Goal: Answer question/provide support

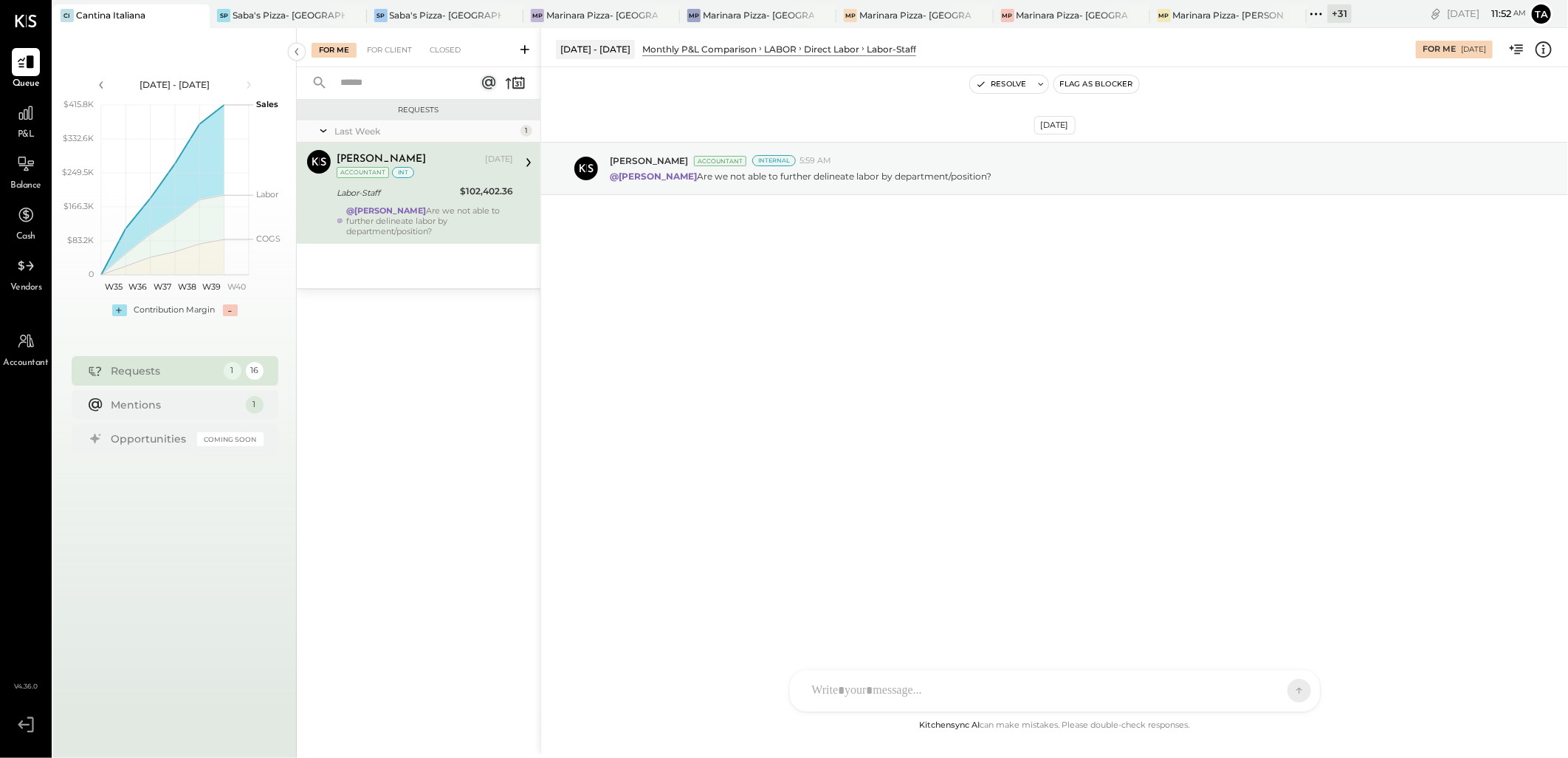
click at [925, 406] on div "[DATE] [PERSON_NAME] Accountant Internal 5:59 AM @[PERSON_NAME] Are we not able…" at bounding box center [1054, 391] width 1027 height 649
click at [848, 177] on p "@[PERSON_NAME] Are we not able to further delineate labor by department/positio…" at bounding box center [800, 175] width 381 height 12
click at [848, 177] on p "@Pravin Jangid Are we not able to further delineate labor by department/positio…" at bounding box center [800, 175] width 381 height 12
copy div "@Pravin Jangid Are we not able to further delineate labor by department/positio…"
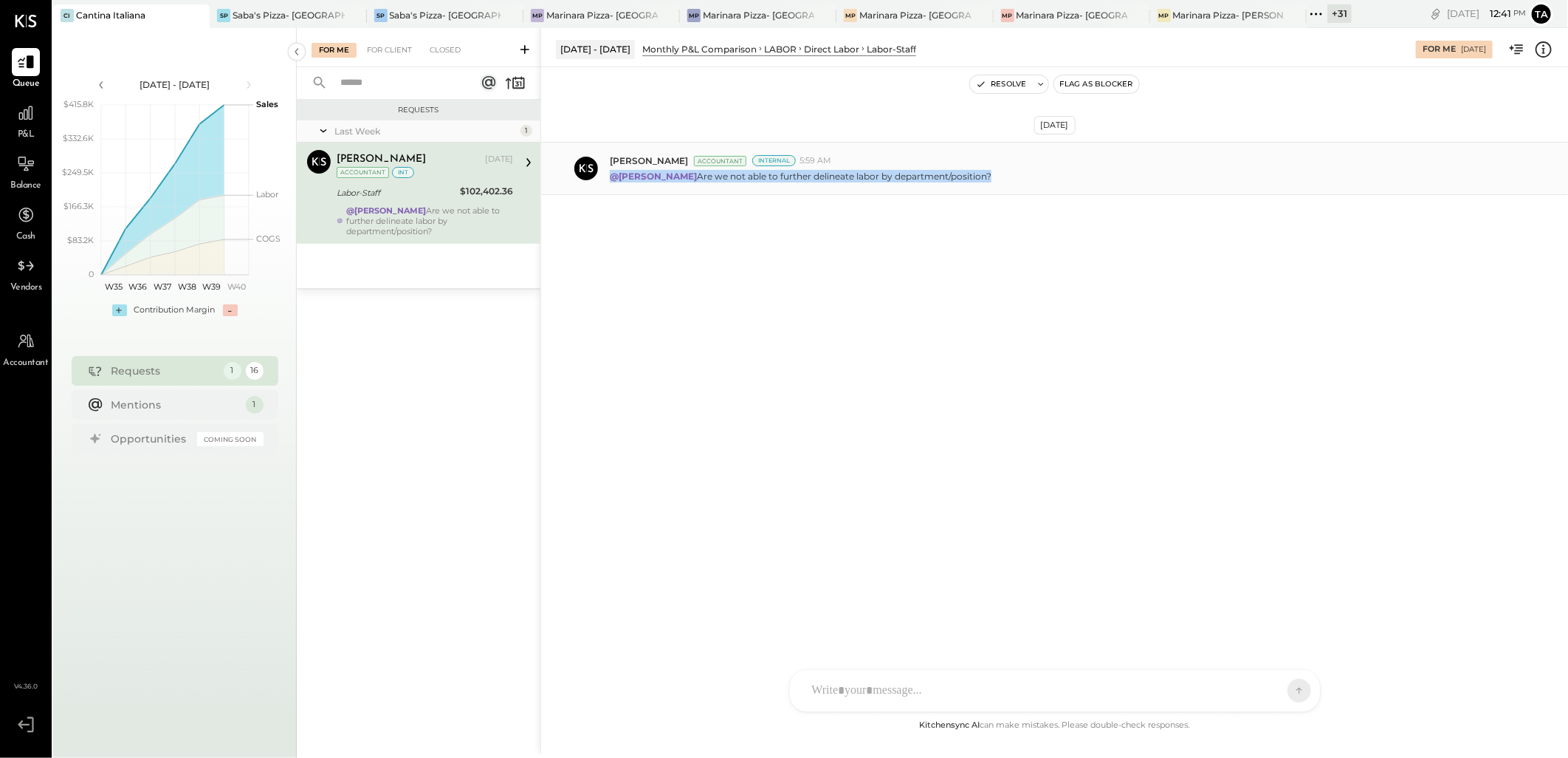
drag, startPoint x: 387, startPoint y: 49, endPoint x: 883, endPoint y: 169, distance: 510.3
click at [387, 49] on div "For Client" at bounding box center [390, 51] width 60 height 15
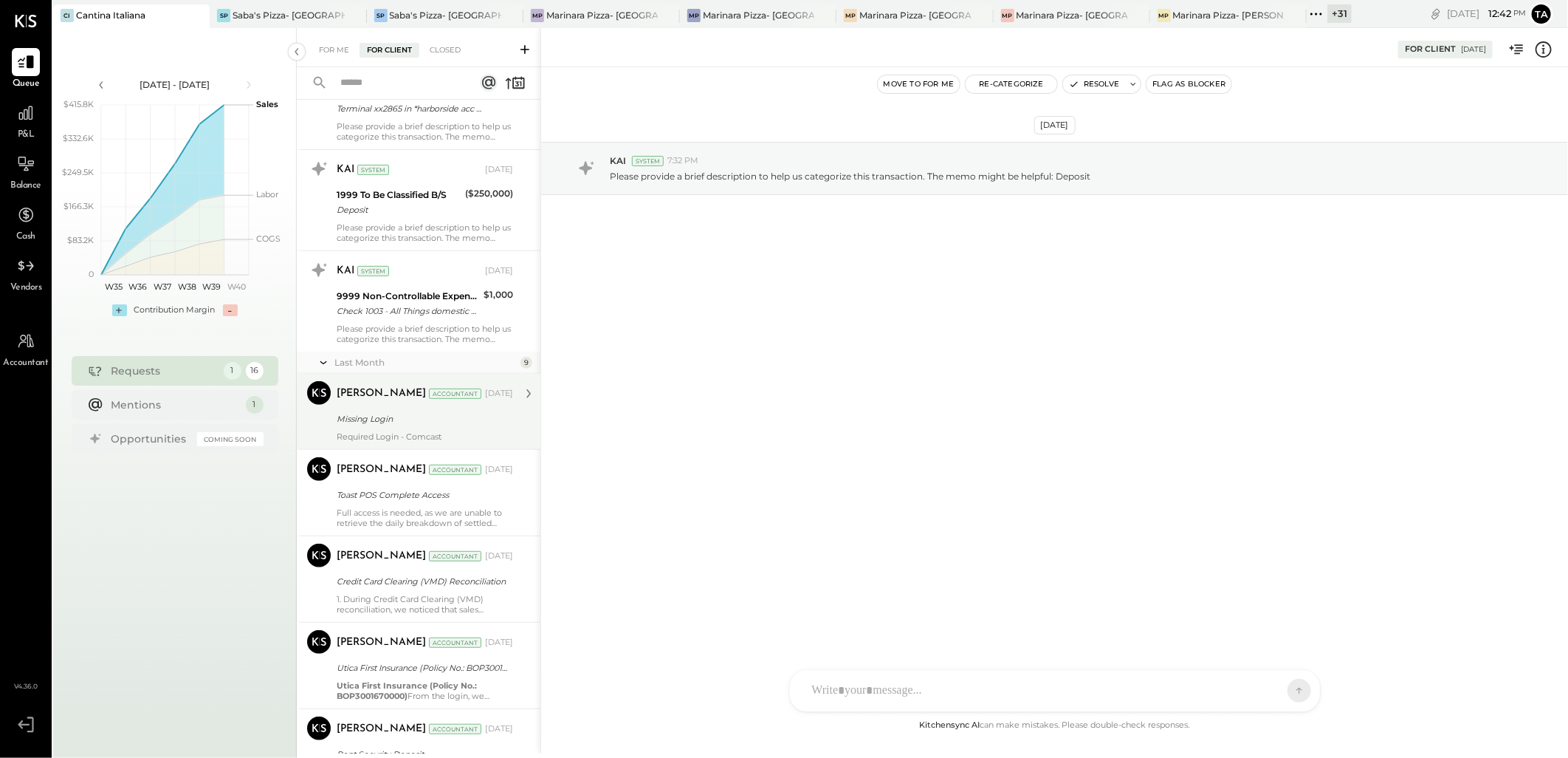
scroll to position [410, 0]
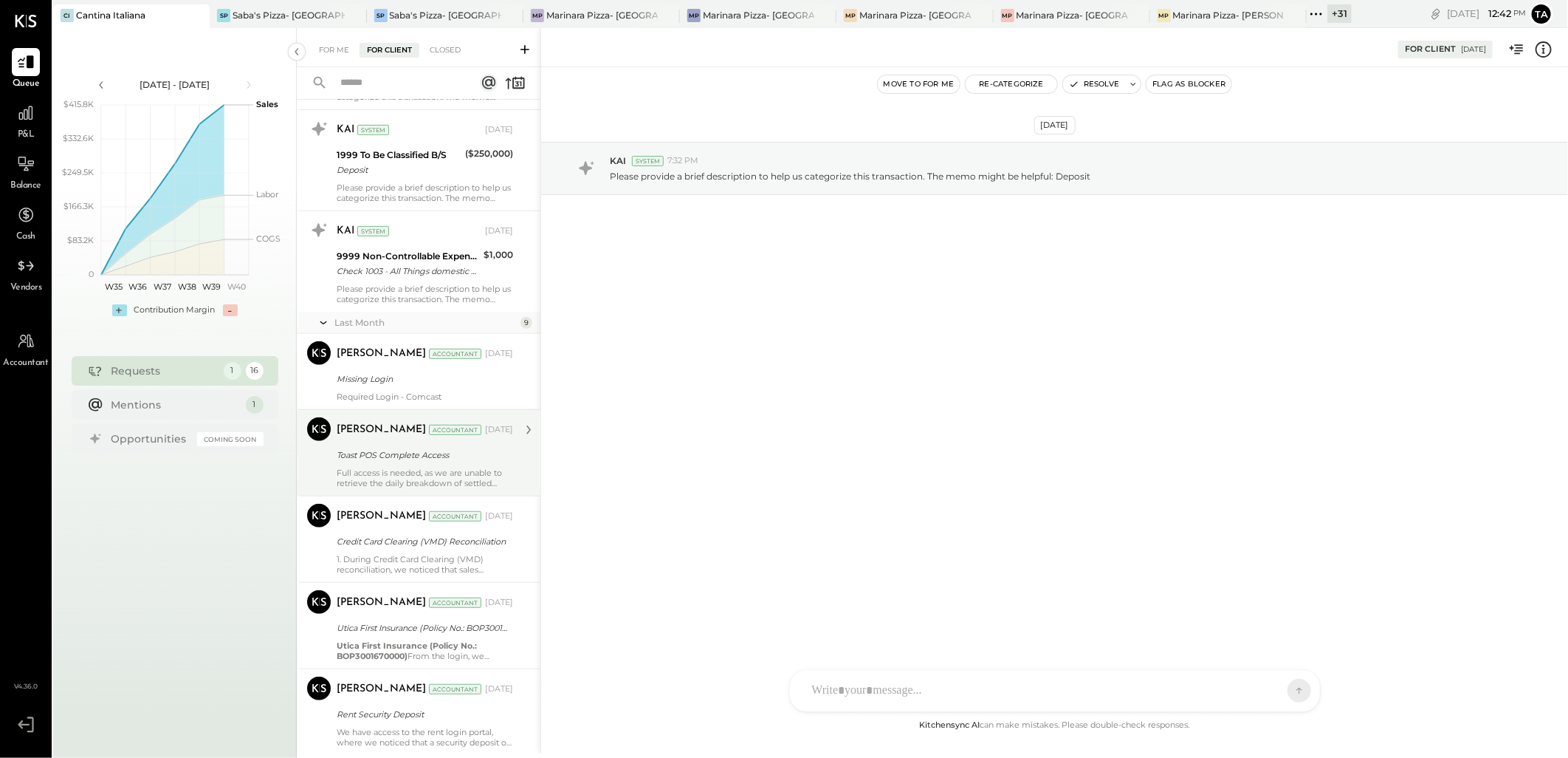
click at [448, 465] on div "Tarang Padia Accountant Aug 18, 2025 Toast POS Complete Access Full access is n…" at bounding box center [425, 452] width 176 height 71
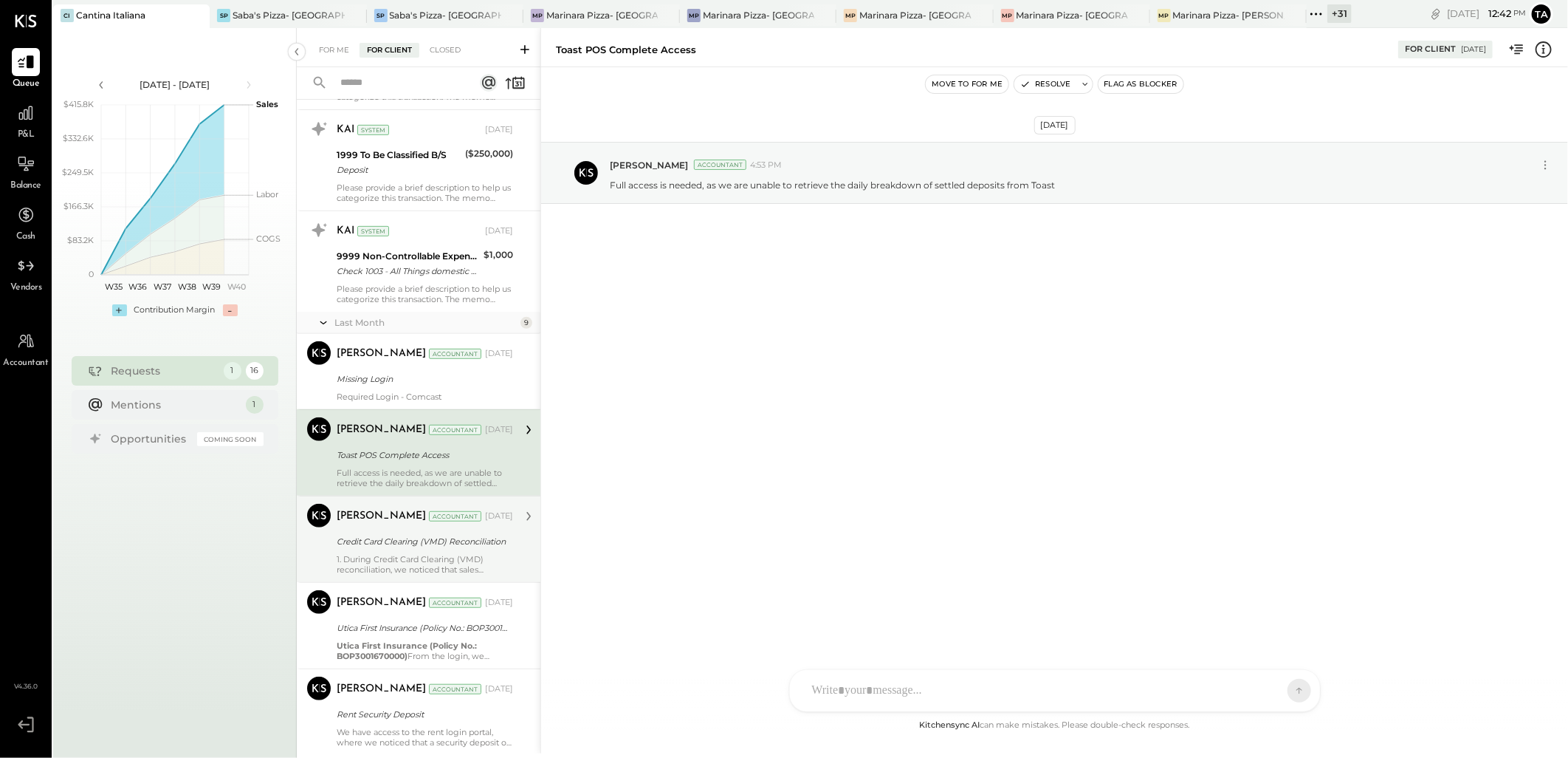
click at [465, 541] on div "Credit Card Clearing (VMD) Reconciliation" at bounding box center [422, 541] width 172 height 15
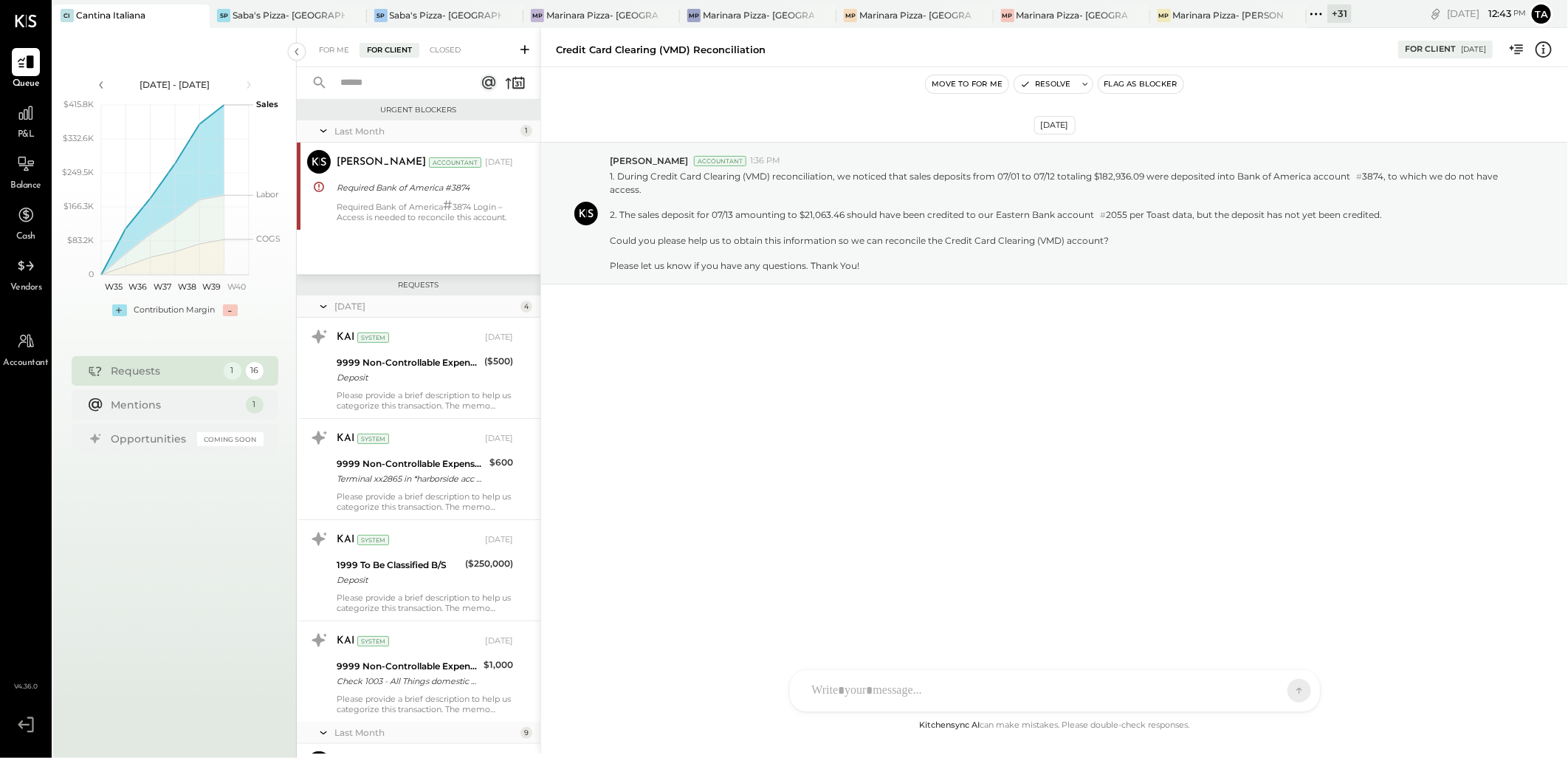
click at [917, 377] on div "Aug 25th, 2025 Pravin Jangid Accountant 1:36 PM 1. During Credit Card Clearing …" at bounding box center [1054, 249] width 1027 height 291
click at [334, 63] on div "For Me For Client Closed" at bounding box center [418, 47] width 243 height 39
click at [335, 52] on div "For Me" at bounding box center [334, 51] width 45 height 15
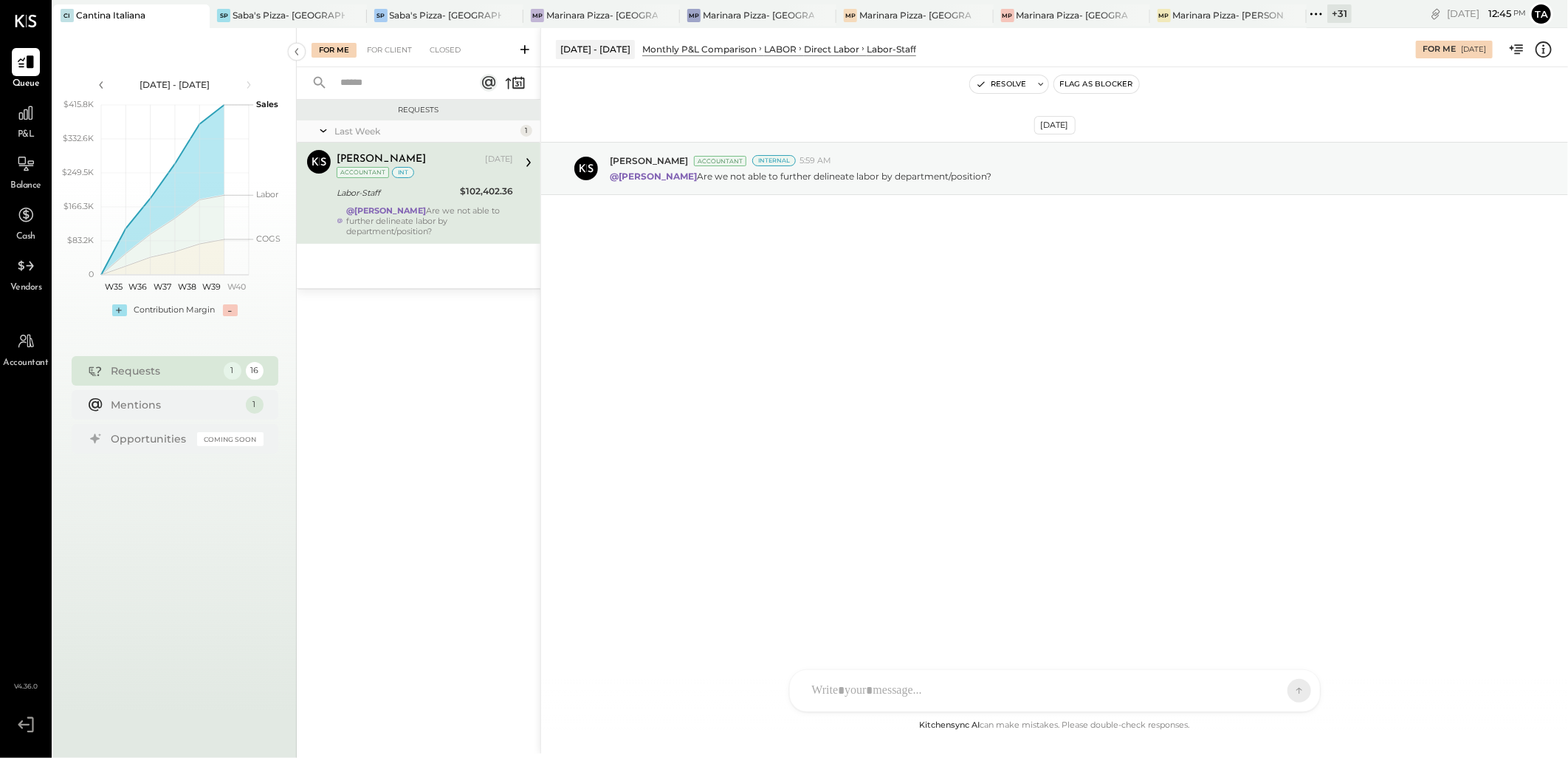
click at [460, 209] on div "@Pravin Jangid Are we not able to further delineate labor by department/positio…" at bounding box center [430, 220] width 167 height 31
drag, startPoint x: 799, startPoint y: 178, endPoint x: 853, endPoint y: 179, distance: 54.0
click at [853, 179] on p "@Pravin Jangid Are we not able to further delineate labor by department/positio…" at bounding box center [800, 175] width 381 height 12
drag, startPoint x: 853, startPoint y: 179, endPoint x: 850, endPoint y: 351, distance: 172.0
click at [850, 351] on div "[DATE] [PERSON_NAME] Accountant Internal 5:59 AM @[PERSON_NAME] Are we not able…" at bounding box center [1054, 391] width 1027 height 649
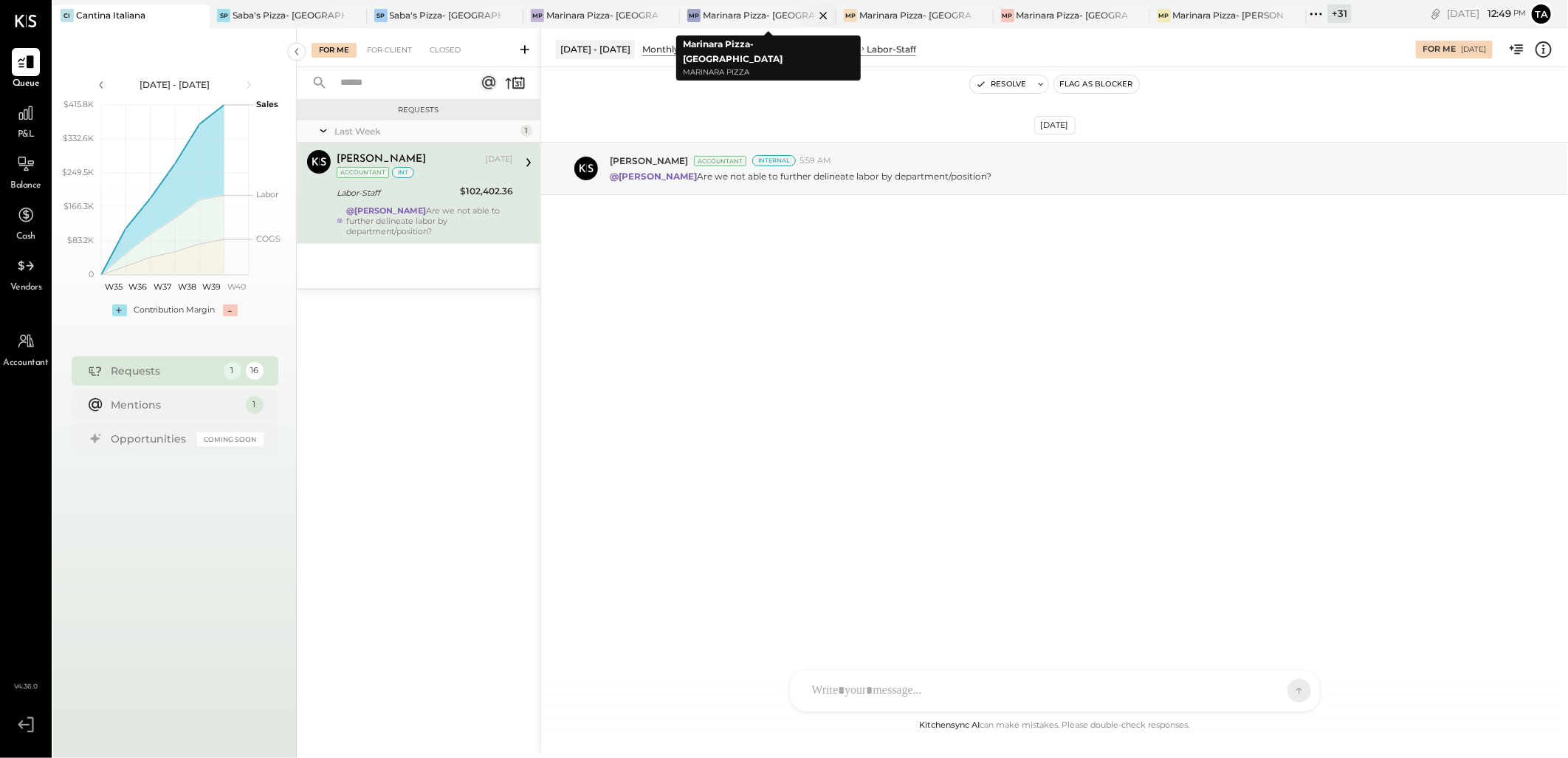
click at [725, 11] on div "Marinara Pizza- [GEOGRAPHIC_DATA]" at bounding box center [759, 15] width 111 height 12
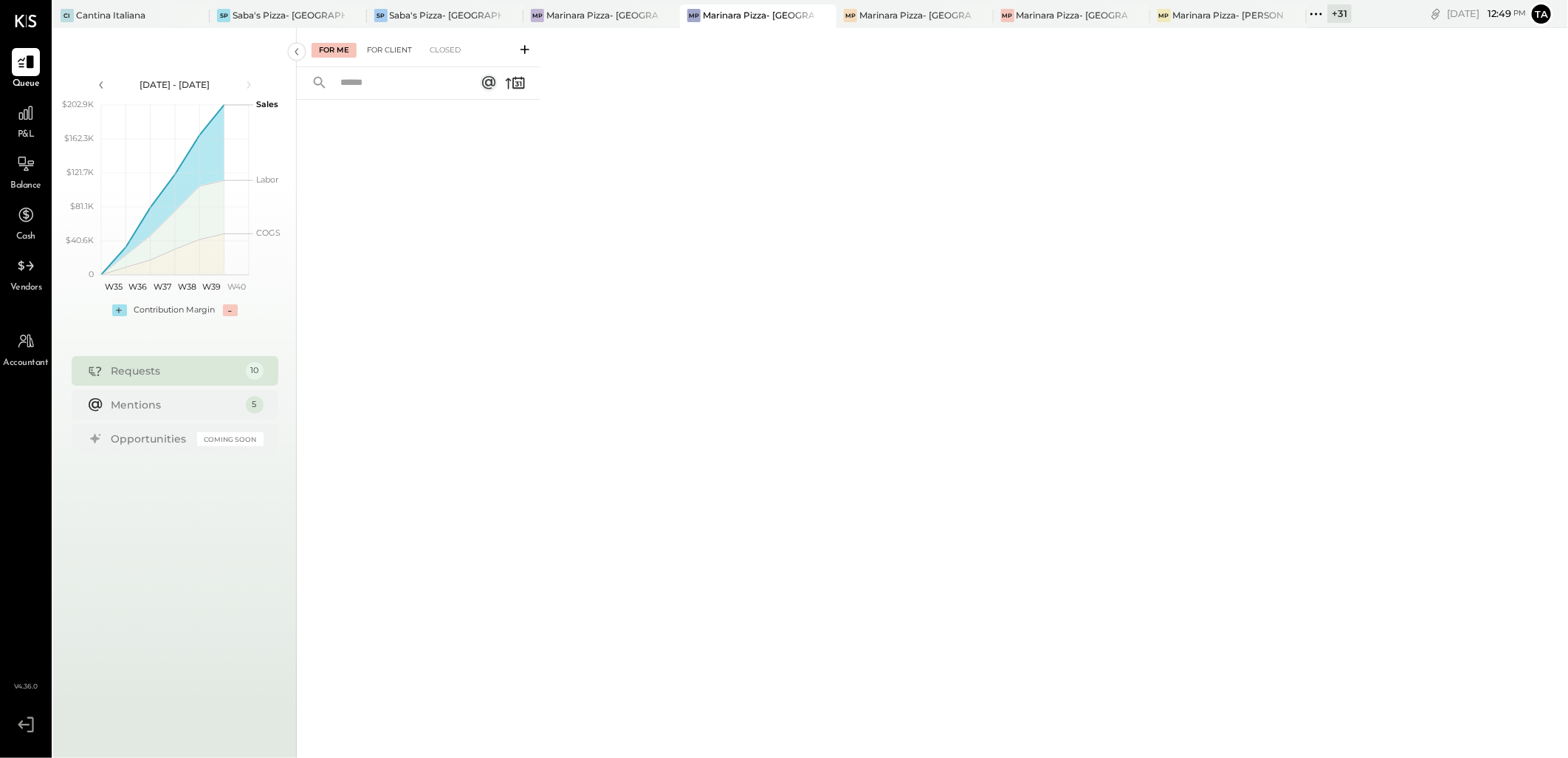
click at [390, 56] on div "For Client" at bounding box center [390, 51] width 60 height 15
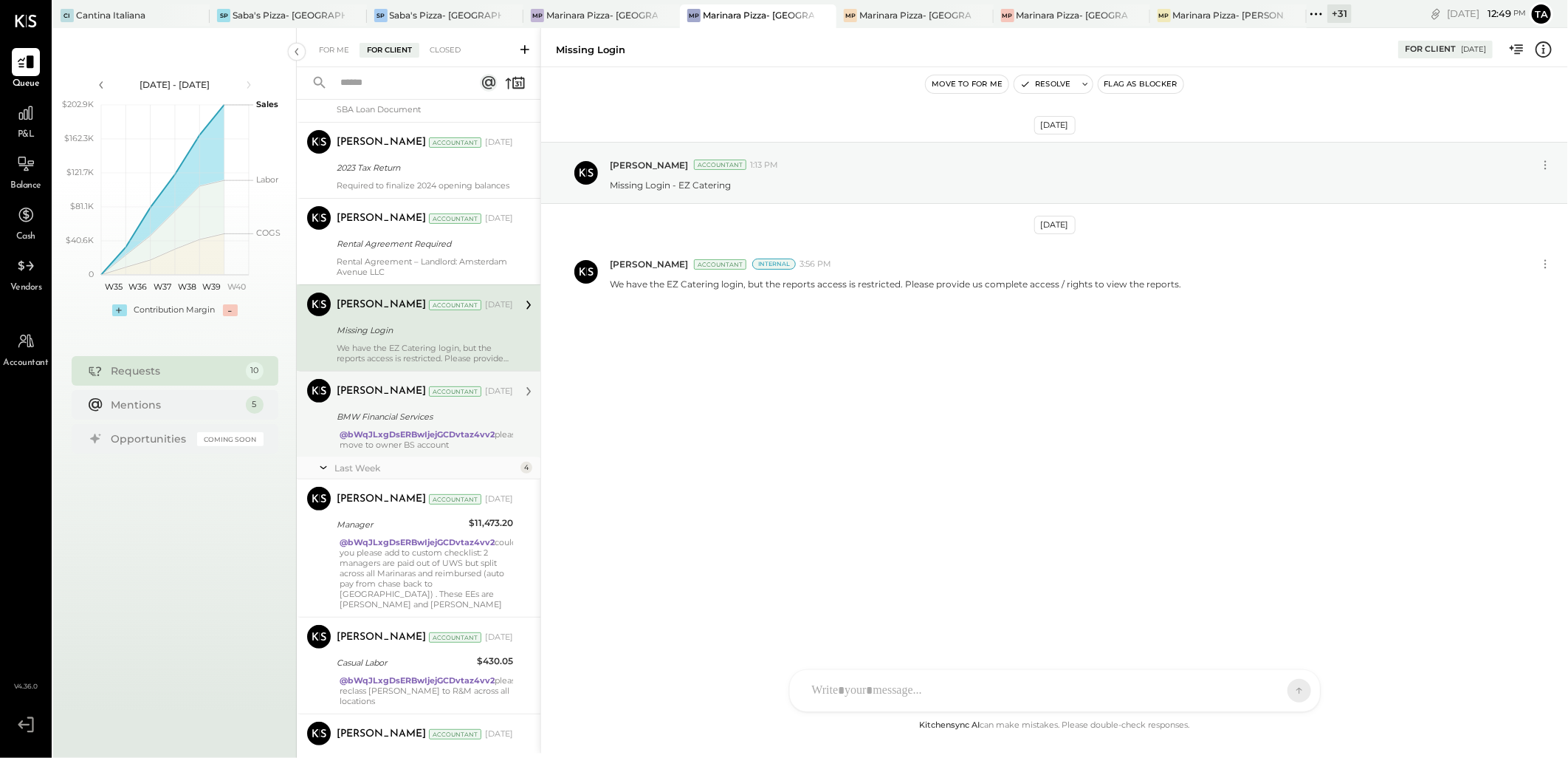
scroll to position [395, 0]
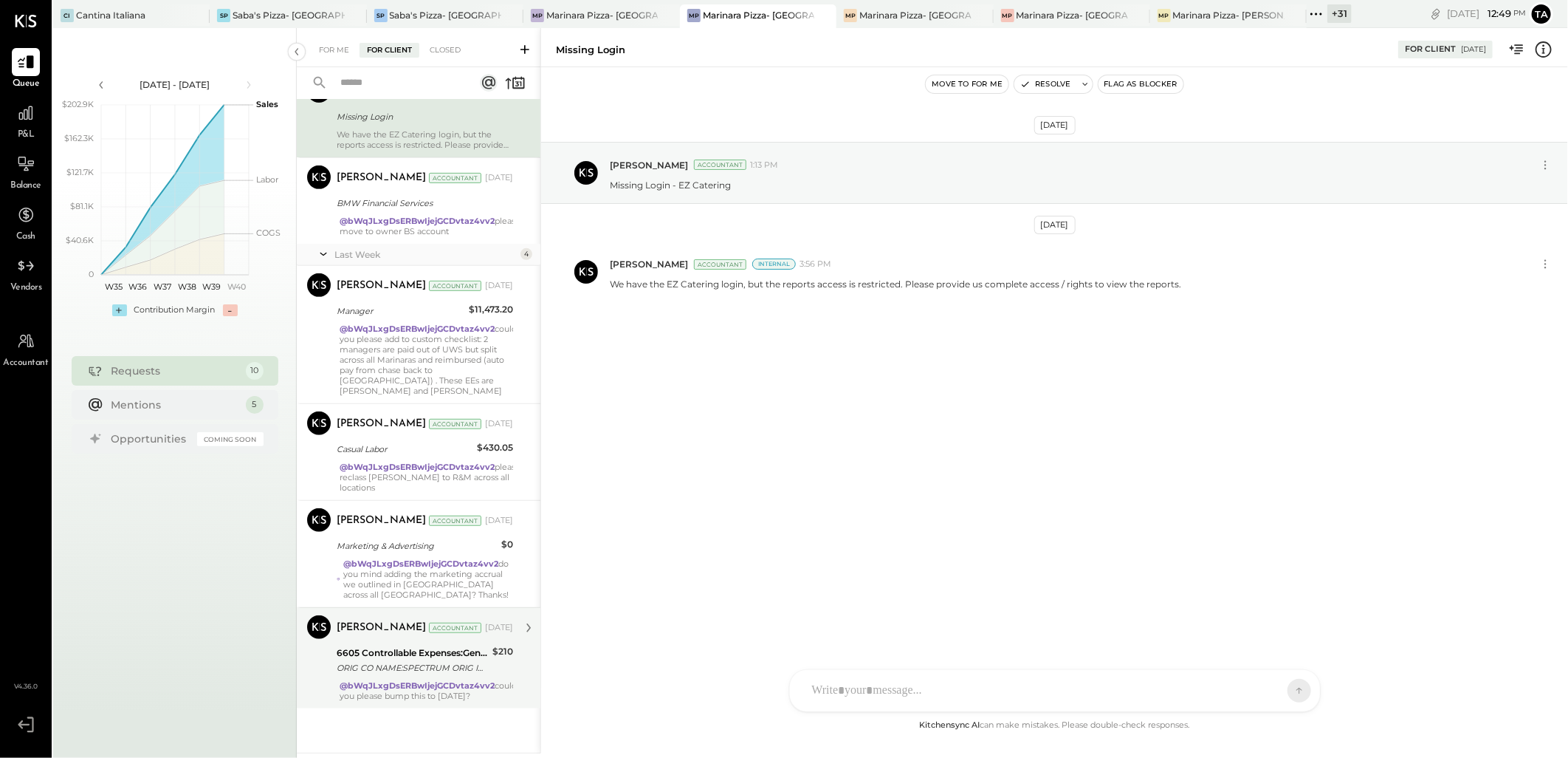
click at [474, 703] on div "Margot Bloch Accountant Margot Bloch Accountant Sep 24, 2025 6605 Controllable …" at bounding box center [418, 657] width 243 height 101
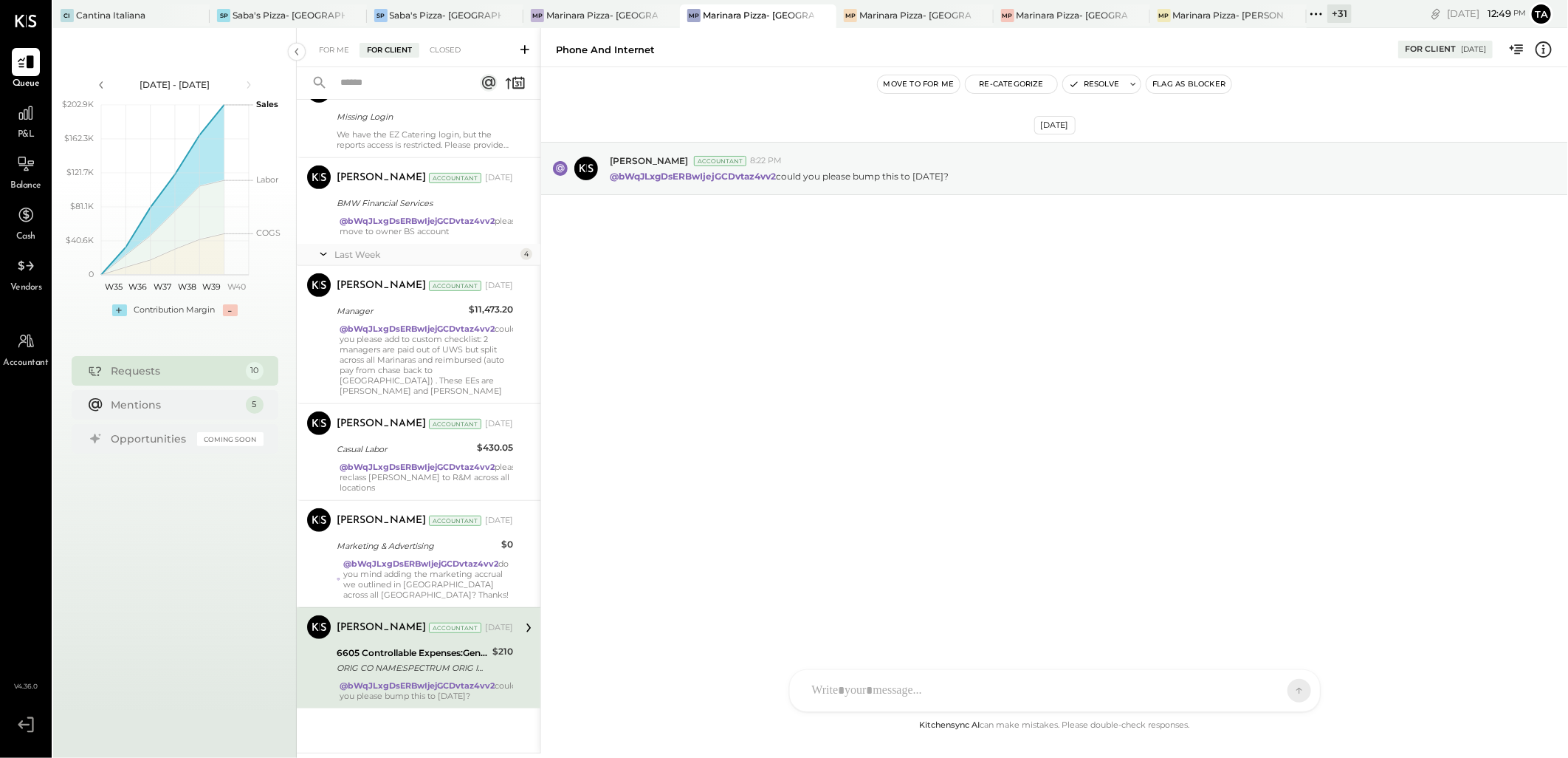
scroll to position [365, 0]
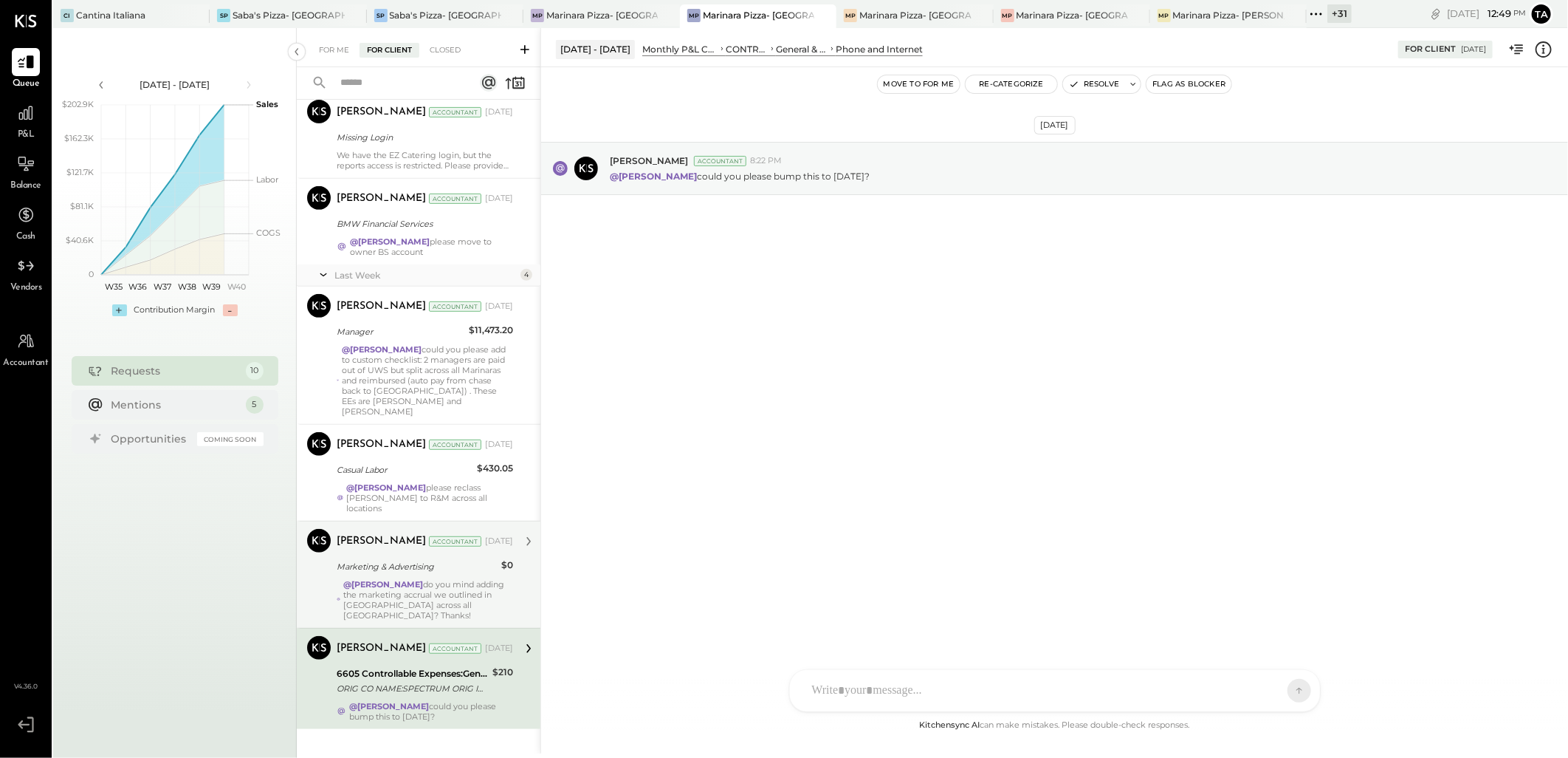
click at [463, 563] on div "Marketing & Advertising" at bounding box center [416, 567] width 160 height 15
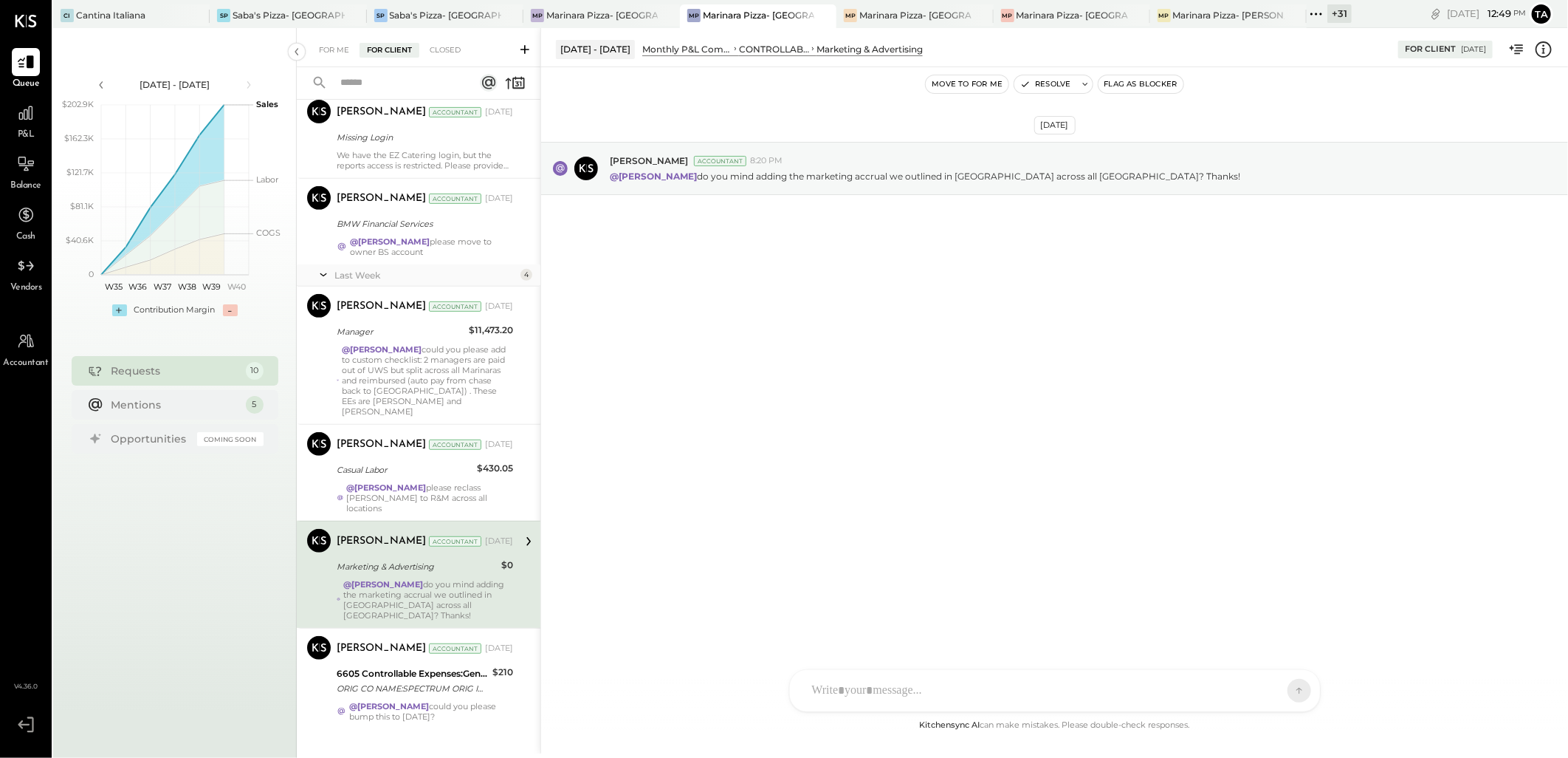
click at [949, 705] on div at bounding box center [1055, 691] width 530 height 42
type input "*****"
click at [1160, 618] on div "**********" at bounding box center [1055, 628] width 500 height 59
click at [1290, 687] on icon at bounding box center [1287, 690] width 13 height 15
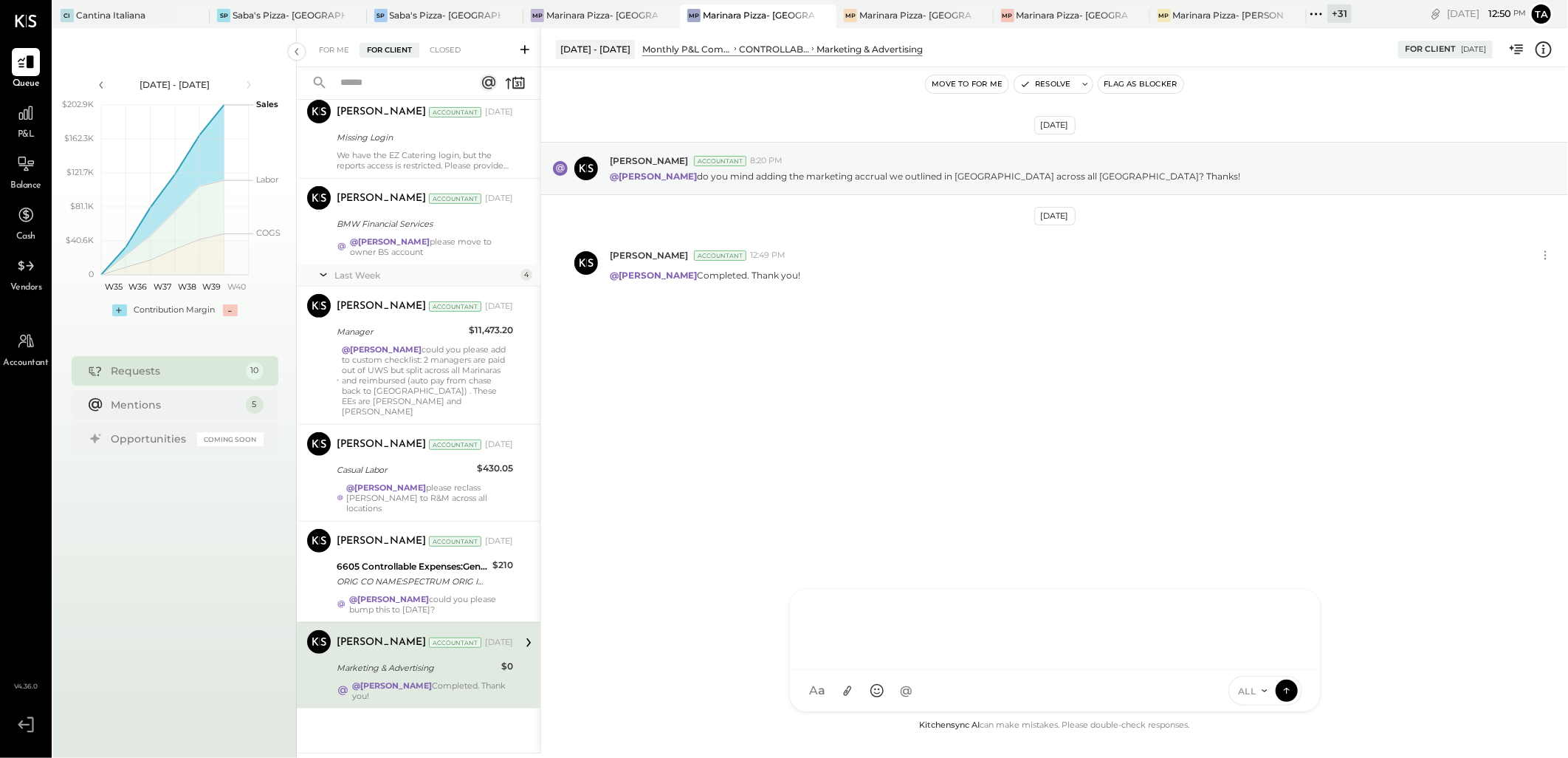
scroll to position [355, 0]
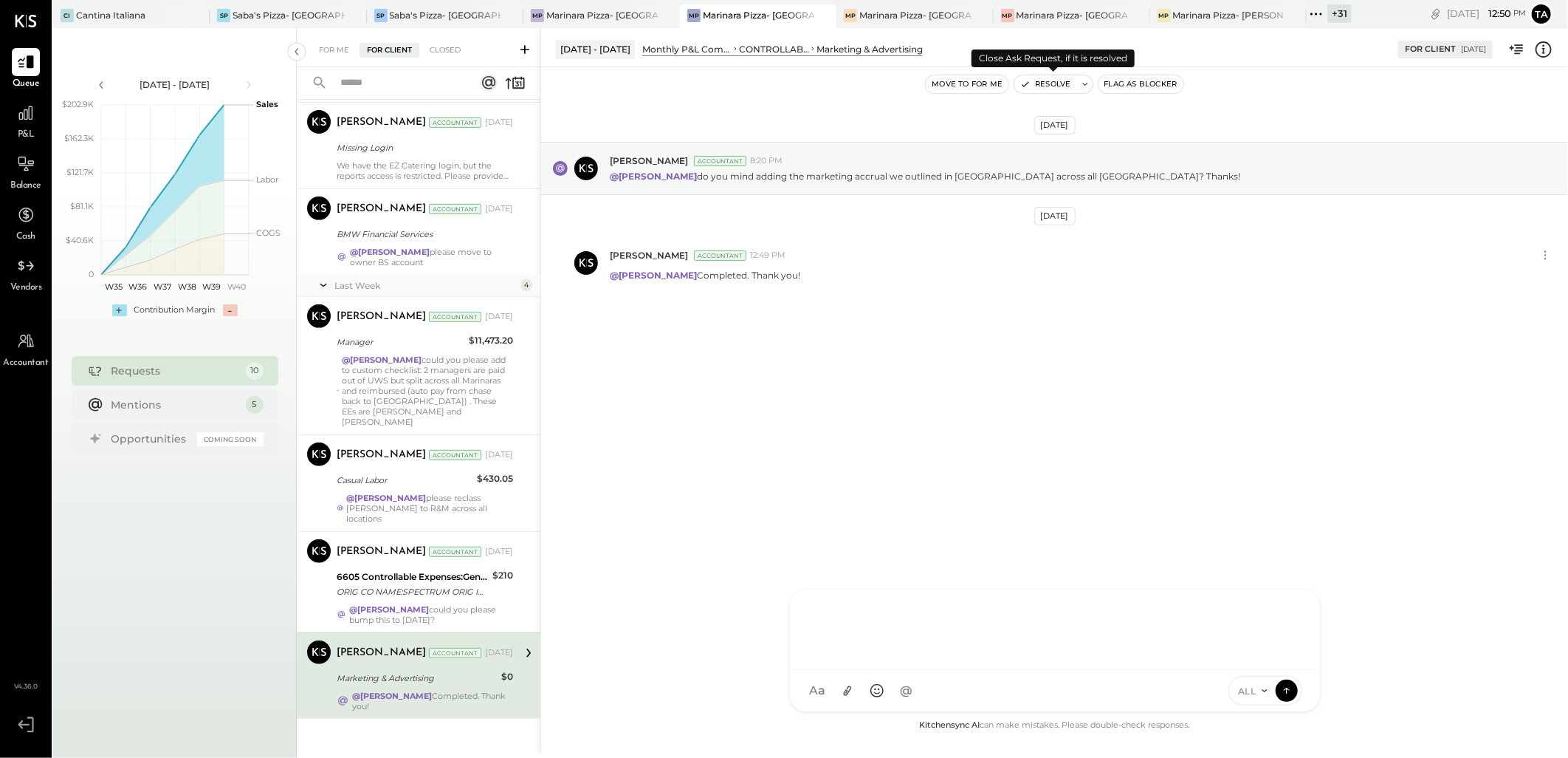
click at [1042, 83] on button "Resolve" at bounding box center [1045, 84] width 62 height 17
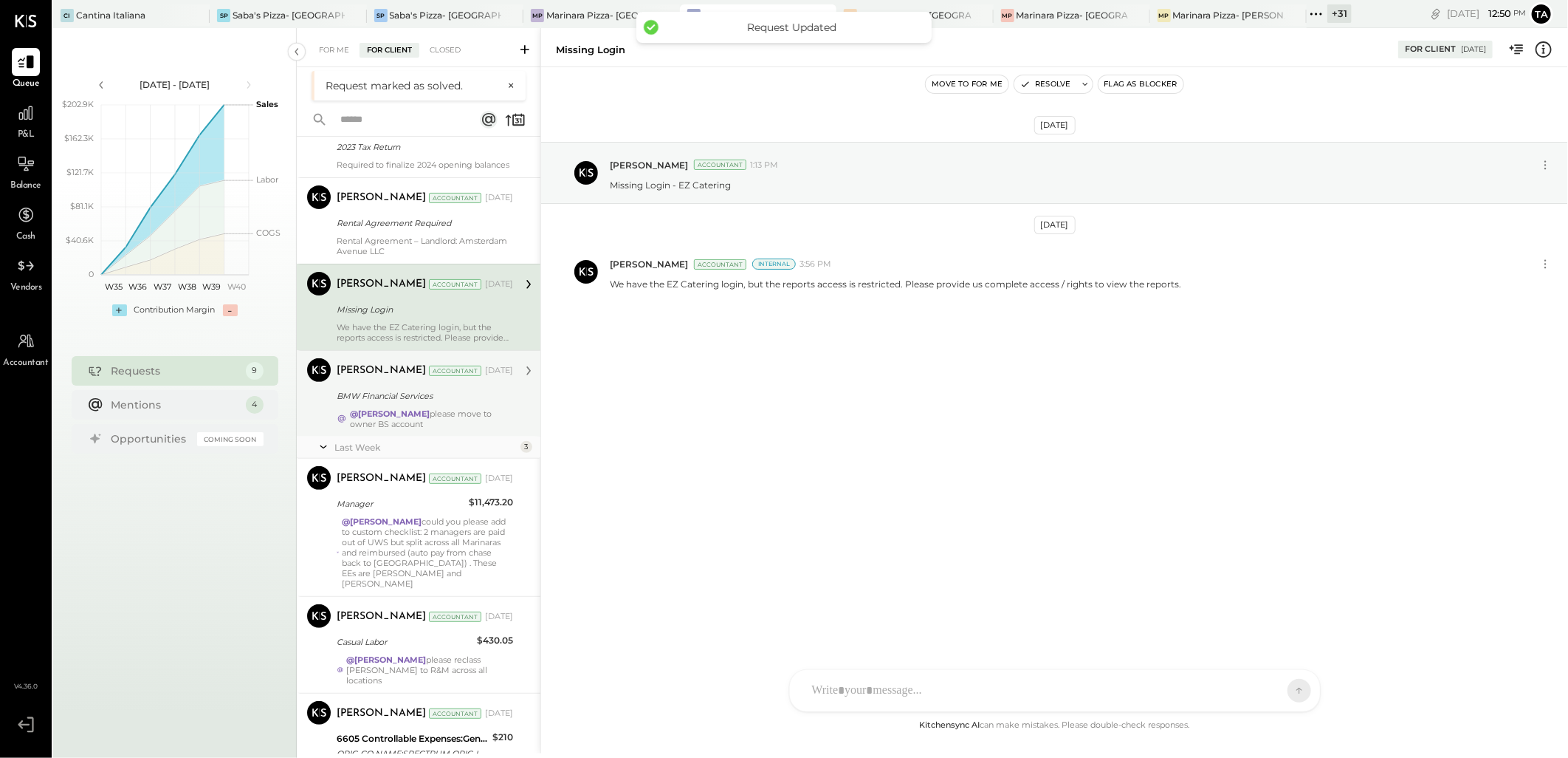
scroll to position [248, 0]
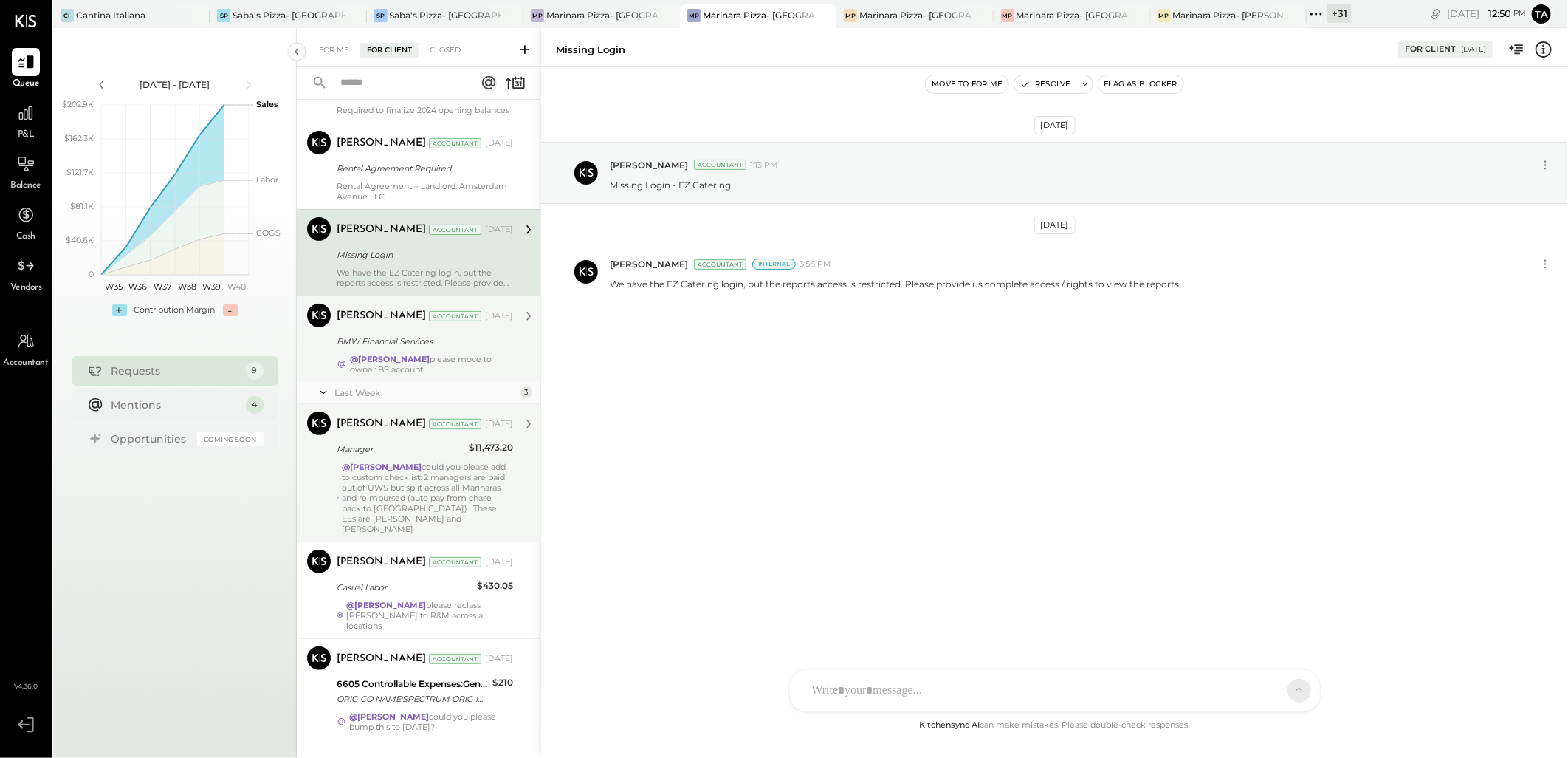
click at [467, 503] on div "@Tarang Padia could you please add to custom checklist: 2 managers are paid out…" at bounding box center [427, 497] width 171 height 72
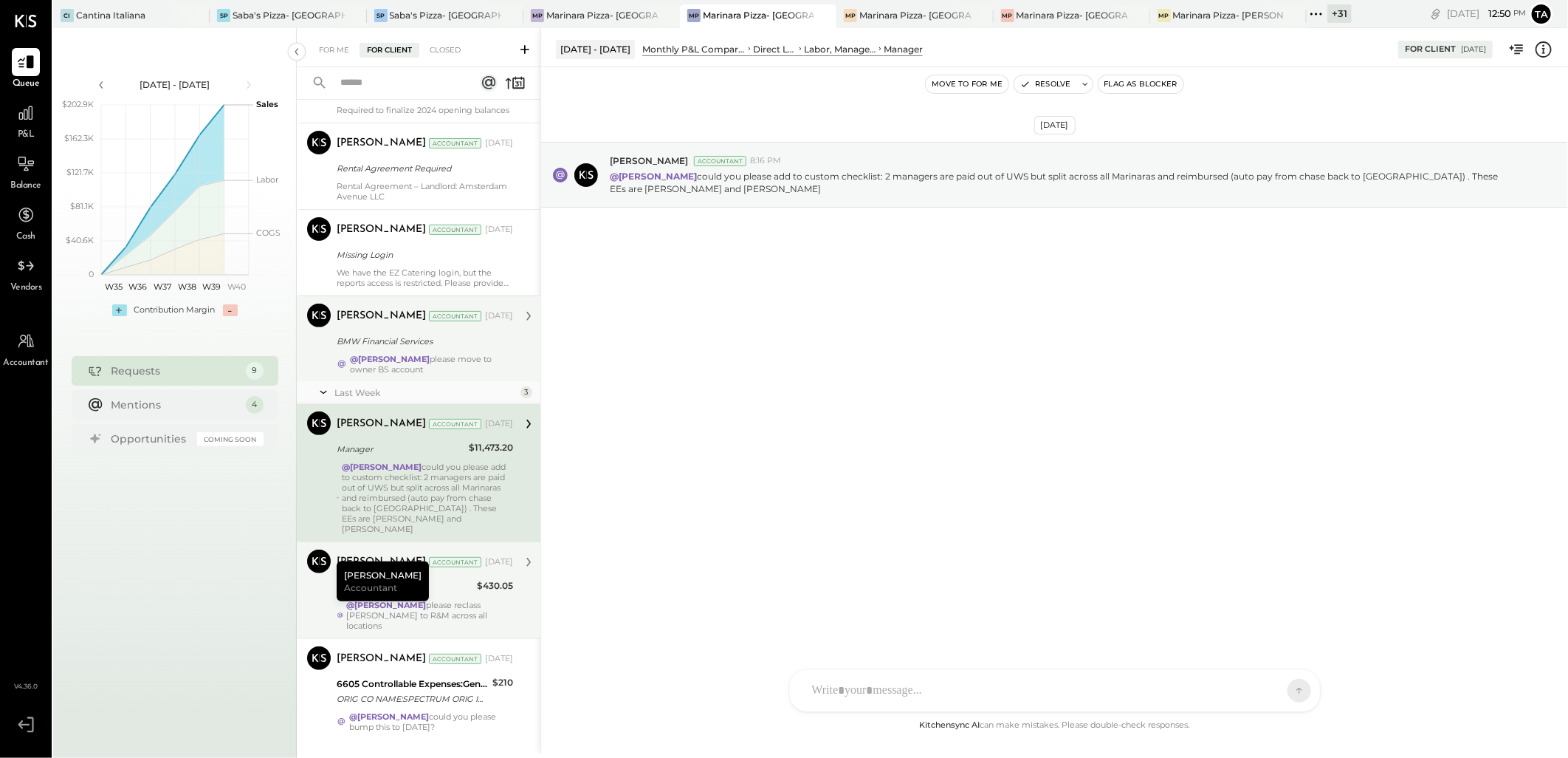
click at [485, 615] on div "@Tarang Padia please reclass Shaul to R&M across all locations" at bounding box center [430, 614] width 167 height 31
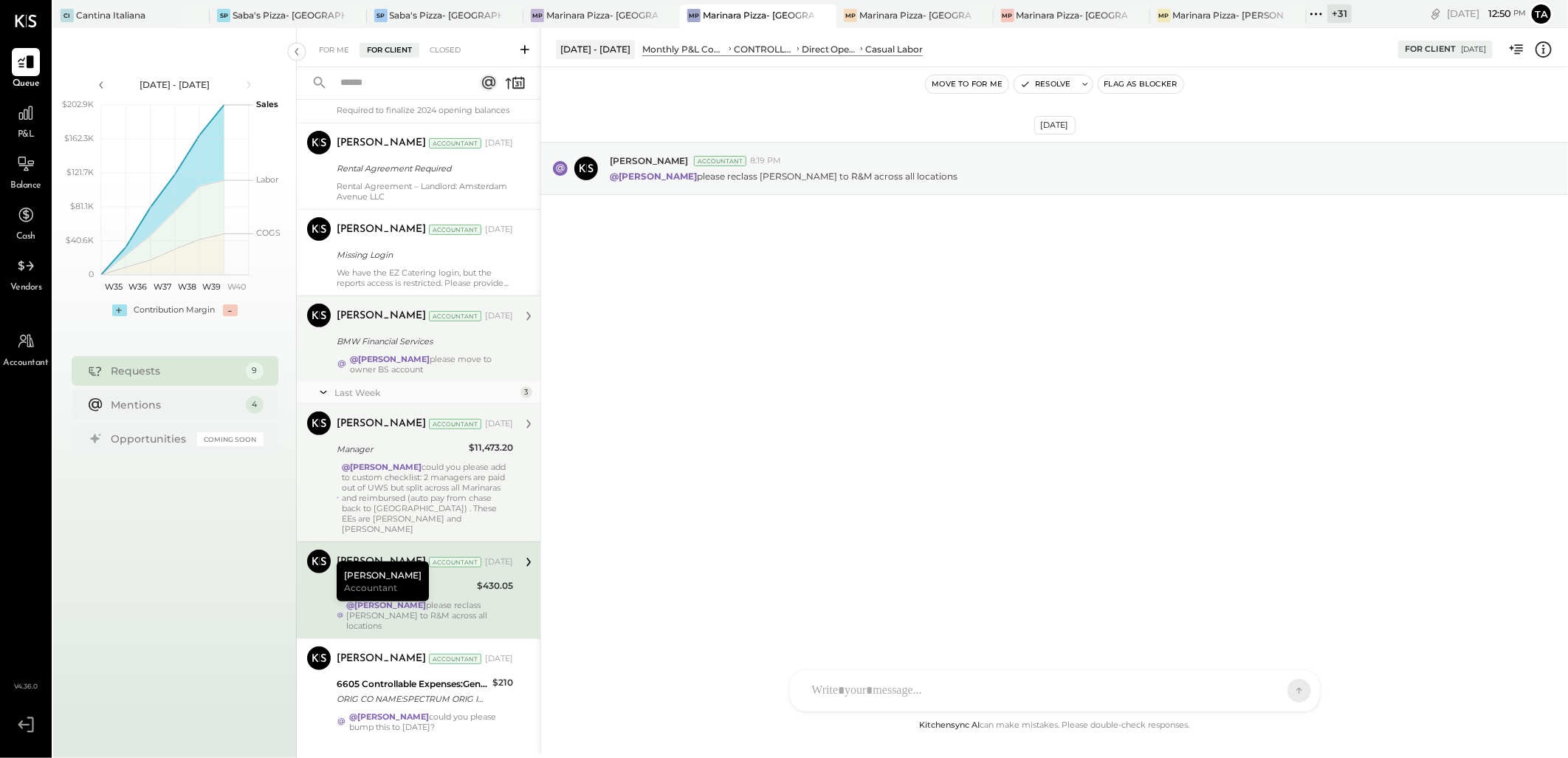
click at [921, 690] on div at bounding box center [1055, 691] width 530 height 42
click at [902, 614] on div "**********" at bounding box center [1055, 628] width 500 height 59
click at [1288, 692] on icon at bounding box center [1287, 690] width 13 height 15
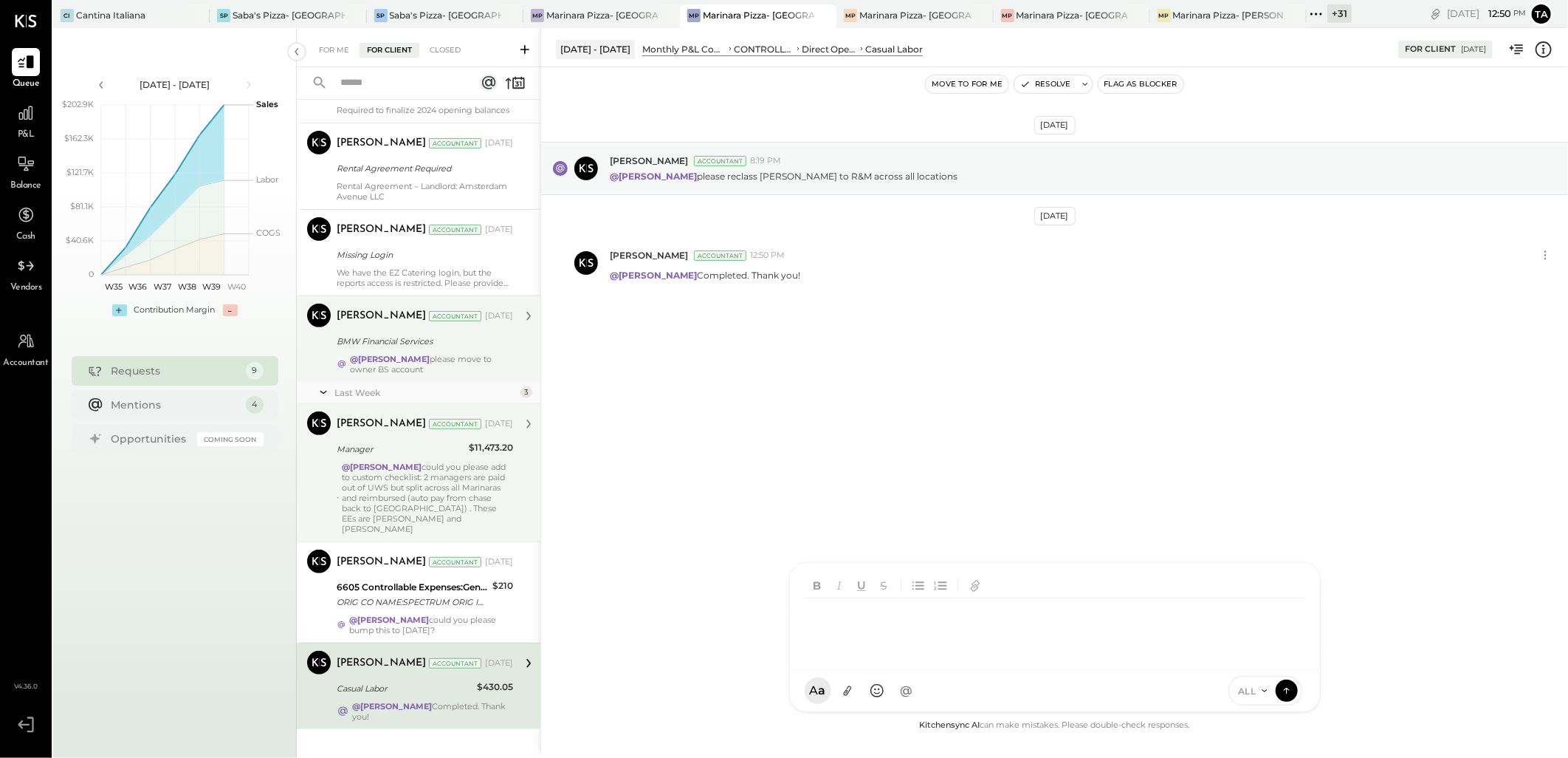
scroll to position [268, 0]
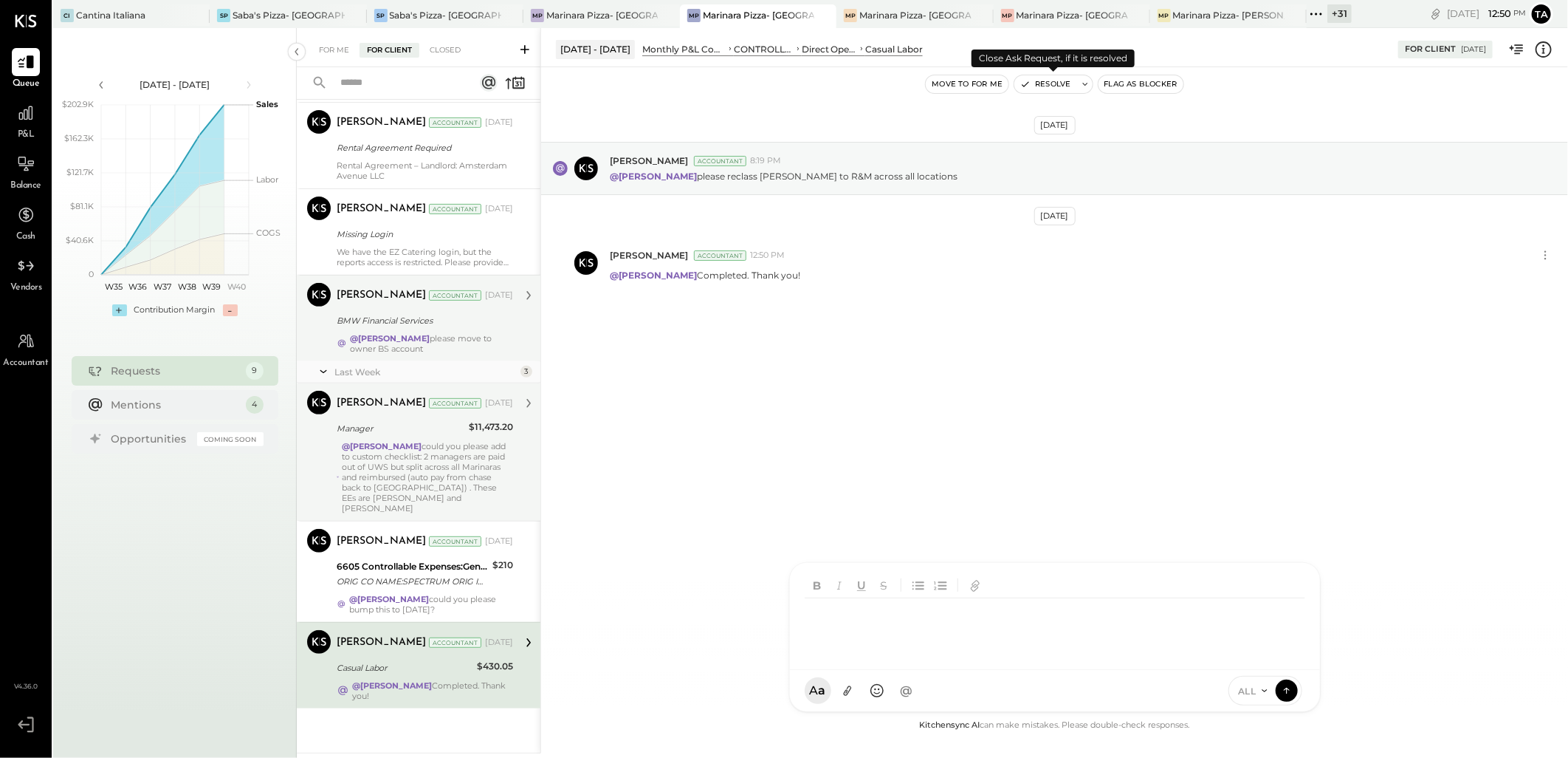
click at [1065, 85] on button "Resolve" at bounding box center [1045, 84] width 62 height 17
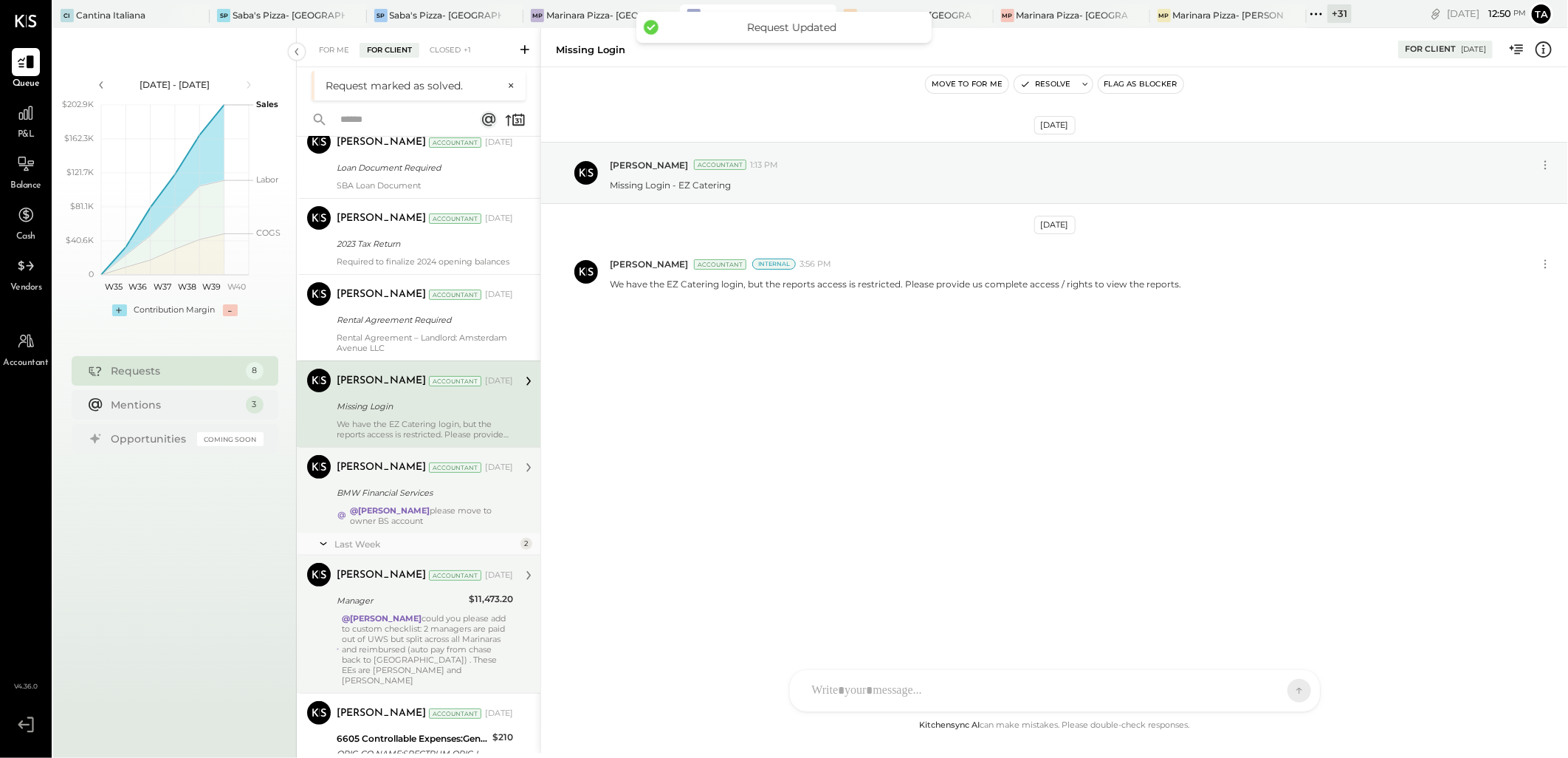
scroll to position [181, 0]
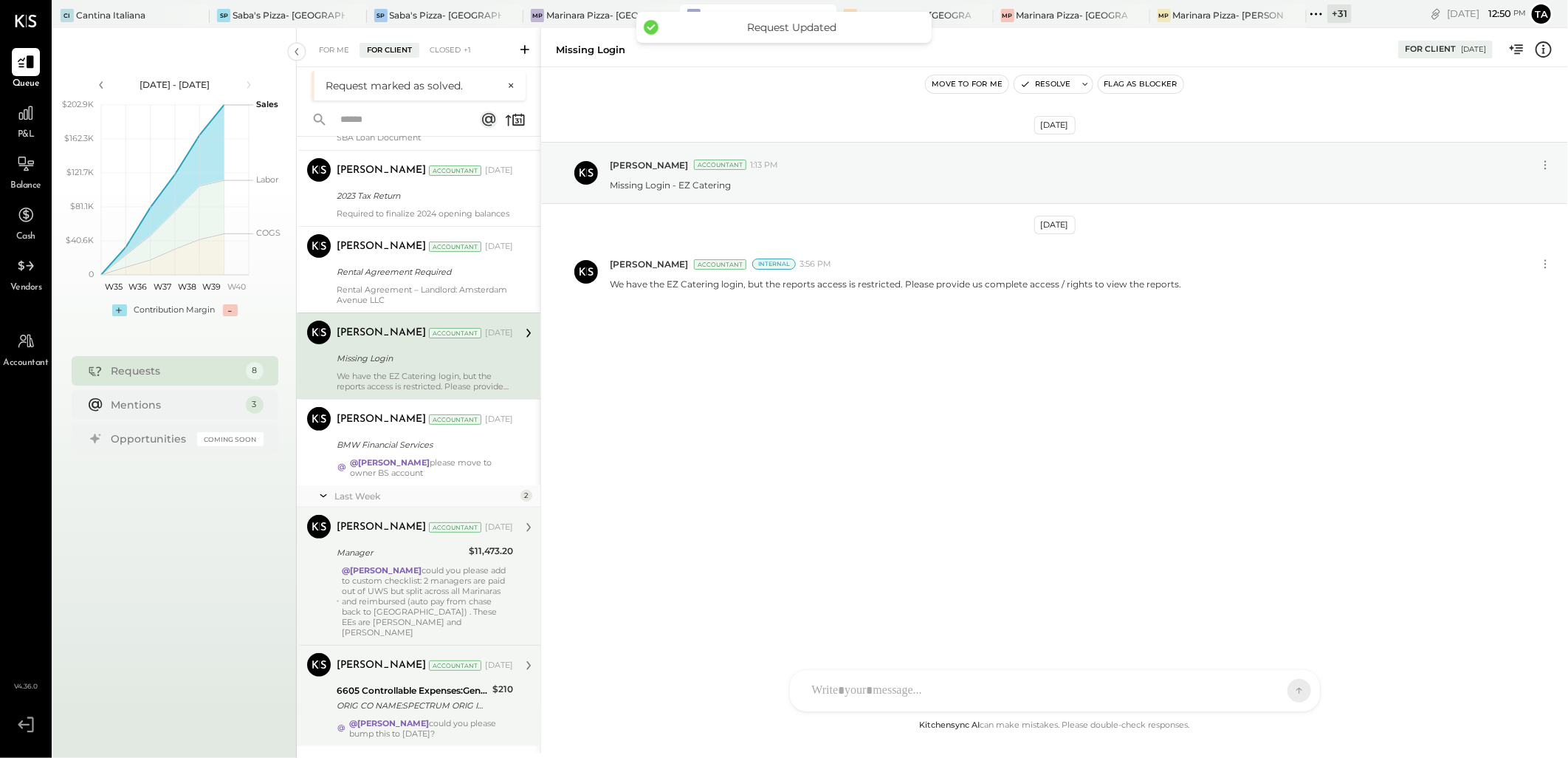
click at [484, 726] on div "@Tarang Padia could you please bump this to Aug 1?" at bounding box center [430, 728] width 164 height 21
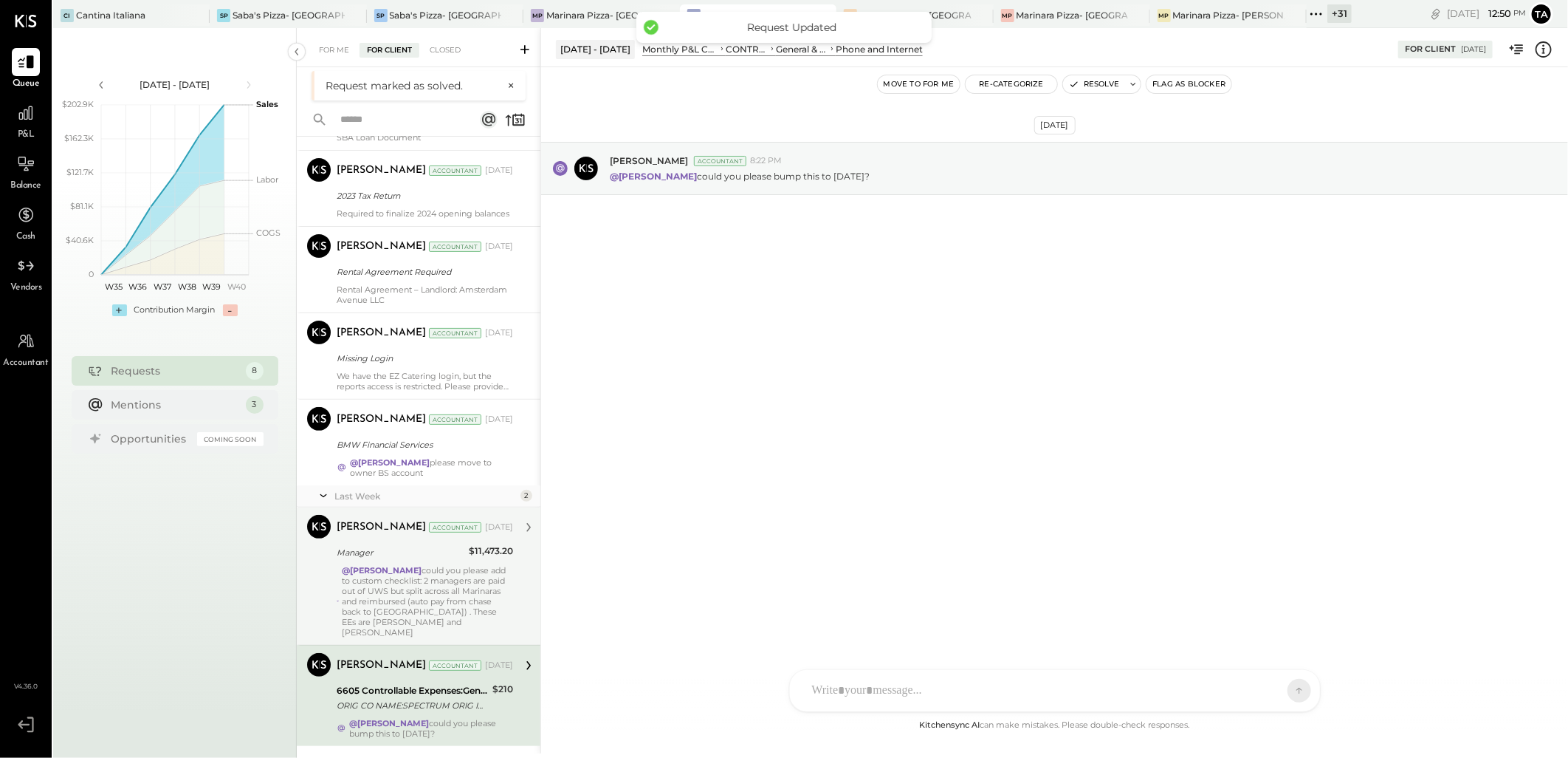
click at [475, 599] on div "@Tarang Padia could you please add to custom checklist: 2 managers are paid out…" at bounding box center [427, 601] width 171 height 72
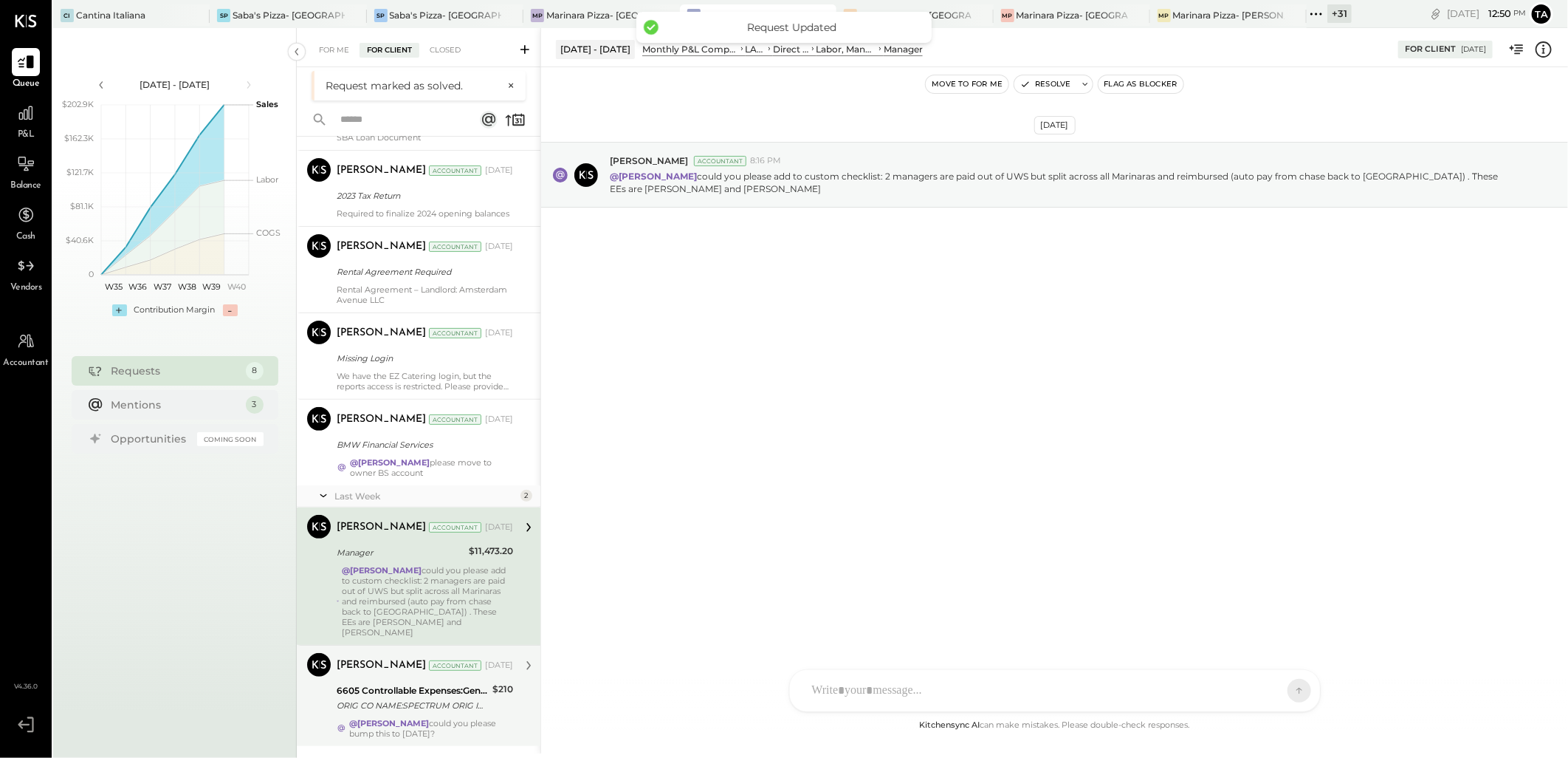
click at [451, 460] on div "July 25 6 Tarang Padia Accountant Tarang Padia Accountant Jul 04, 2025 Missing …" at bounding box center [418, 383] width 243 height 814
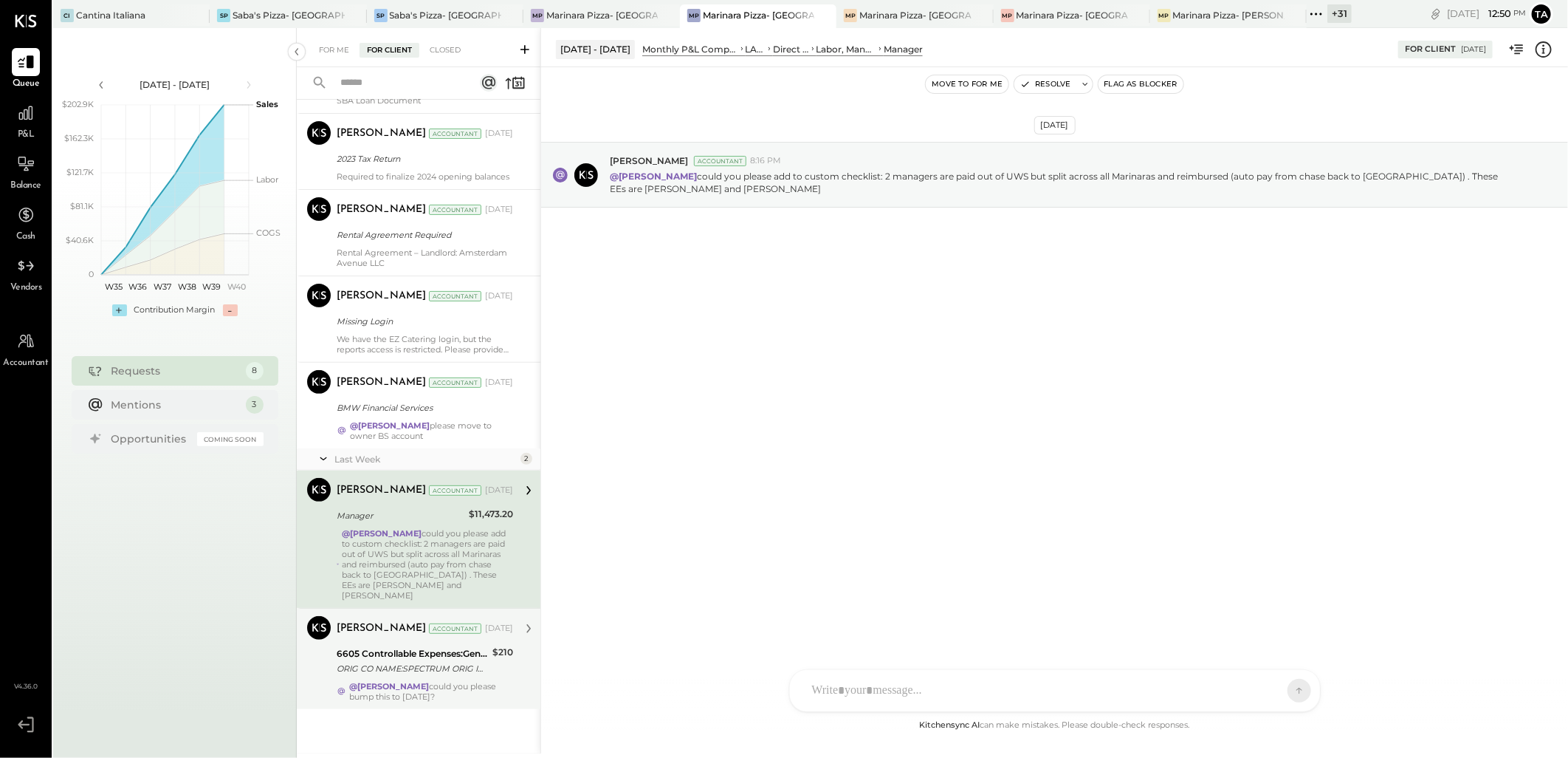
click at [482, 416] on div "BMW Financial Services" at bounding box center [422, 407] width 172 height 17
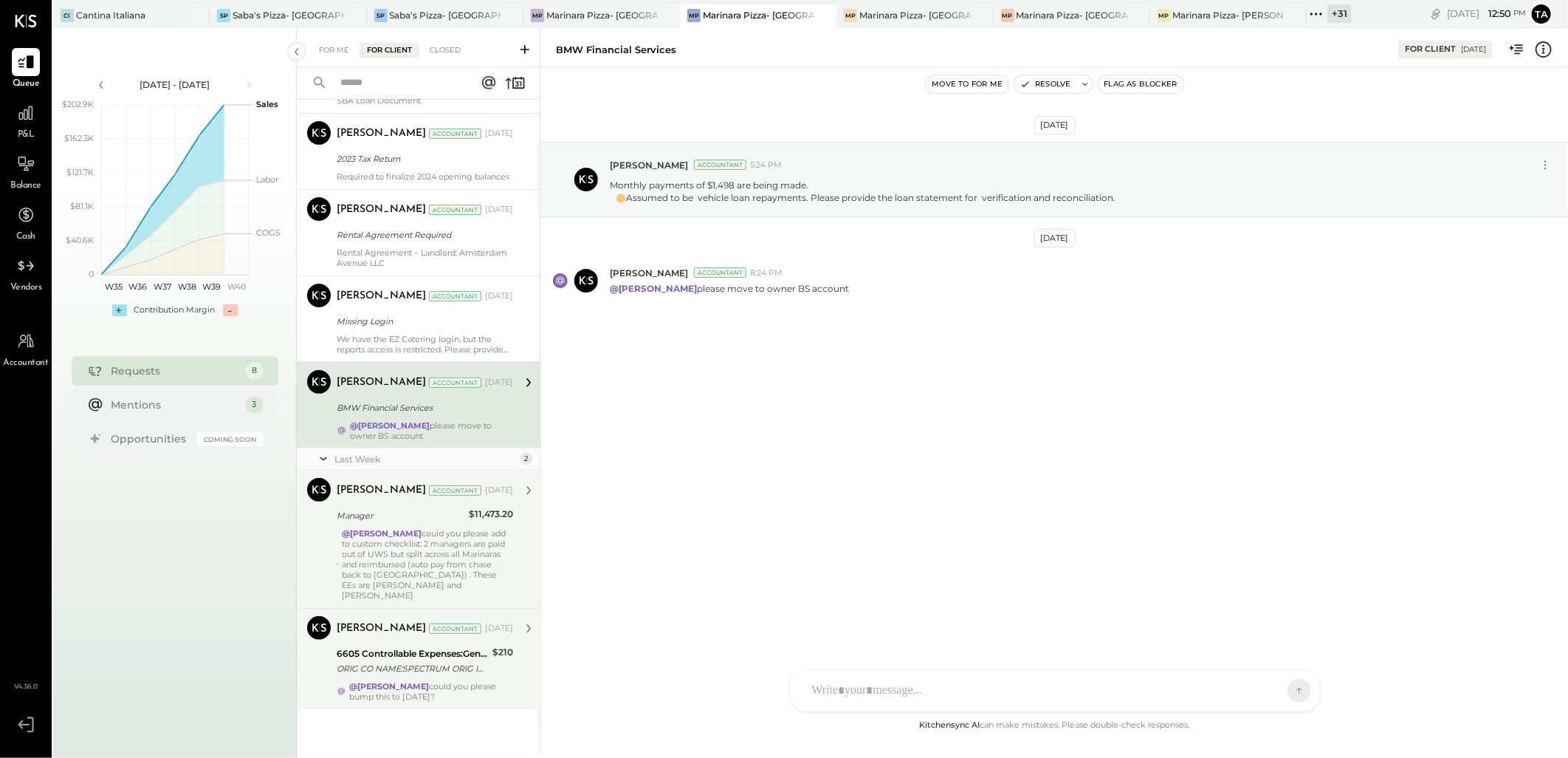
click at [961, 682] on div at bounding box center [1042, 690] width 474 height 32
type input "*****"
click at [1287, 695] on icon at bounding box center [1287, 690] width 13 height 15
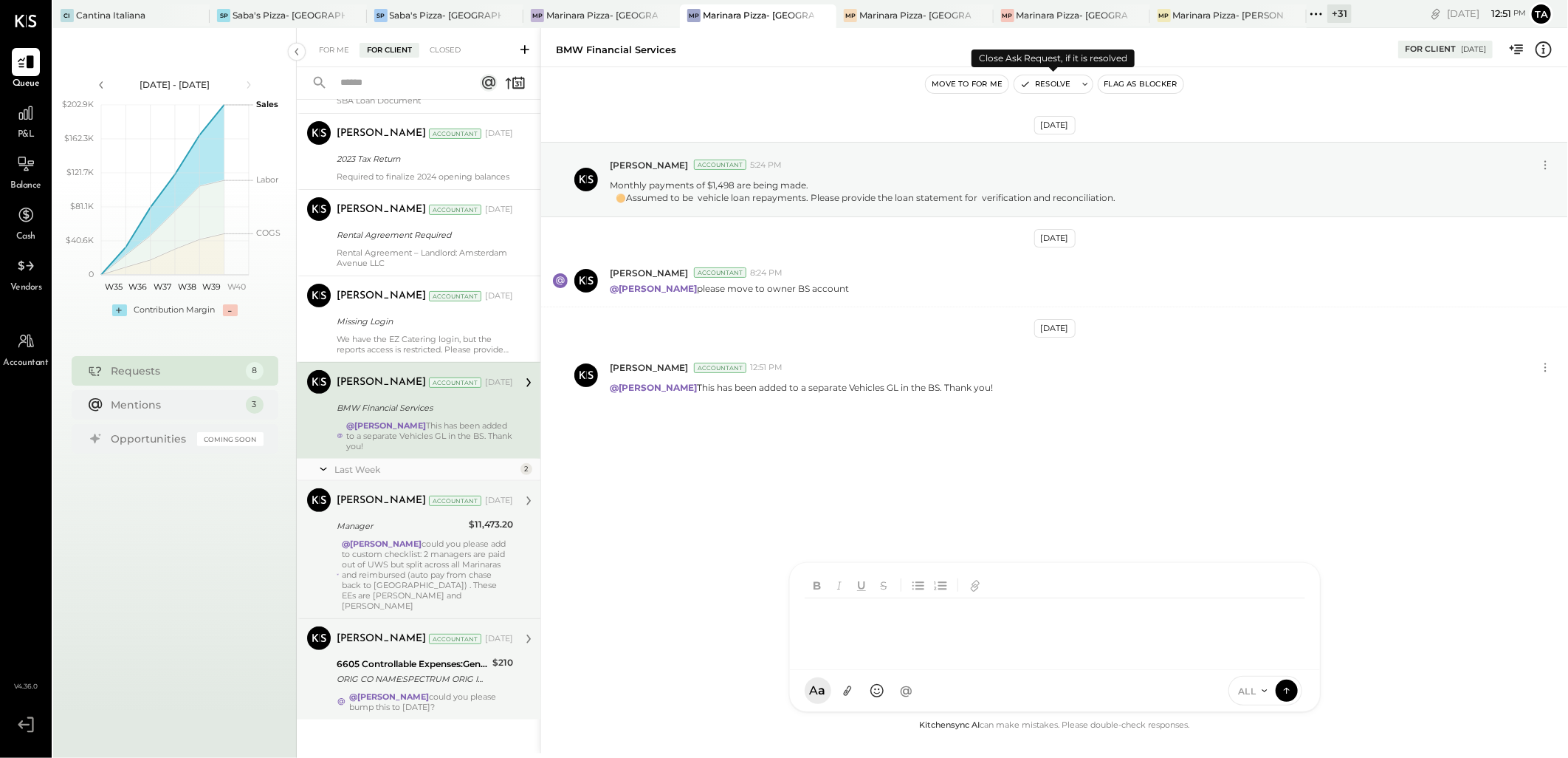
scroll to position [175, 0]
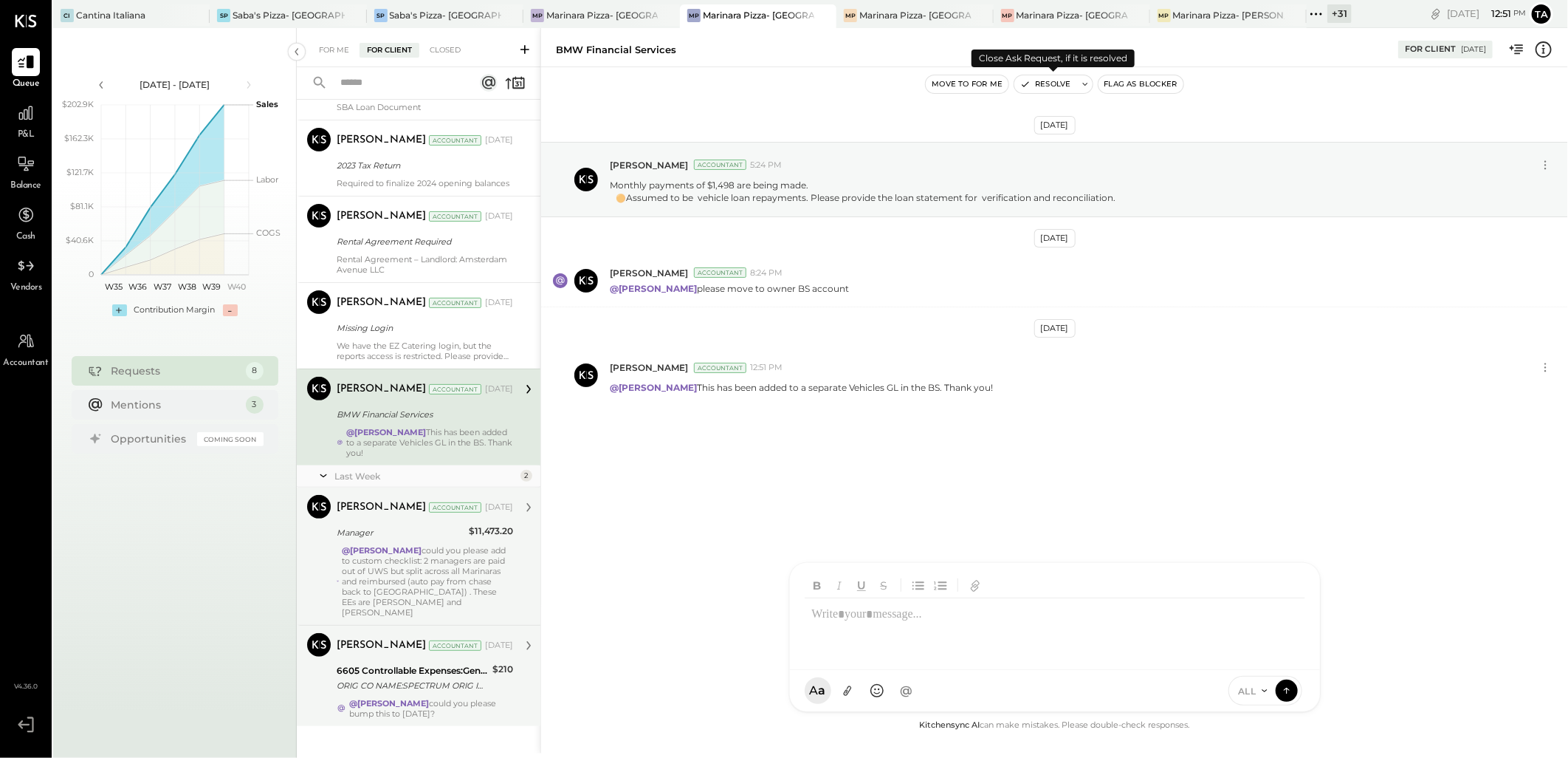
click at [1049, 85] on button "Resolve" at bounding box center [1045, 84] width 62 height 17
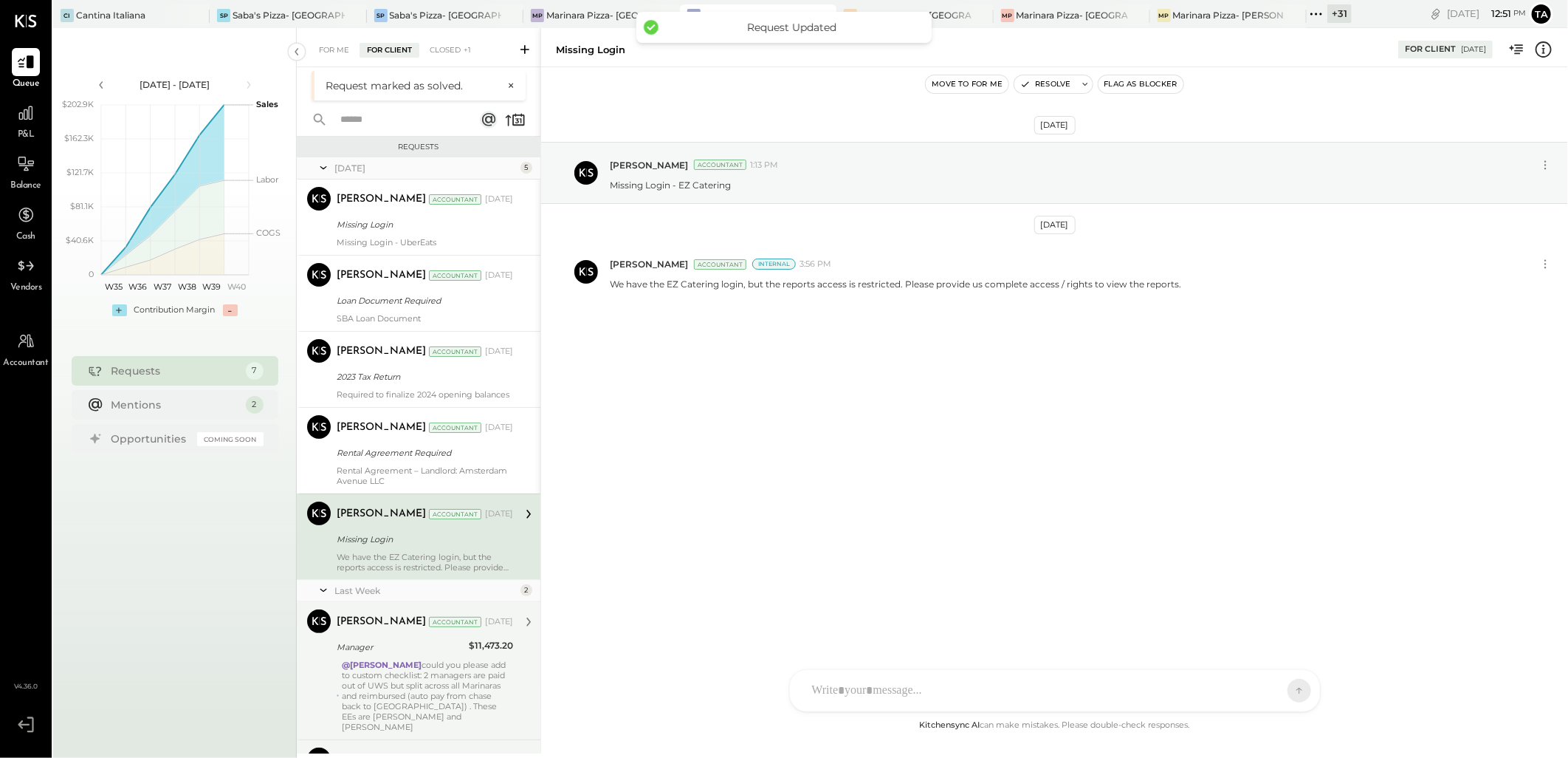
click at [1017, 46] on div "Missing Login" at bounding box center [970, 50] width 828 height 14
click at [942, 10] on div at bounding box center [968, 15] width 52 height 22
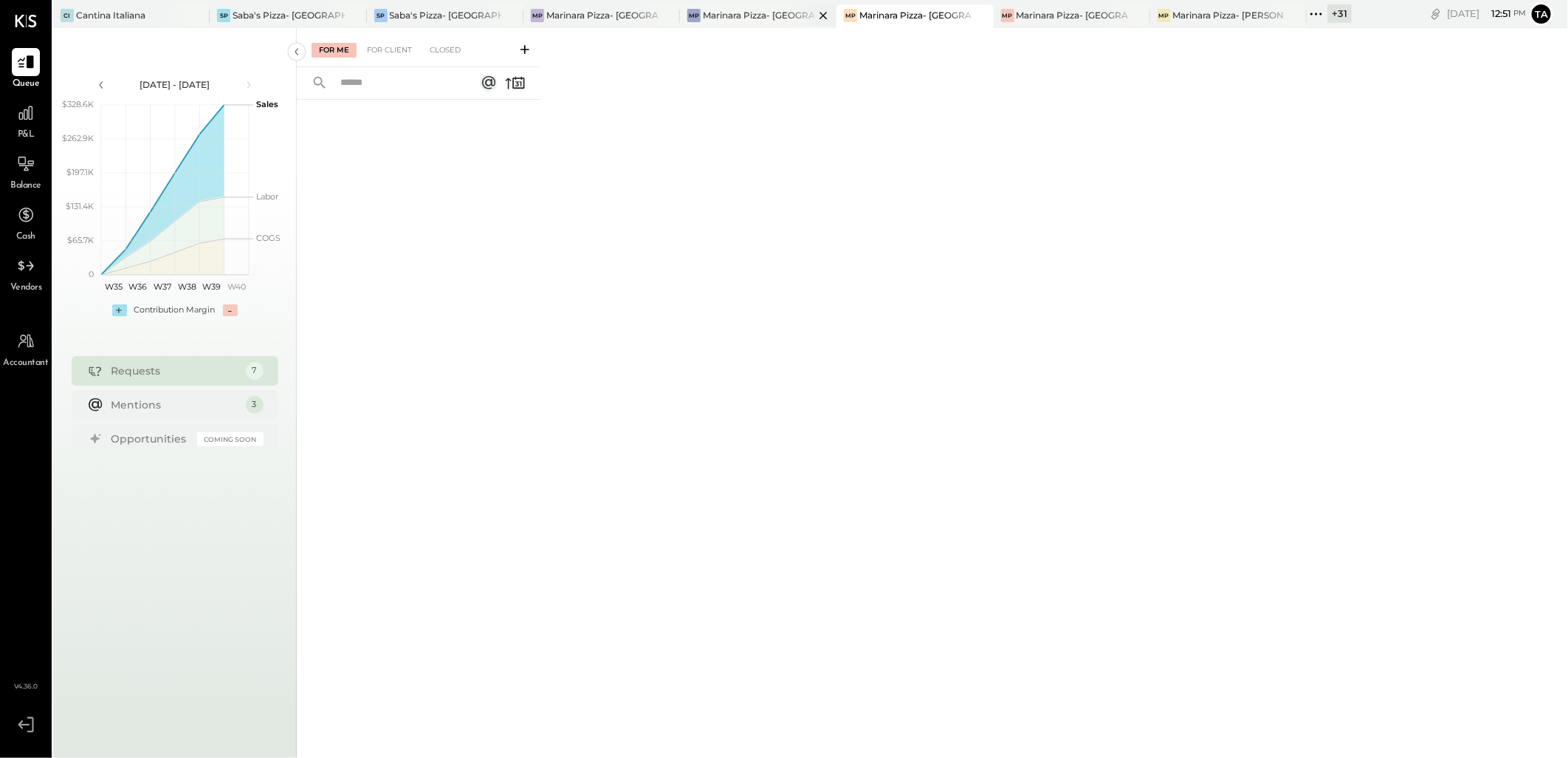
click at [730, 11] on div "Marinara Pizza- [GEOGRAPHIC_DATA]" at bounding box center [759, 15] width 111 height 12
click at [409, 36] on div "For Me For Client Closed" at bounding box center [418, 47] width 243 height 39
click at [392, 52] on div "For Client" at bounding box center [390, 51] width 60 height 15
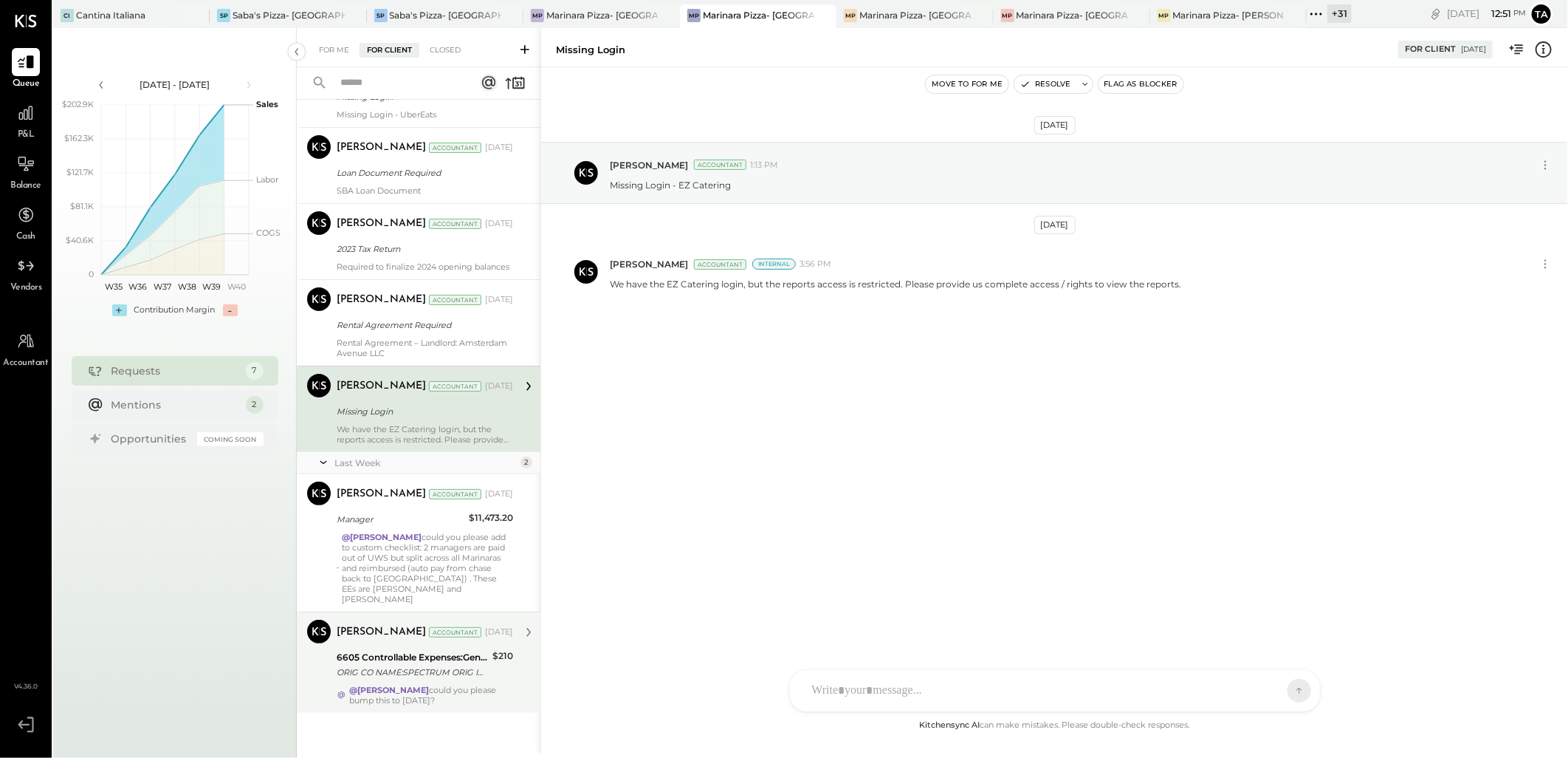
scroll to position [95, 0]
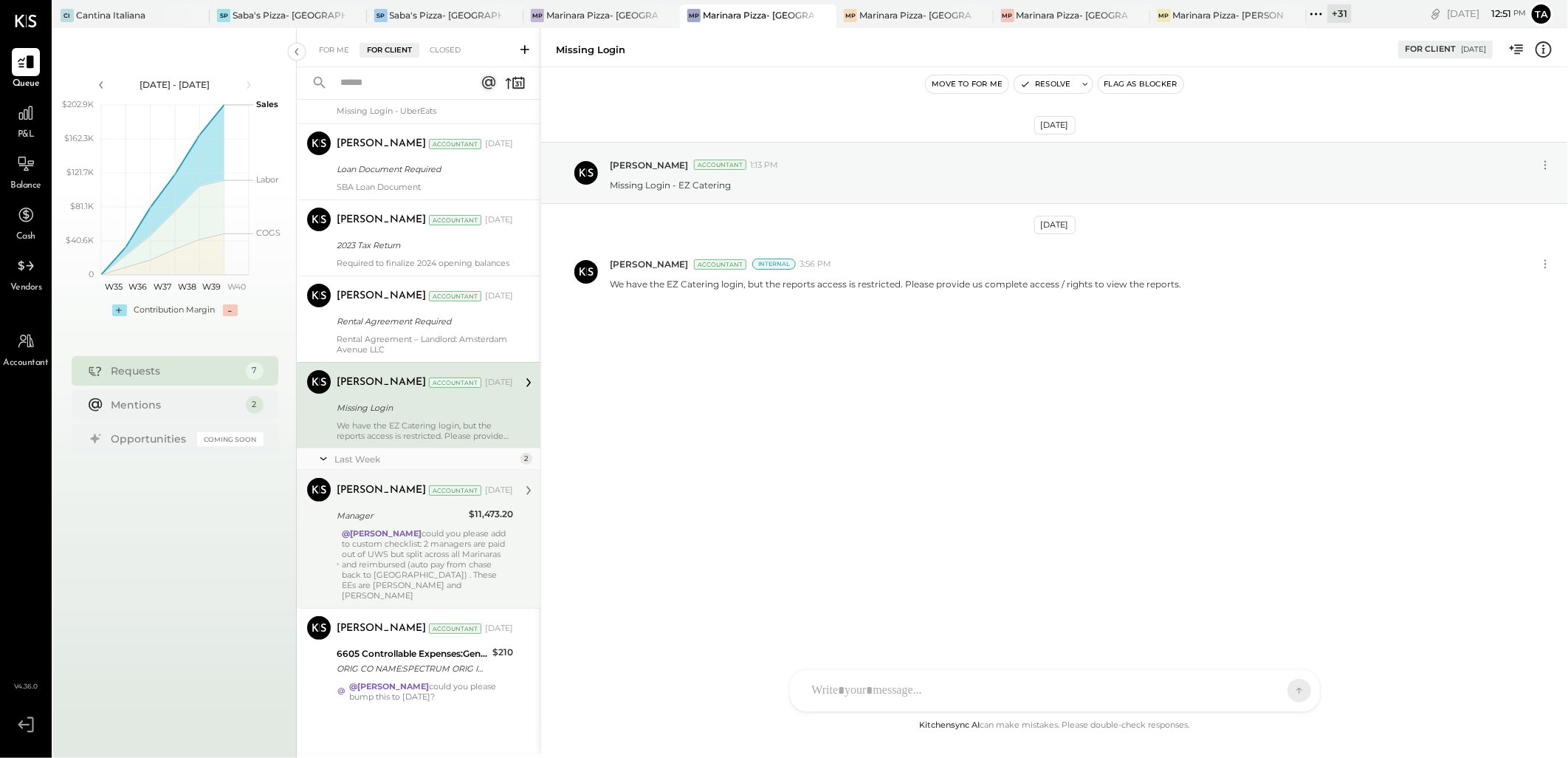
click at [474, 561] on div "@Tarang Padia could you please add to custom checklist: 2 managers are paid out…" at bounding box center [427, 564] width 171 height 72
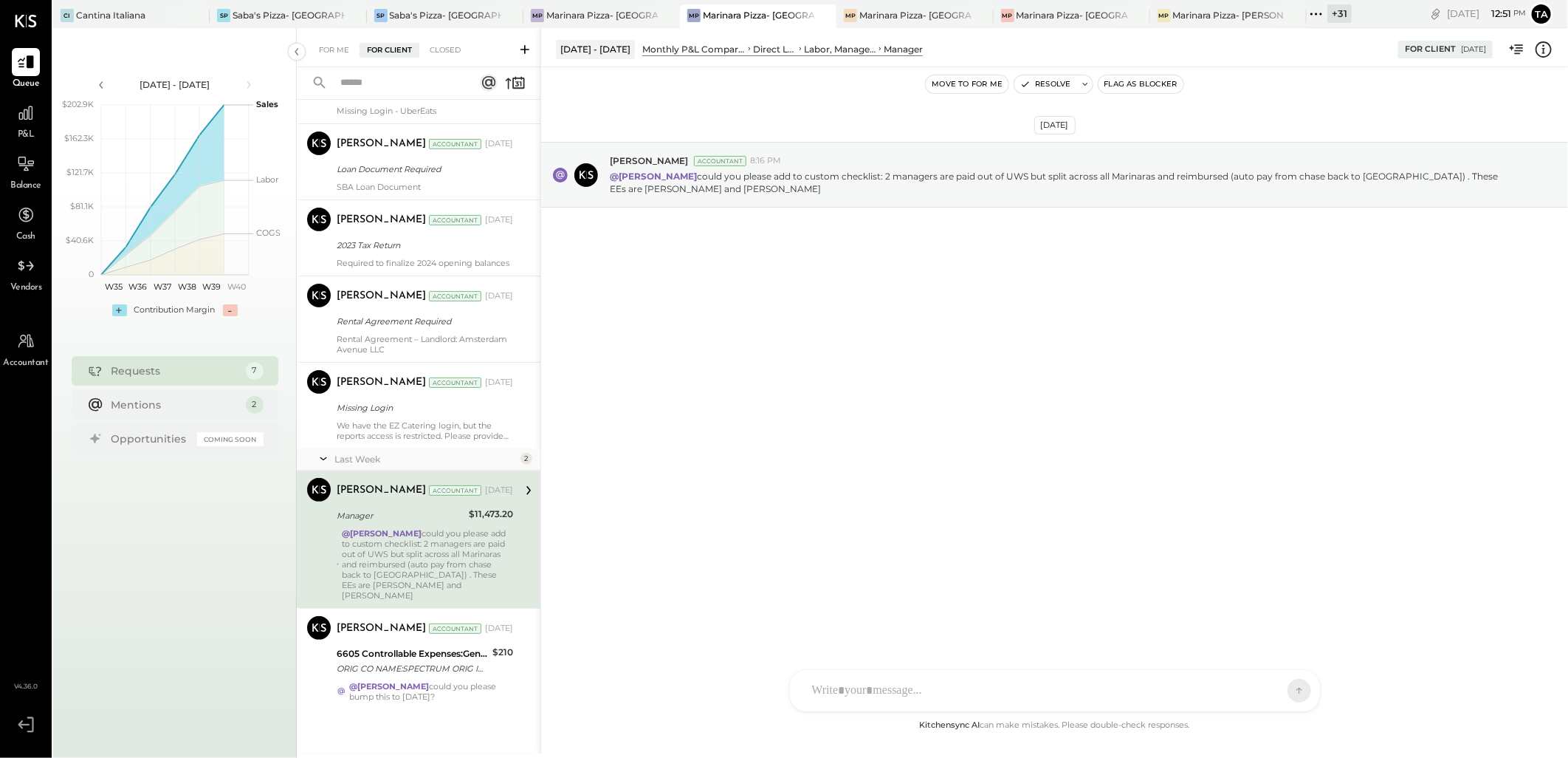
drag, startPoint x: 817, startPoint y: 223, endPoint x: 832, endPoint y: 158, distance: 66.7
click at [818, 223] on div "Sep 24th, 2025 Margot Bloch Accountant 8:16 PM @Tarang Padia could you please a…" at bounding box center [1054, 211] width 1027 height 214
drag, startPoint x: 868, startPoint y: 175, endPoint x: 871, endPoint y: 192, distance: 17.3
click at [871, 192] on p "@Tarang Padia could you please add to custom checklist: 2 managers are paid out…" at bounding box center [1059, 182] width 899 height 25
copy p "2 managers are paid out of UWS but split across all Marinaras and reimbursed (a…"
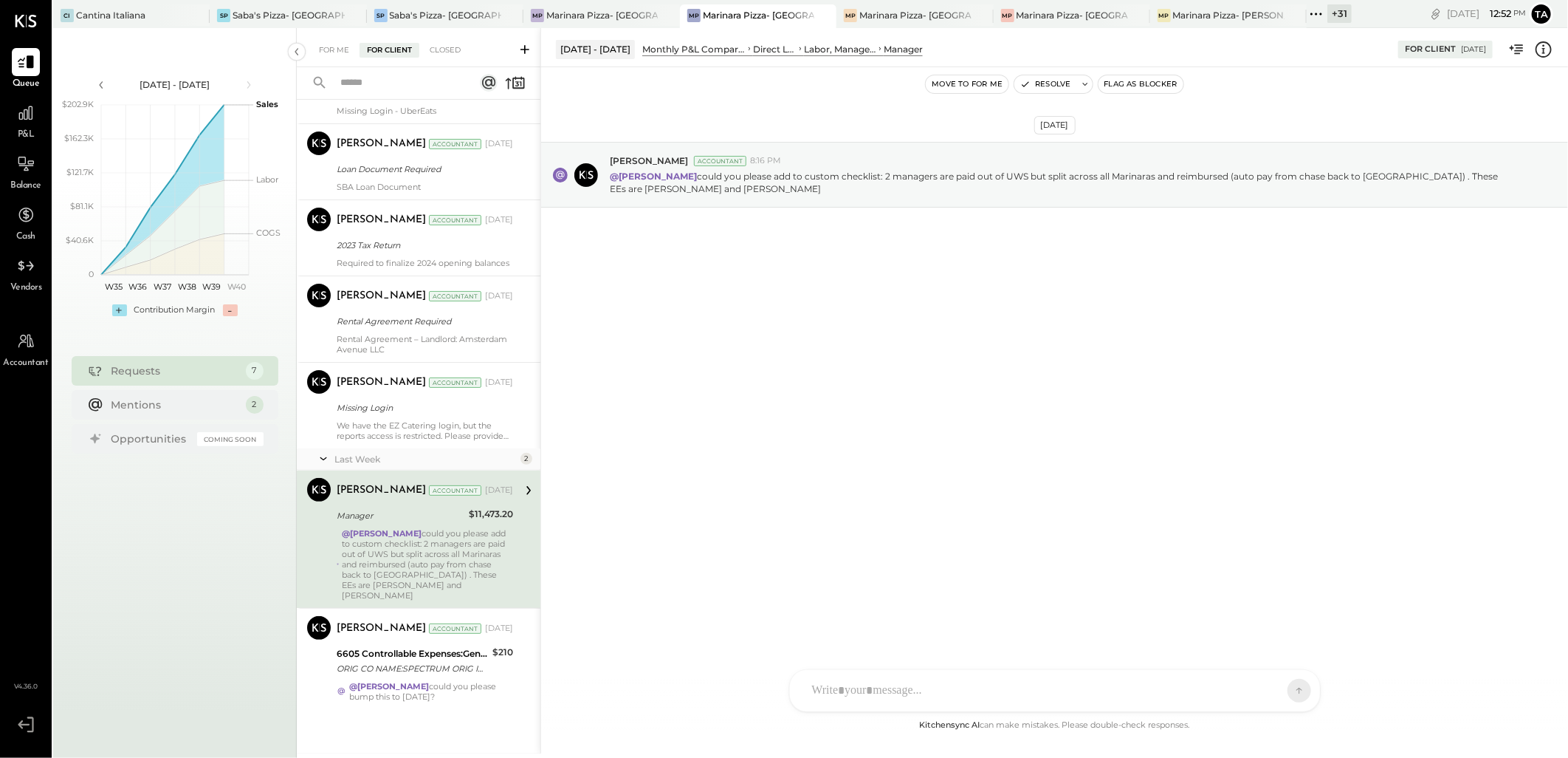
drag, startPoint x: 833, startPoint y: 682, endPoint x: 839, endPoint y: 686, distance: 7.2
click at [834, 683] on div at bounding box center [1042, 690] width 474 height 32
click at [1283, 687] on icon at bounding box center [1287, 690] width 13 height 15
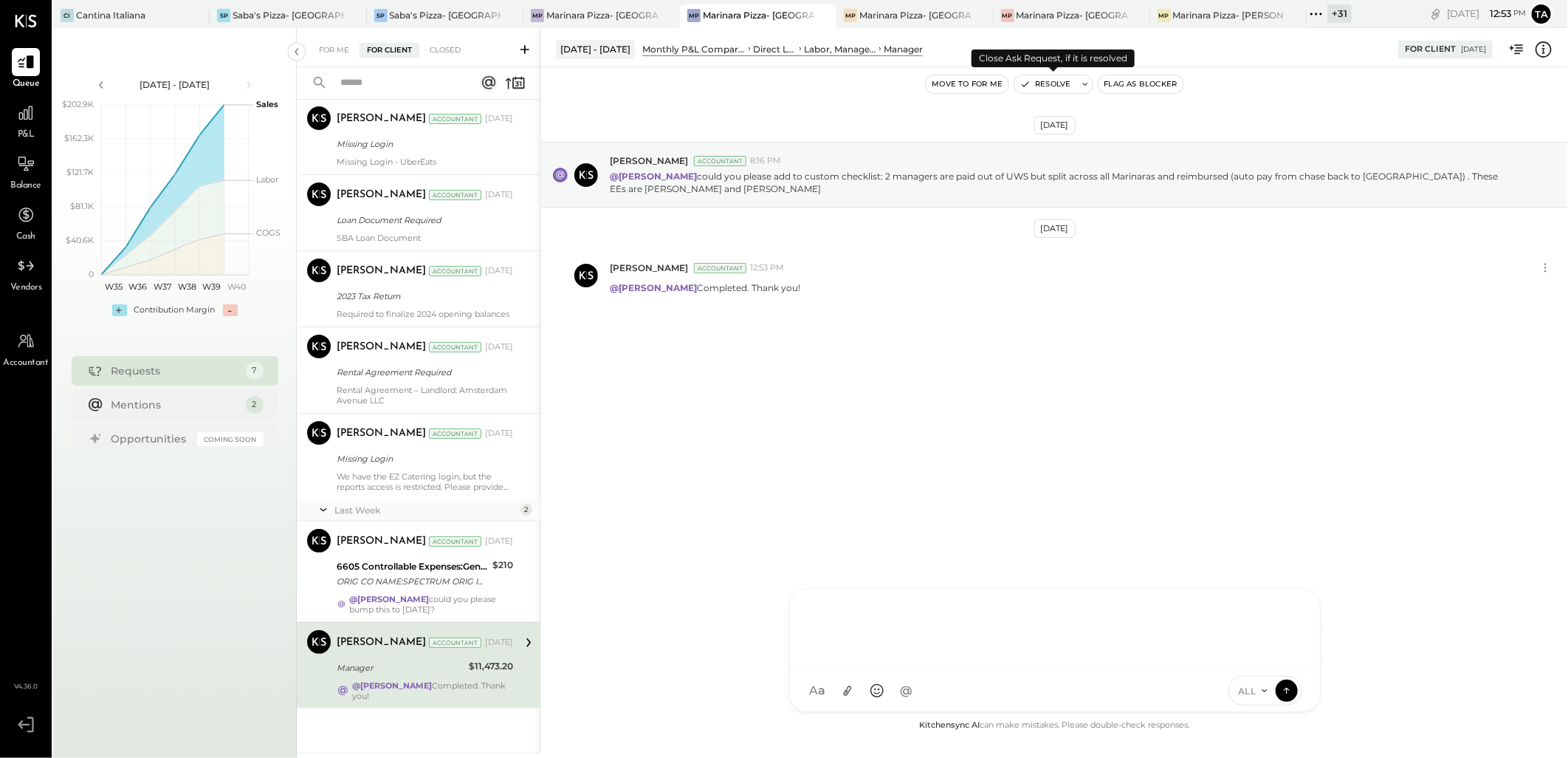
scroll to position [54, 0]
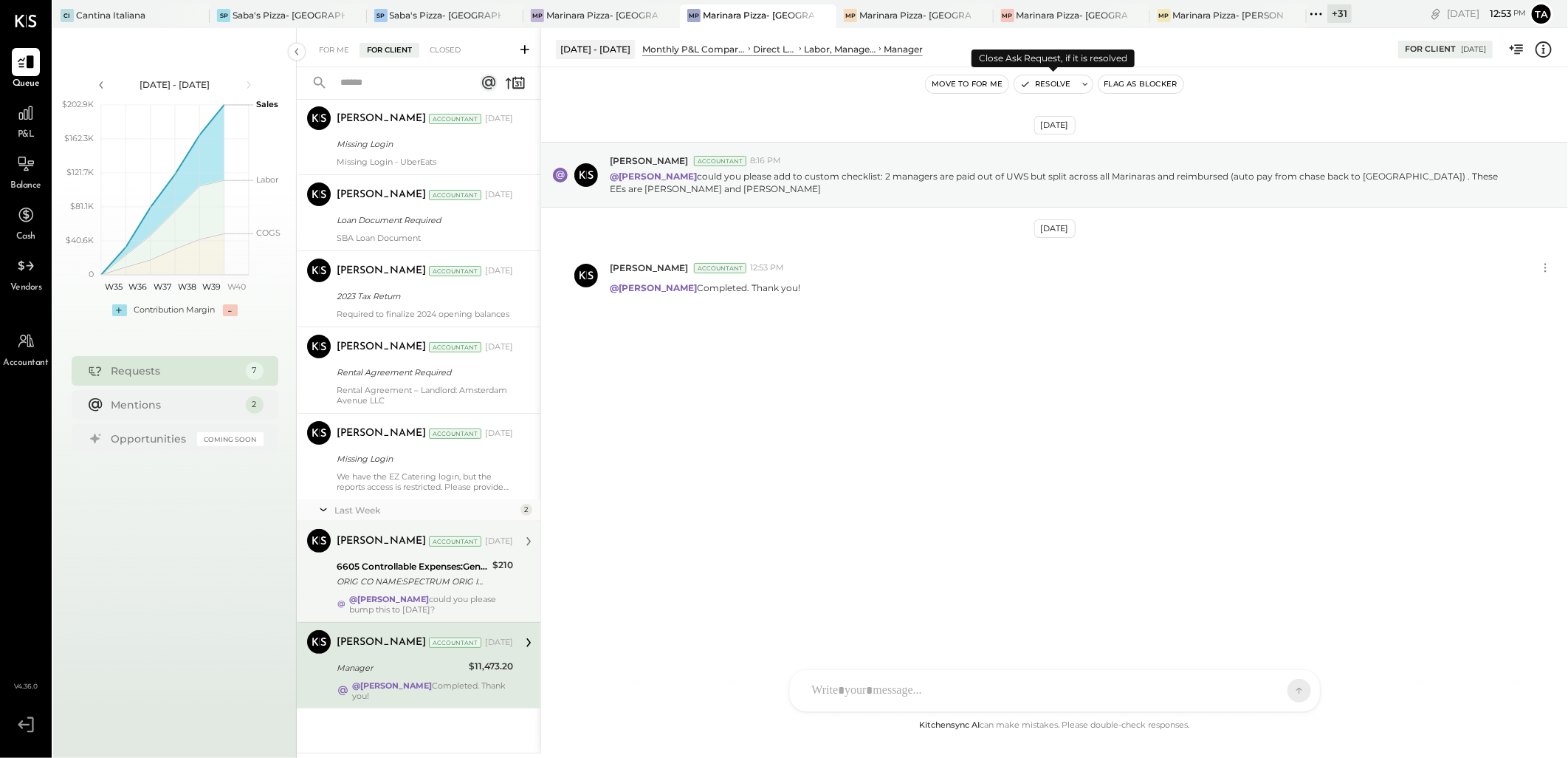
drag, startPoint x: 1045, startPoint y: 82, endPoint x: 460, endPoint y: 586, distance: 772.2
click at [460, 586] on div "ORIG CO NAME:SPECTRUM ORIG ID:0000358635 DESC DATE:240501 CO ENTRY DESCR:SPECTR…" at bounding box center [412, 581] width 151 height 15
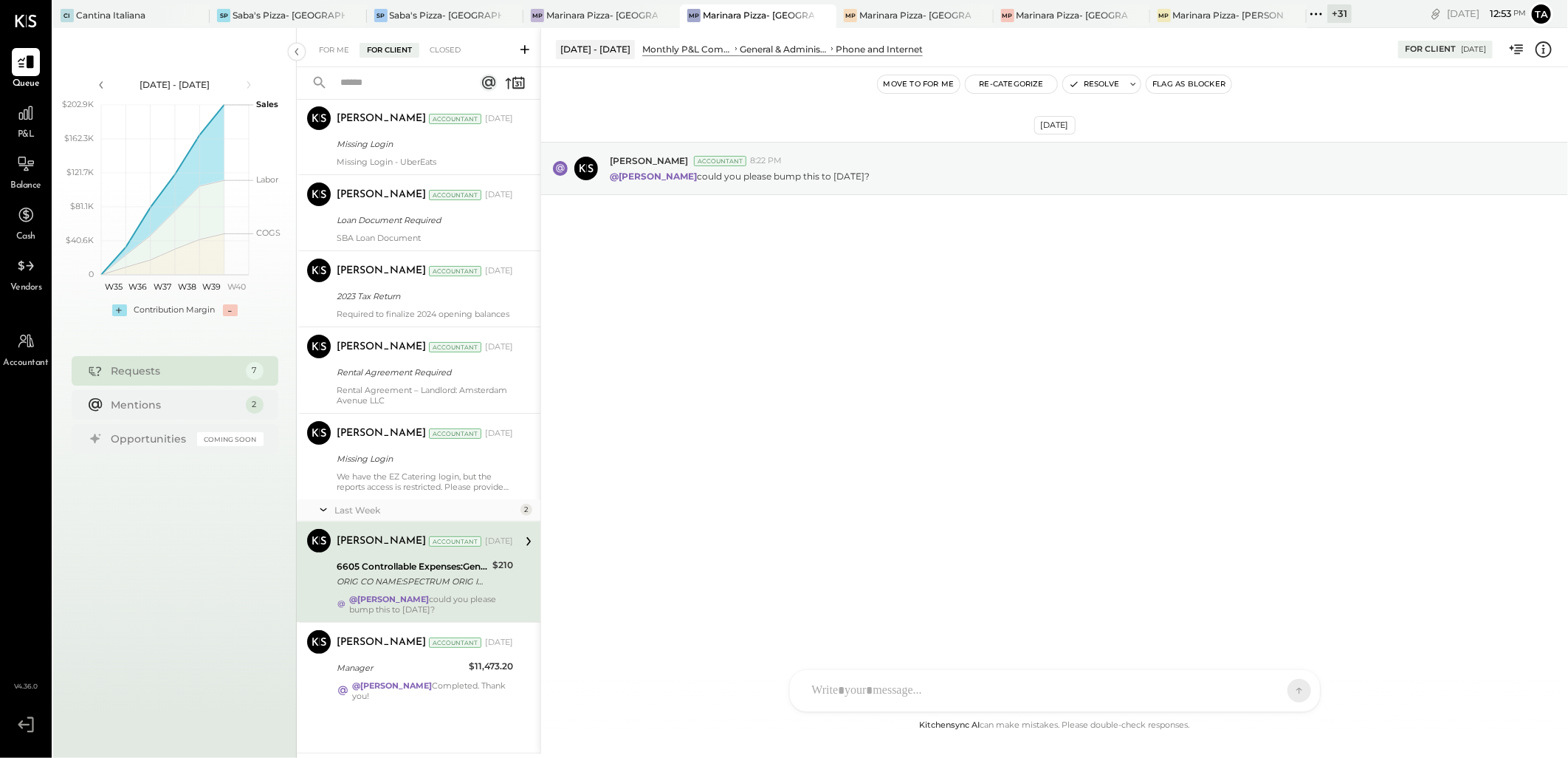
click at [843, 686] on div at bounding box center [1042, 690] width 474 height 32
type input "****"
click at [1285, 692] on icon at bounding box center [1287, 690] width 13 height 15
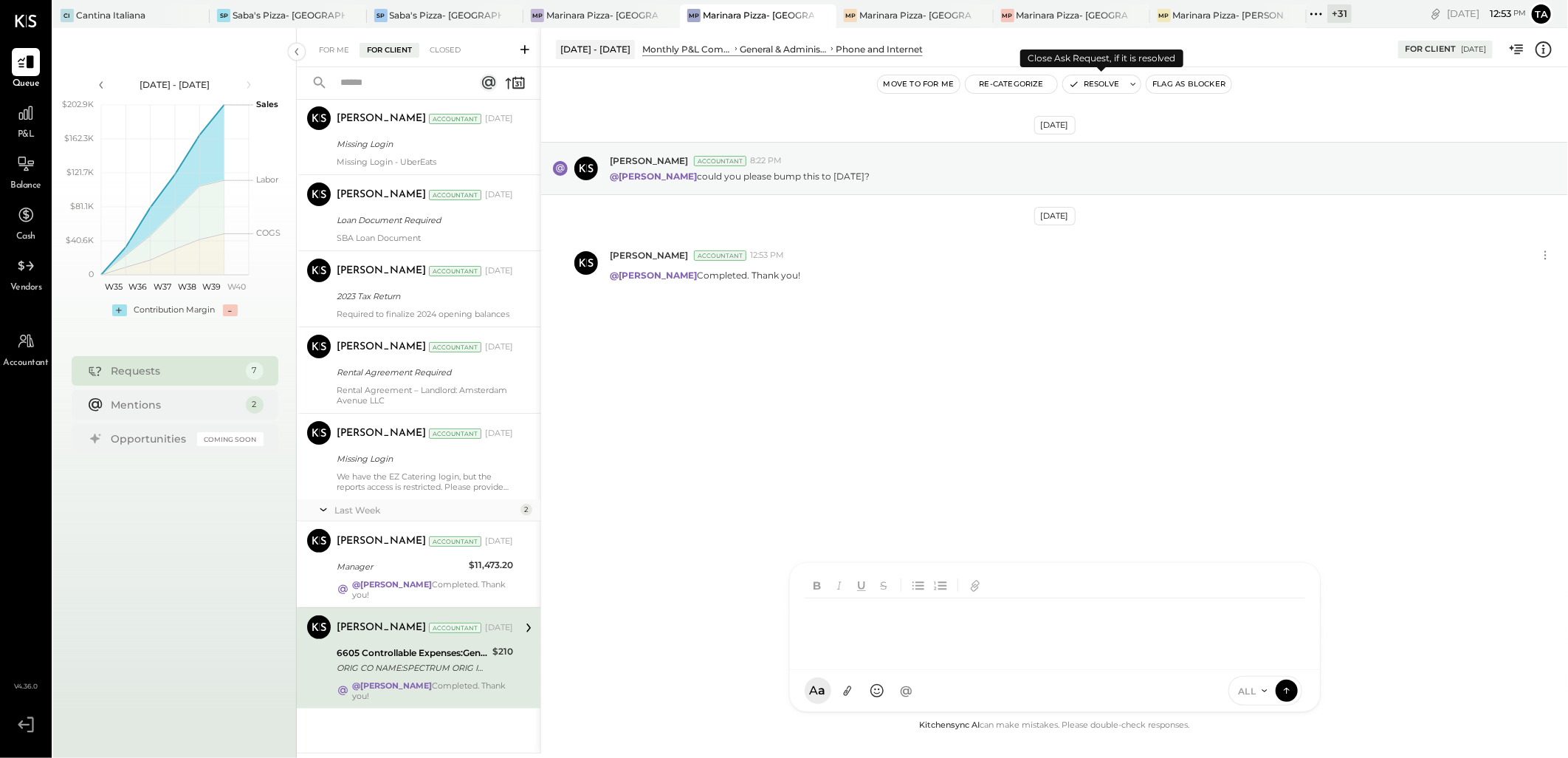
click at [1090, 84] on button "Resolve" at bounding box center [1094, 84] width 62 height 17
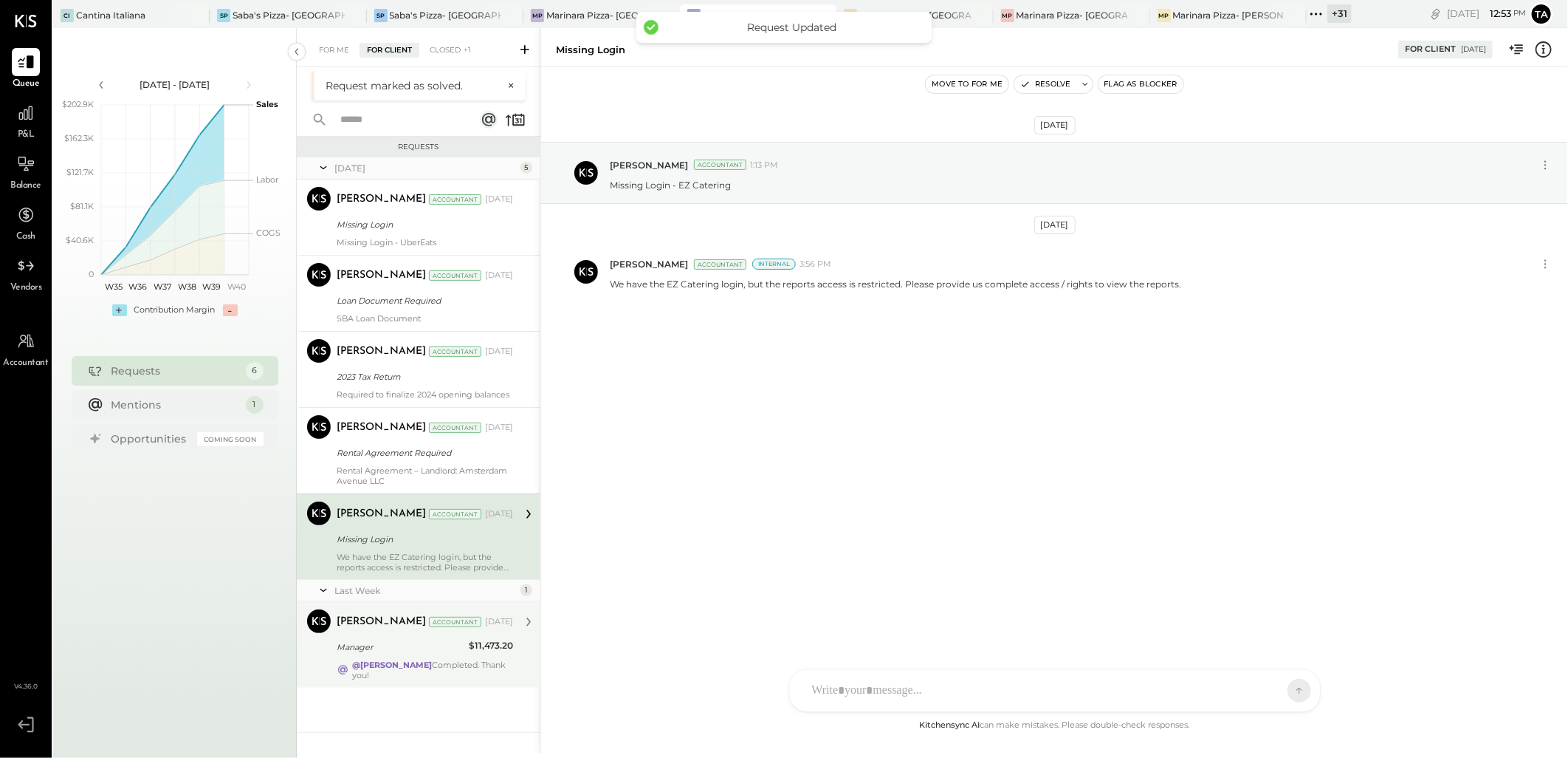
click at [446, 663] on div "@Margot Bloch Completed. Thank you!" at bounding box center [433, 669] width 161 height 21
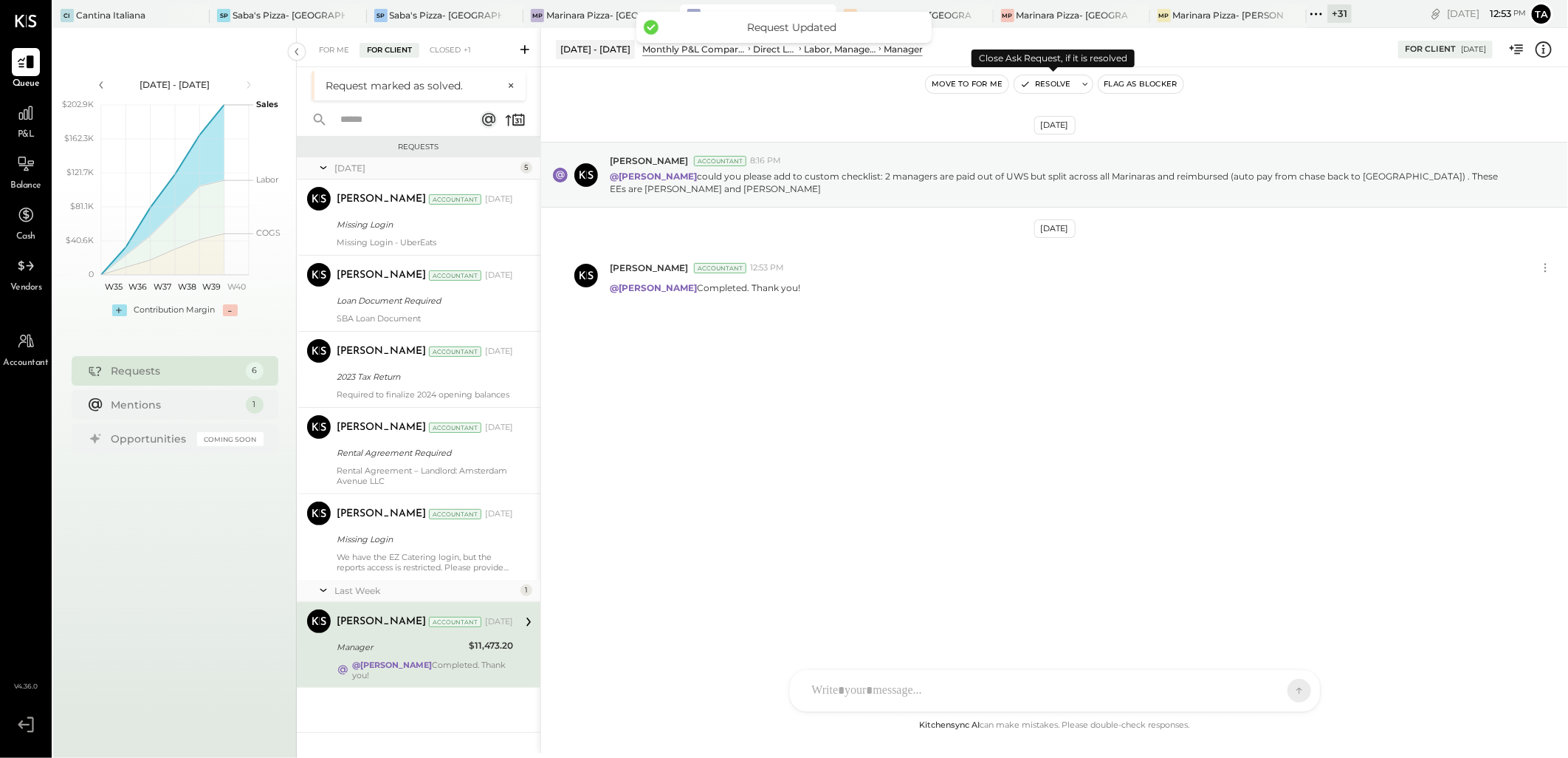
click at [1050, 85] on button "Resolve" at bounding box center [1045, 84] width 62 height 17
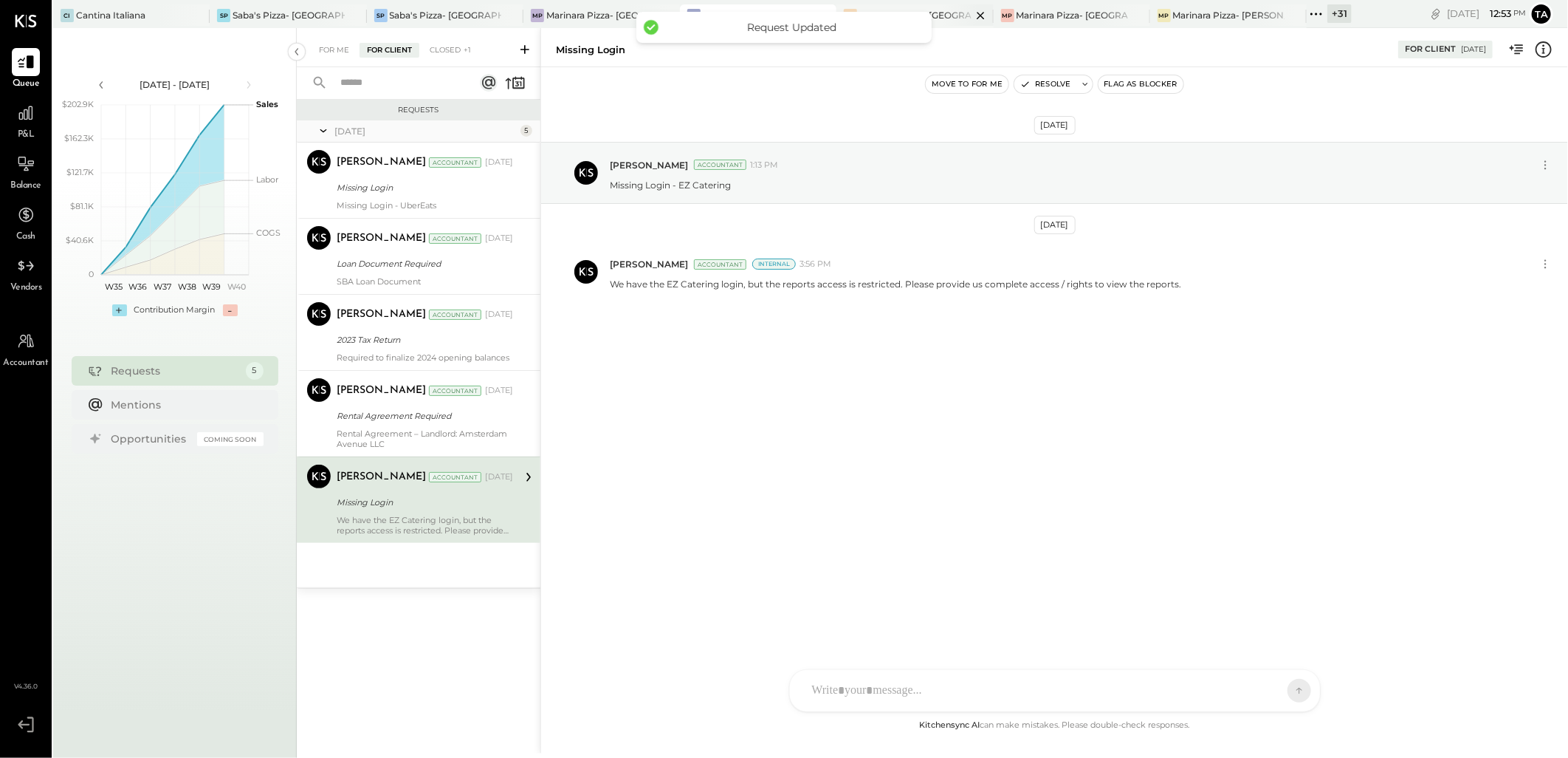
click at [956, 17] on div at bounding box center [968, 15] width 52 height 22
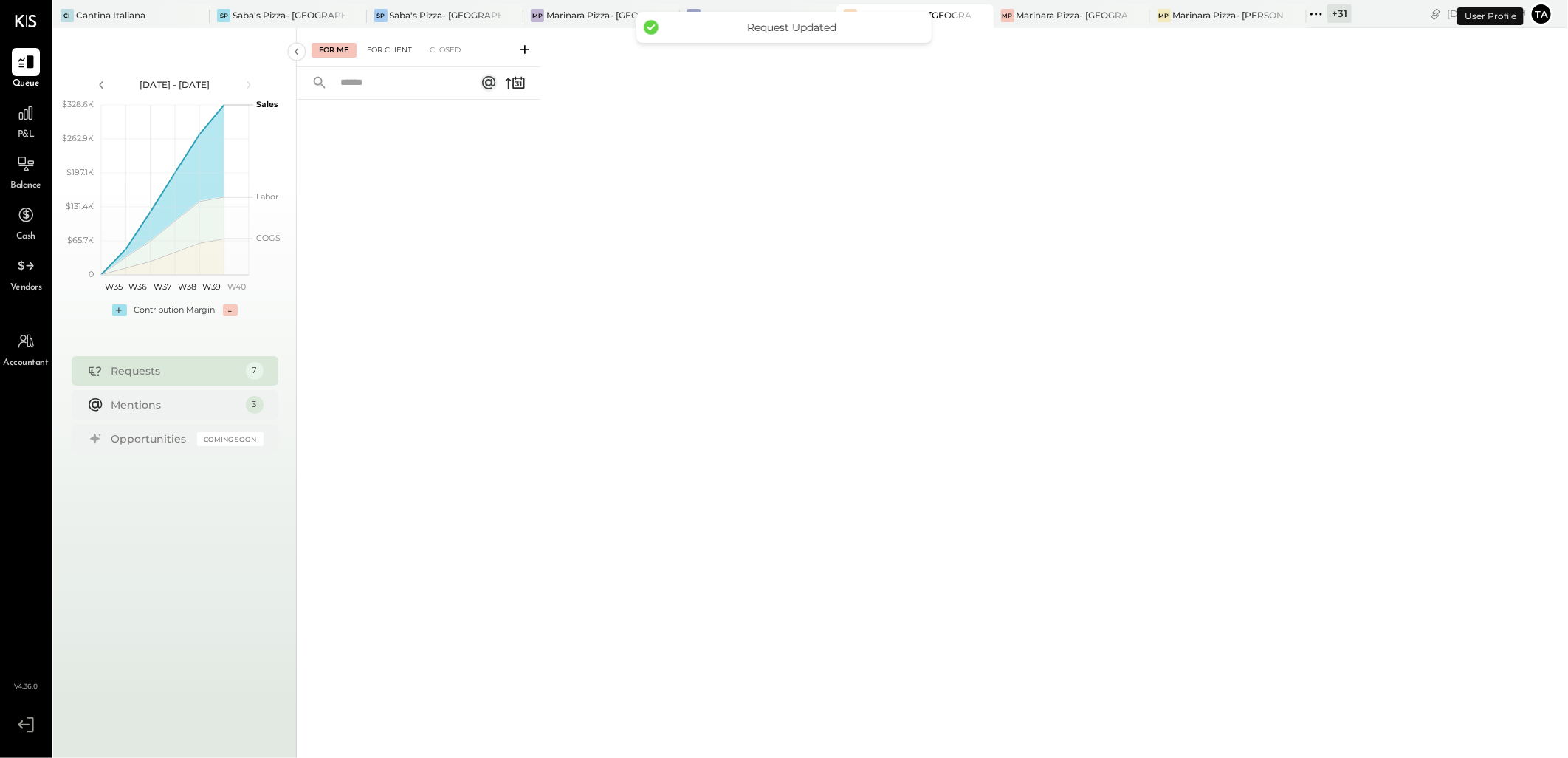
click at [378, 50] on div "For Client" at bounding box center [390, 51] width 60 height 15
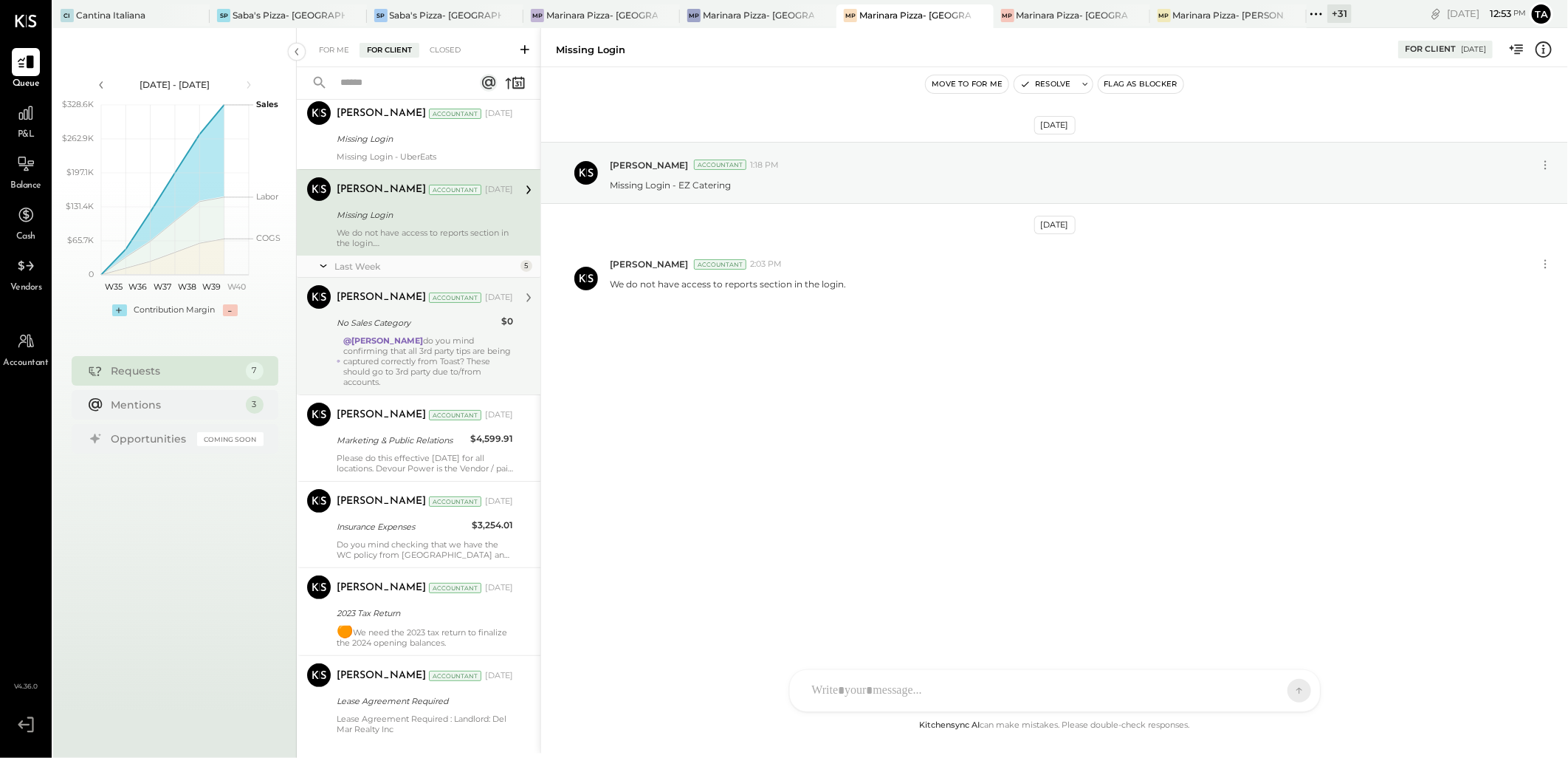
scroll to position [71, 0]
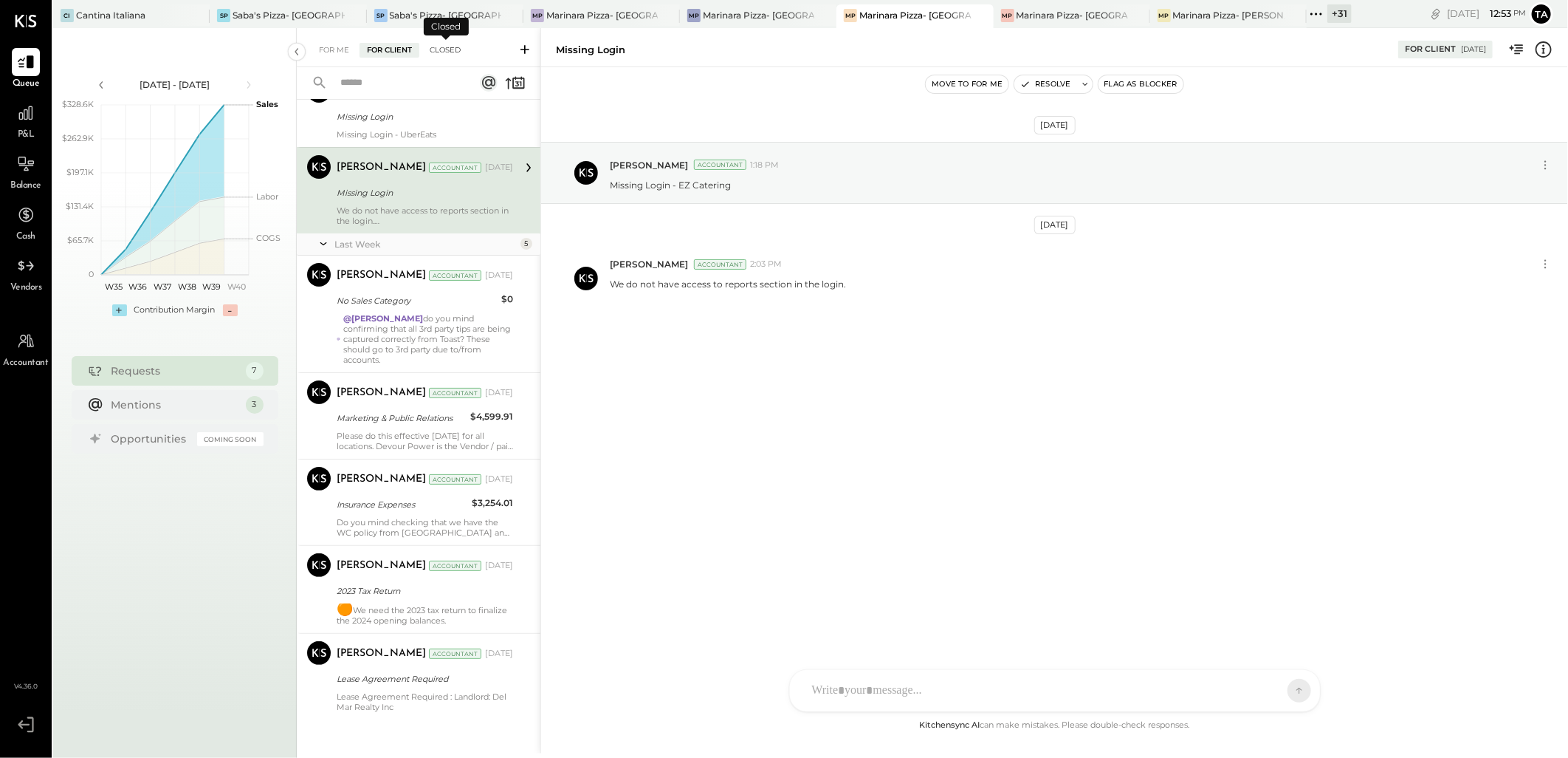
click at [443, 47] on div "Closed" at bounding box center [445, 51] width 46 height 15
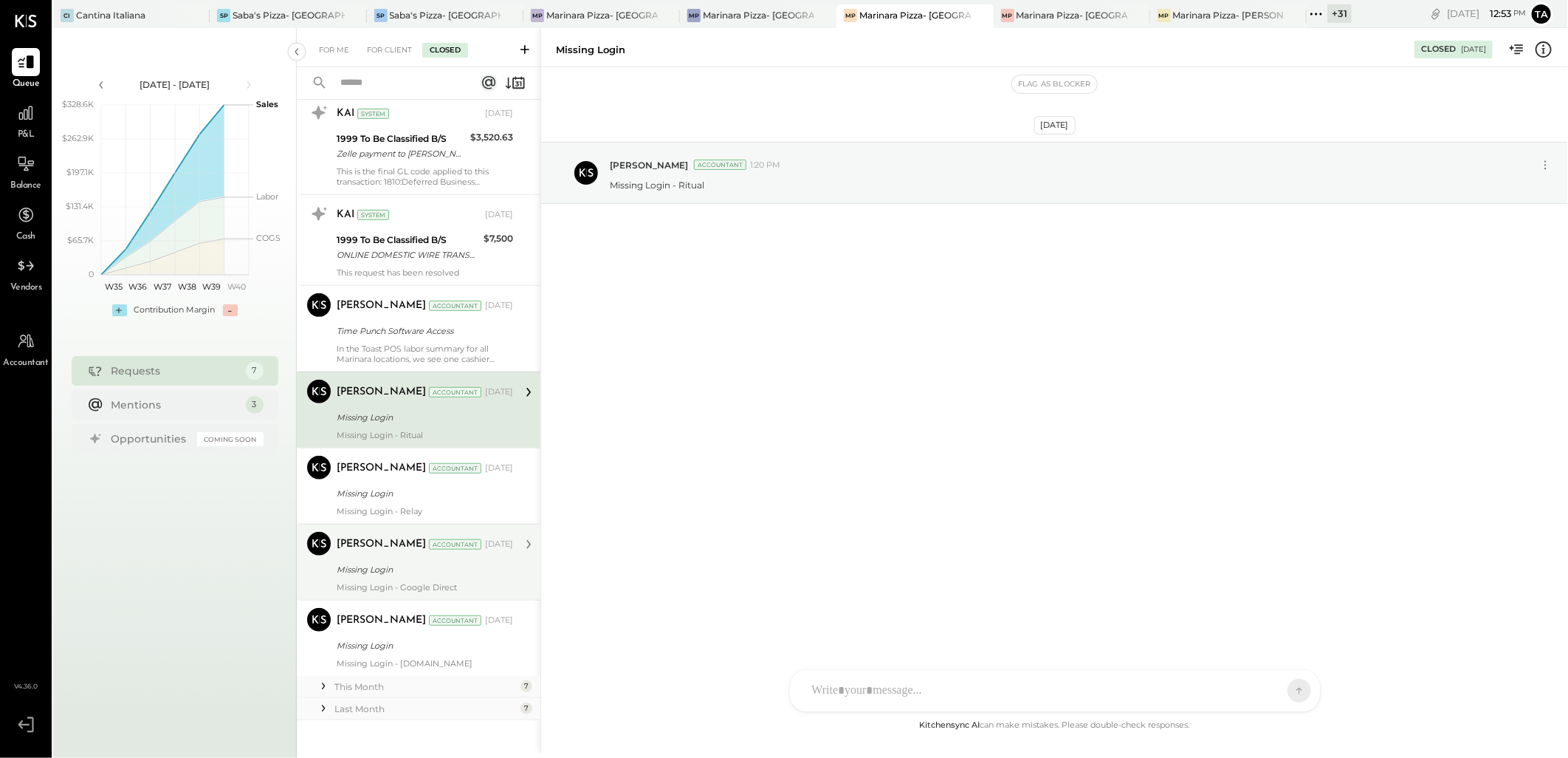
scroll to position [445, 0]
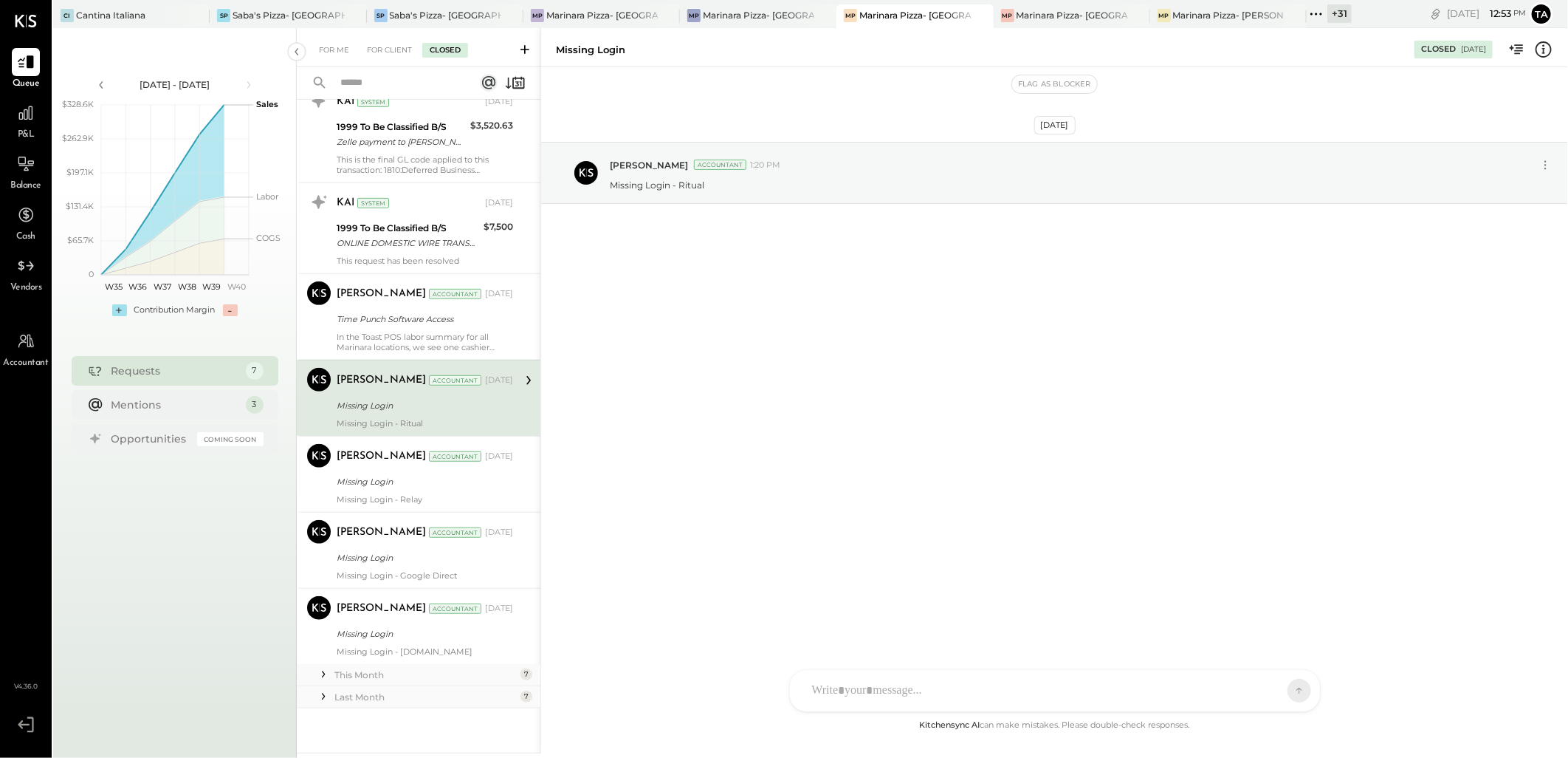
click at [374, 40] on div "For Me For Client Closed" at bounding box center [418, 47] width 243 height 39
click at [386, 50] on div "For Client" at bounding box center [390, 51] width 60 height 15
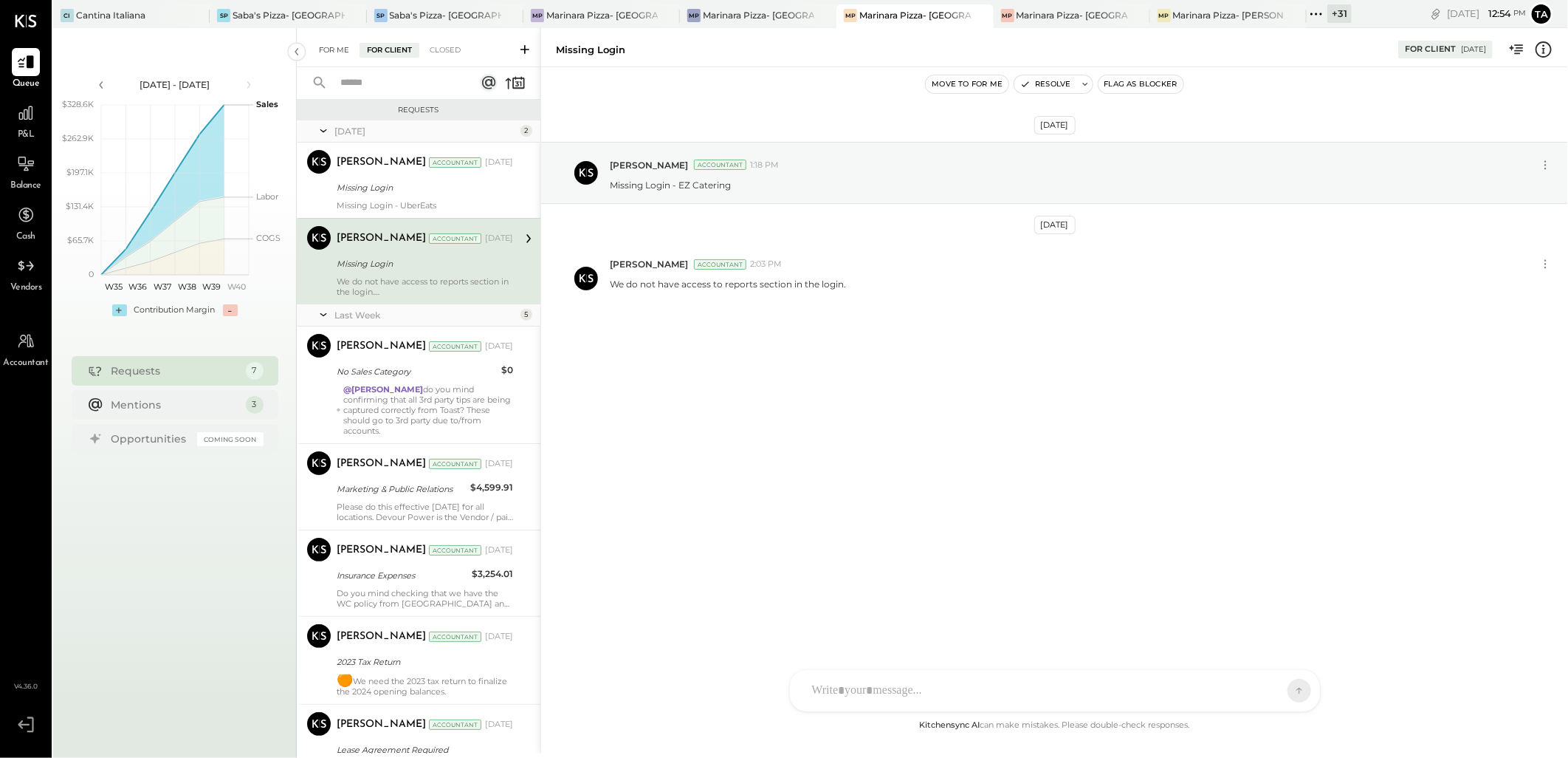
click at [322, 45] on div "For Me" at bounding box center [334, 51] width 45 height 15
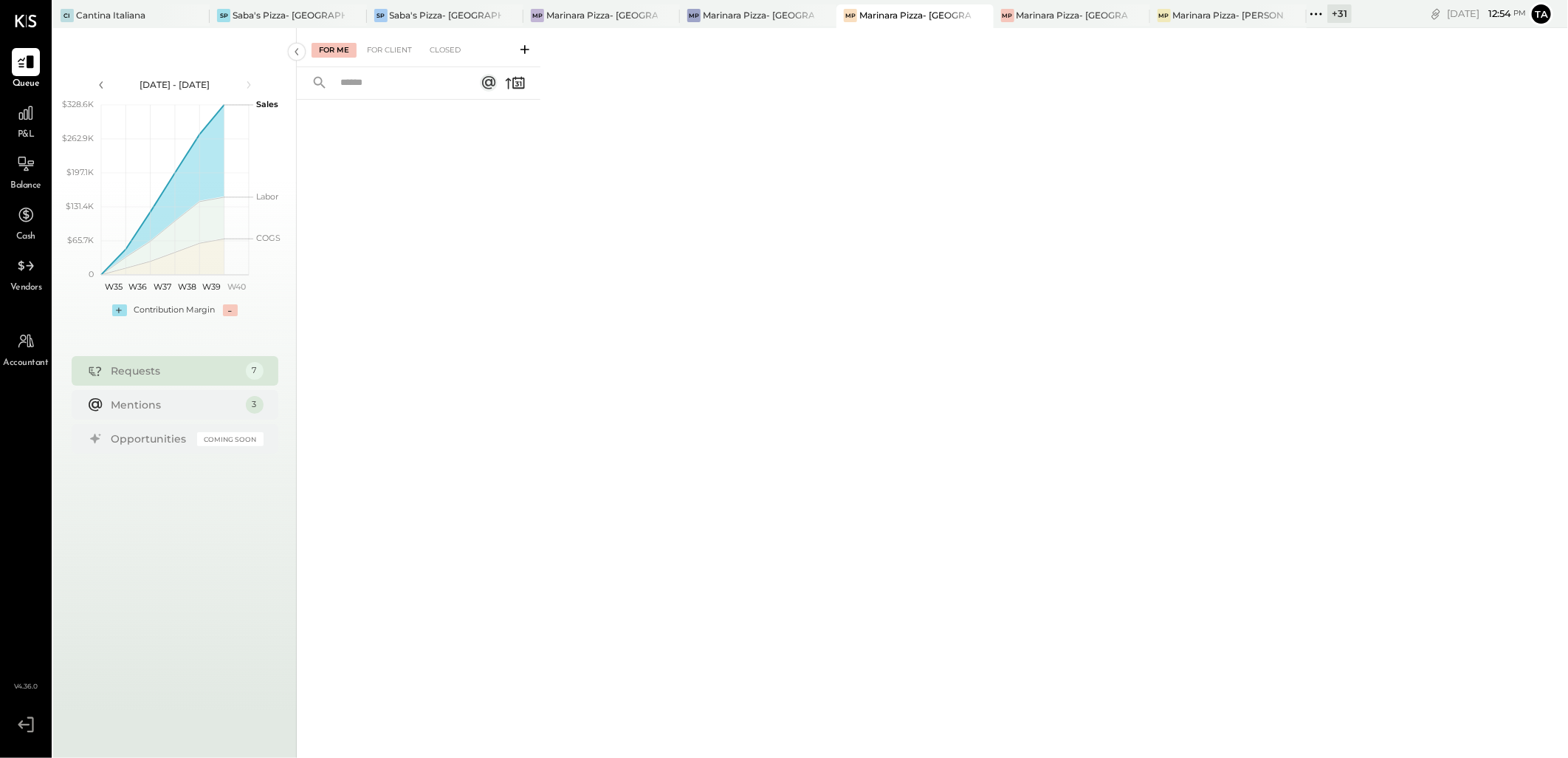
click at [384, 60] on div "For Me For Client Closed" at bounding box center [418, 47] width 243 height 39
click at [384, 49] on div "For Client" at bounding box center [390, 51] width 60 height 15
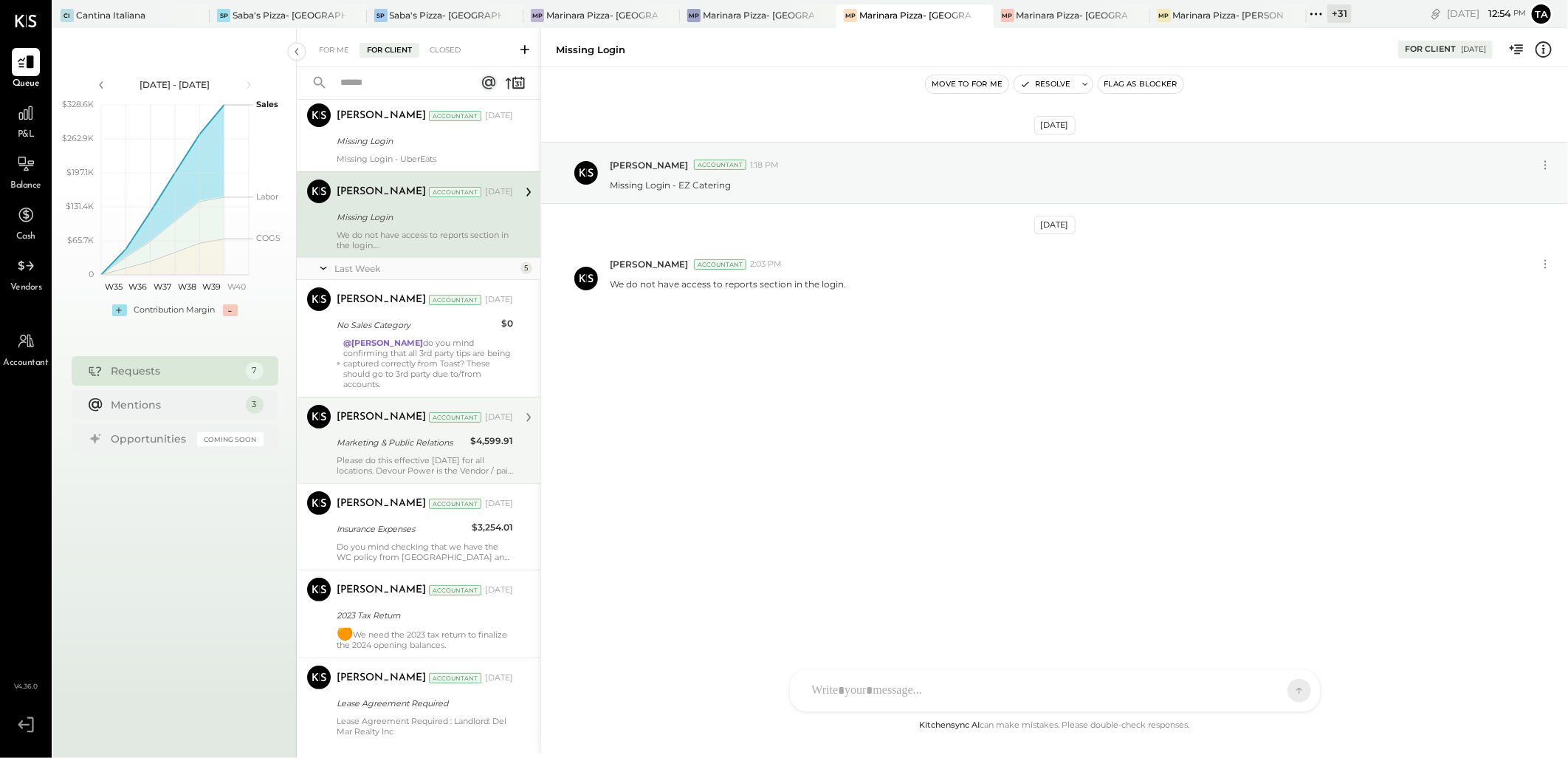
scroll to position [71, 0]
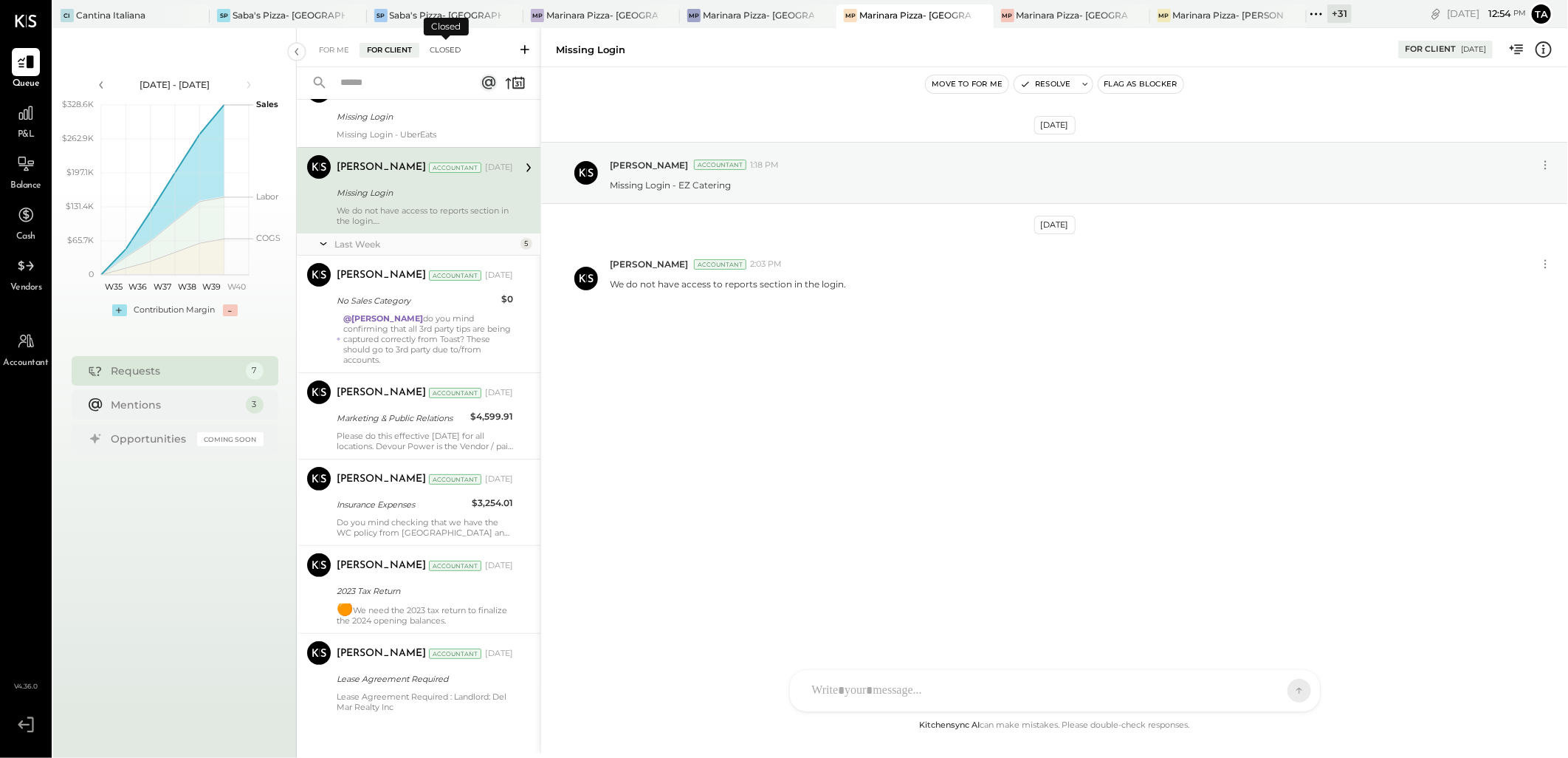
click at [441, 48] on div "Closed" at bounding box center [445, 51] width 46 height 15
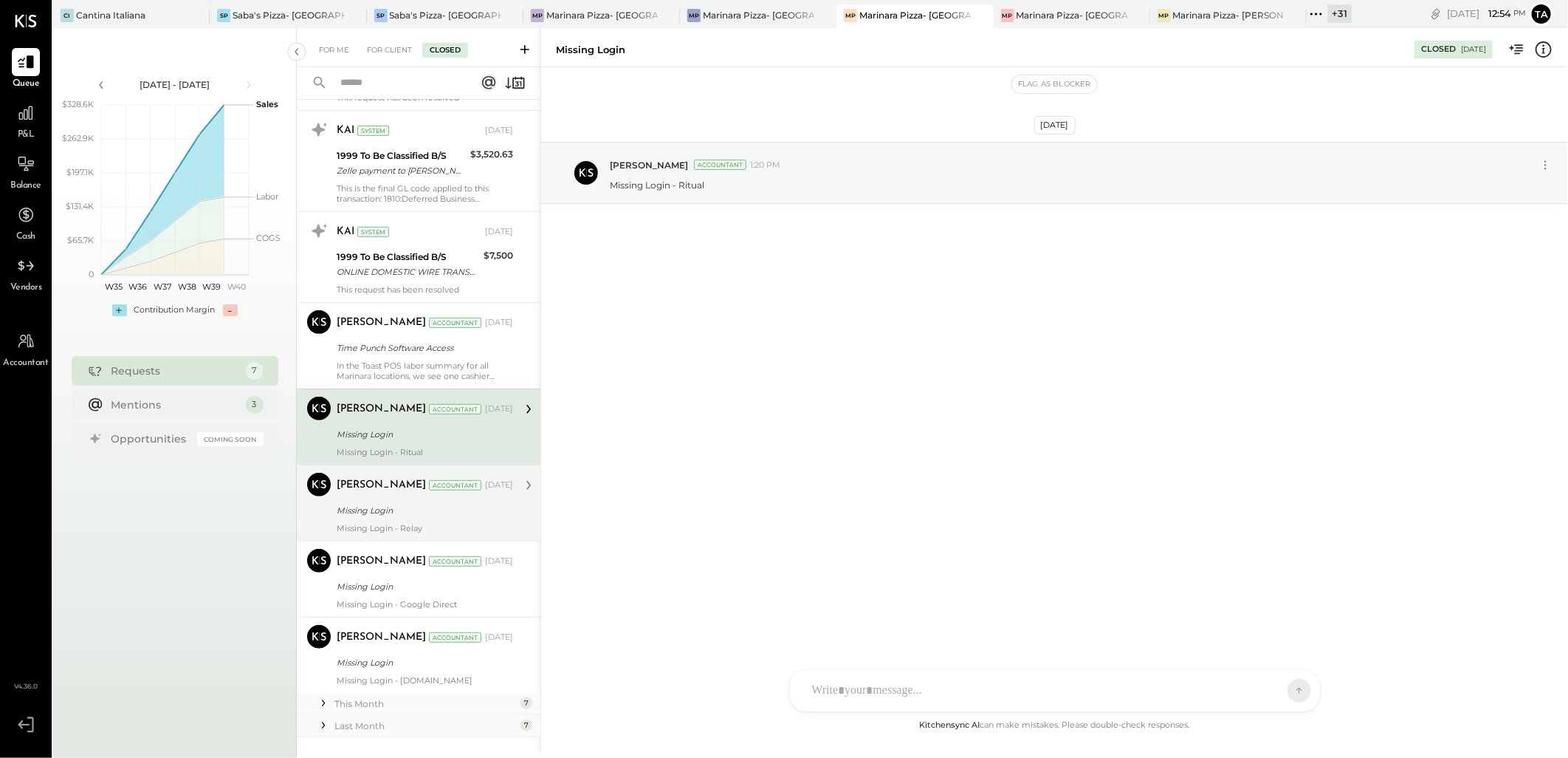
scroll to position [445, 0]
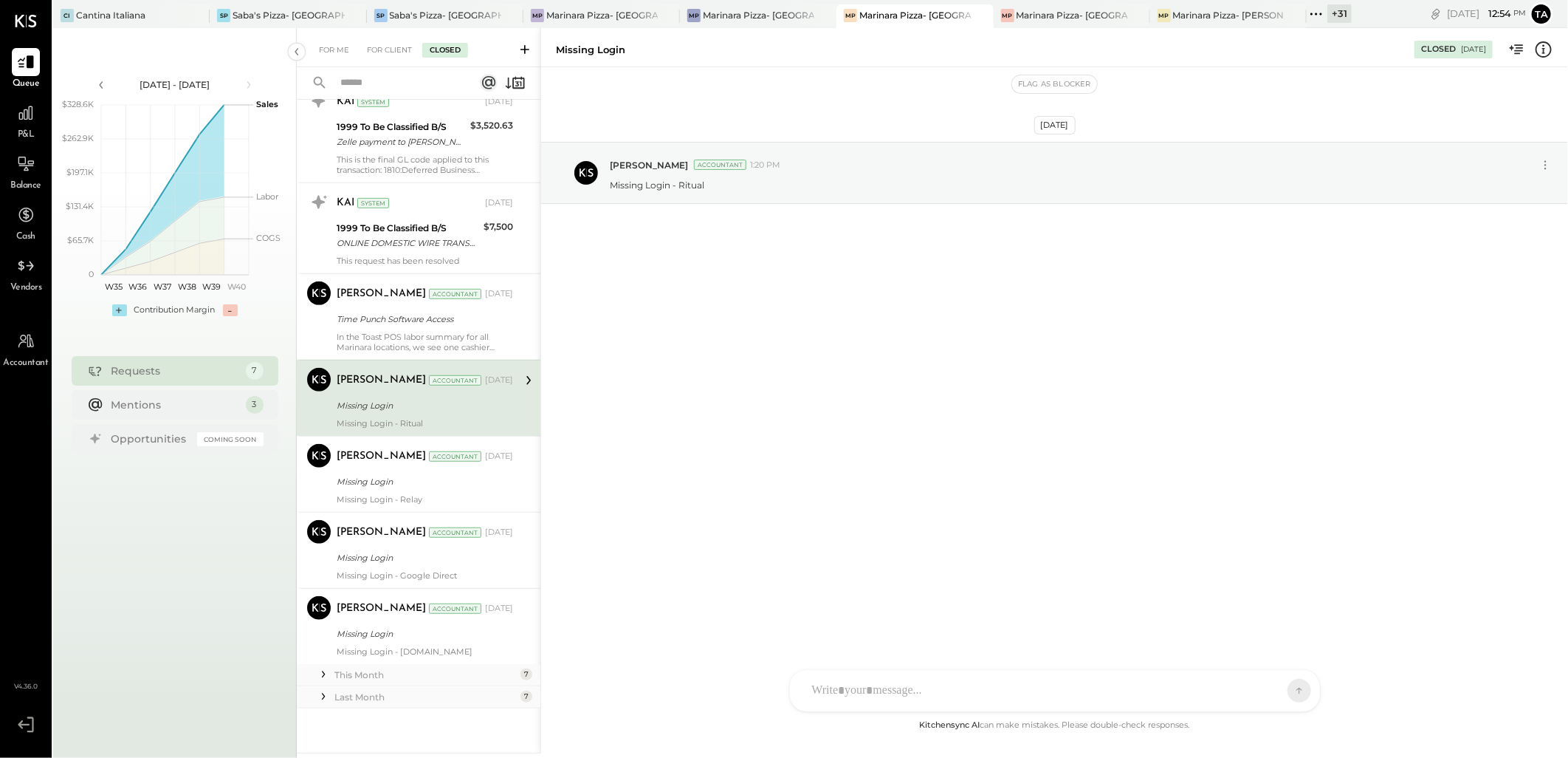
click at [397, 668] on div "This Month" at bounding box center [425, 674] width 182 height 12
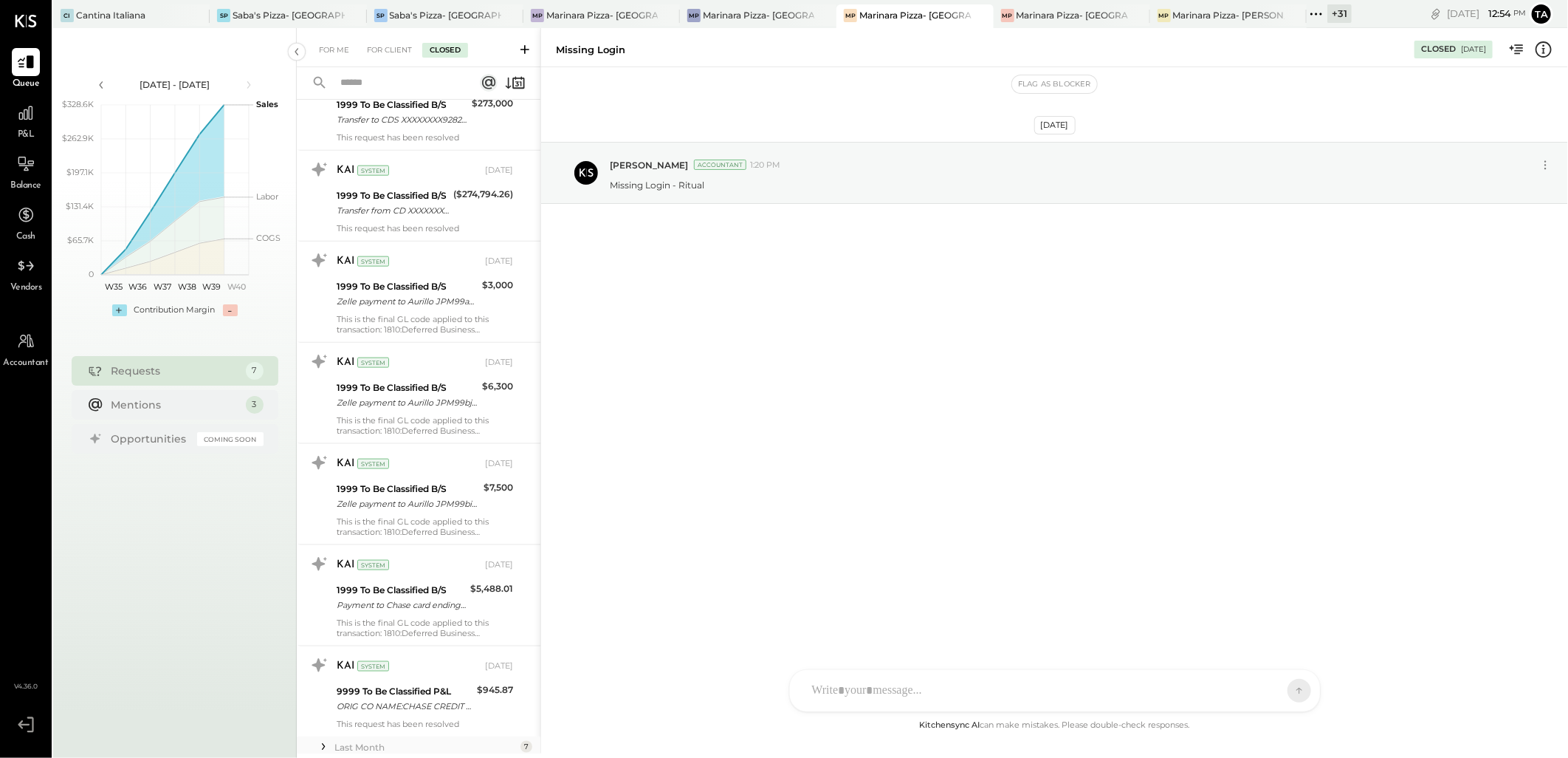
scroll to position [1121, 0]
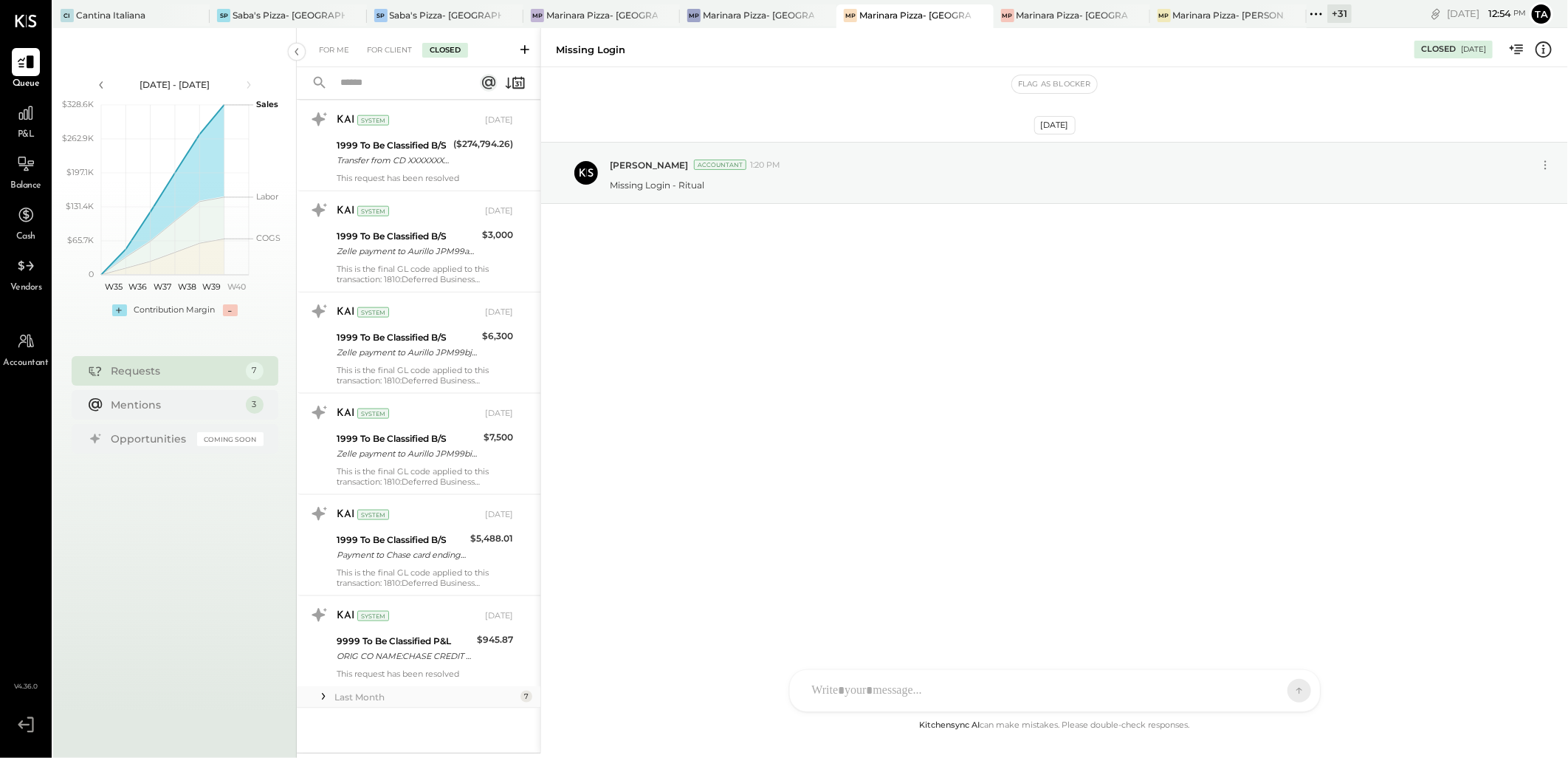
click at [426, 700] on div "Last Month" at bounding box center [425, 696] width 182 height 12
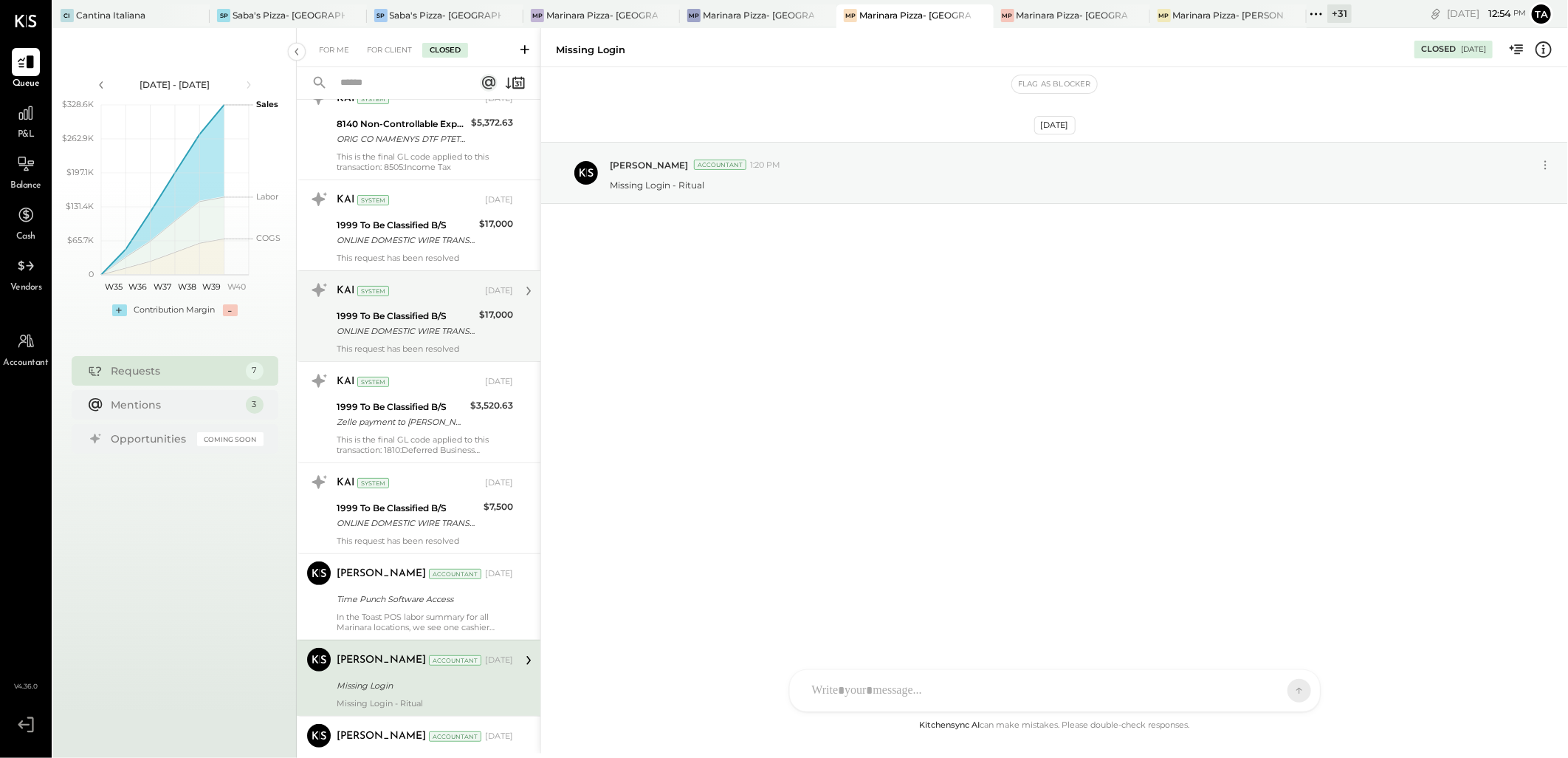
scroll to position [0, 0]
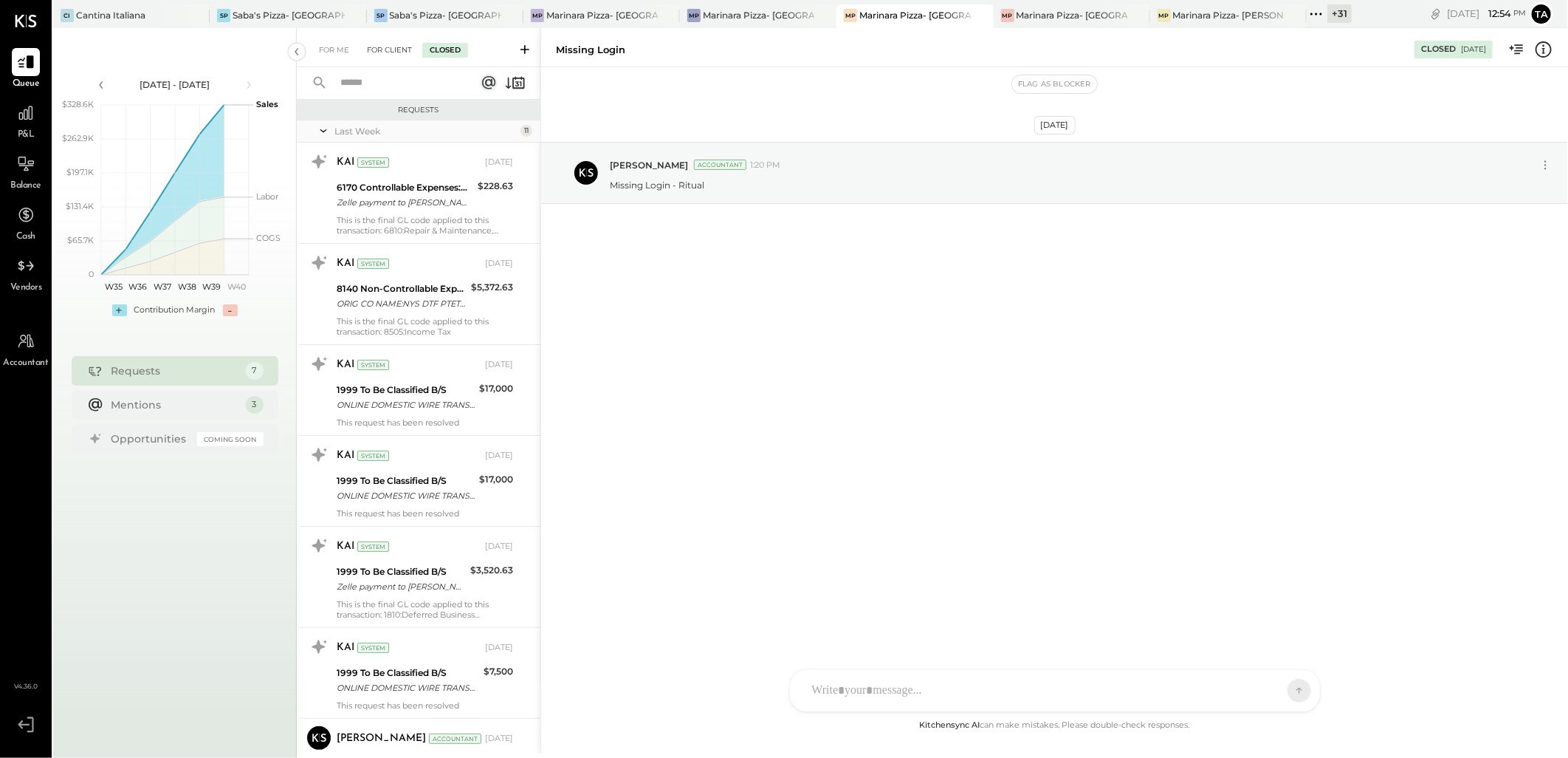
click at [363, 43] on div "For Client" at bounding box center [390, 51] width 60 height 15
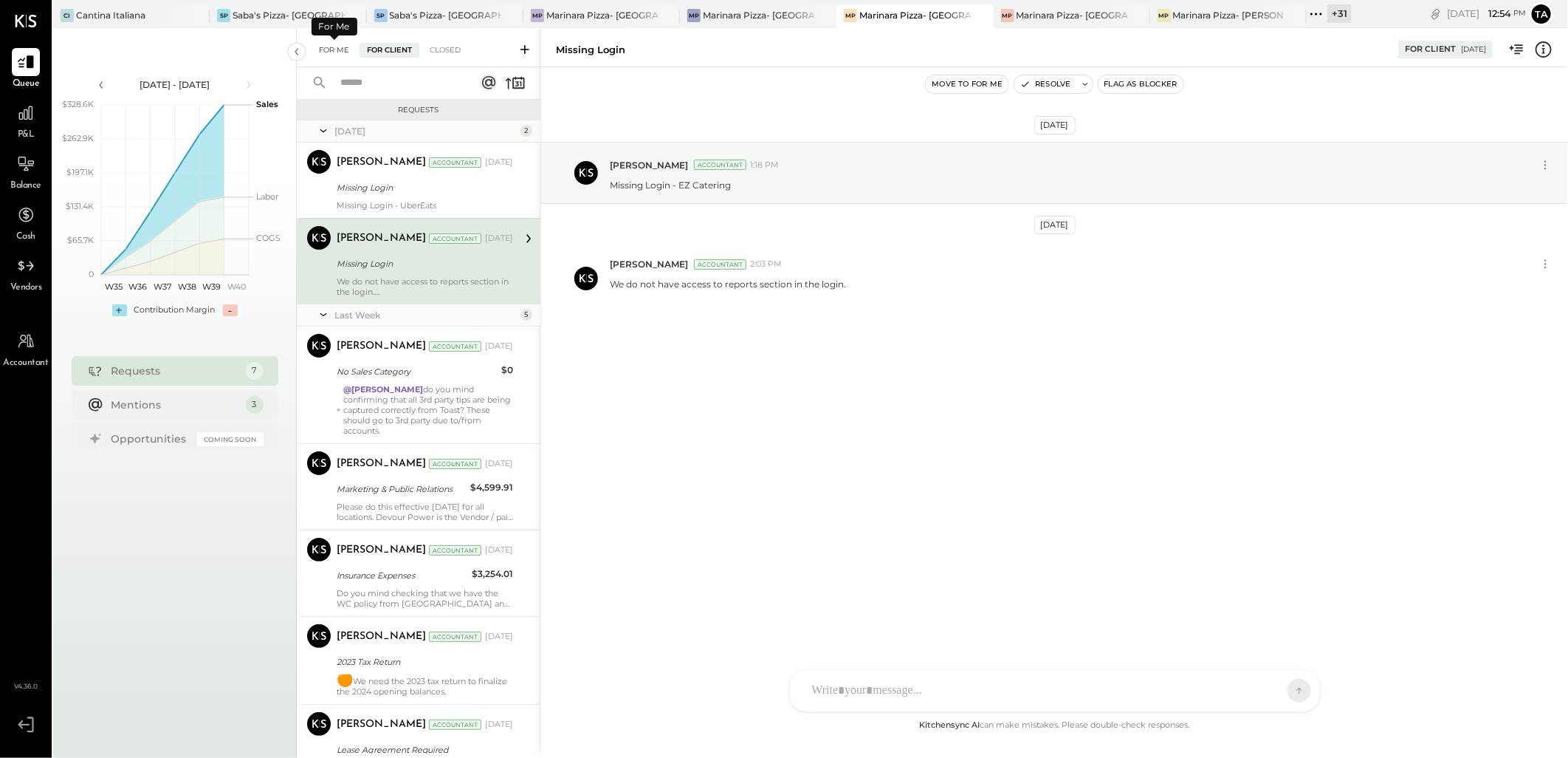
click at [329, 43] on div "For Me" at bounding box center [334, 51] width 45 height 15
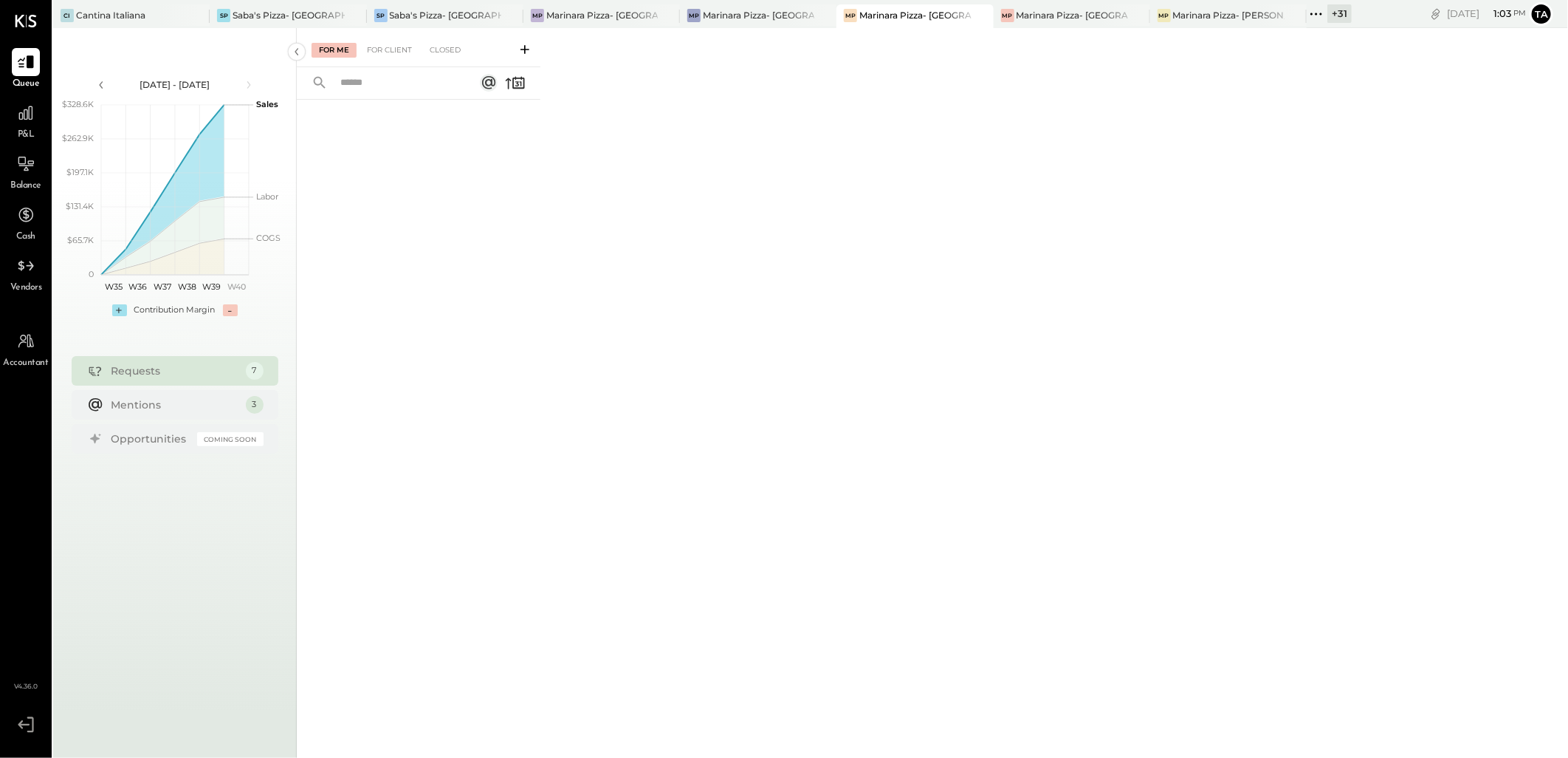
click at [1019, 195] on div "For Me For Client Closed" at bounding box center [932, 391] width 1271 height 726
